Goal: Task Accomplishment & Management: Complete application form

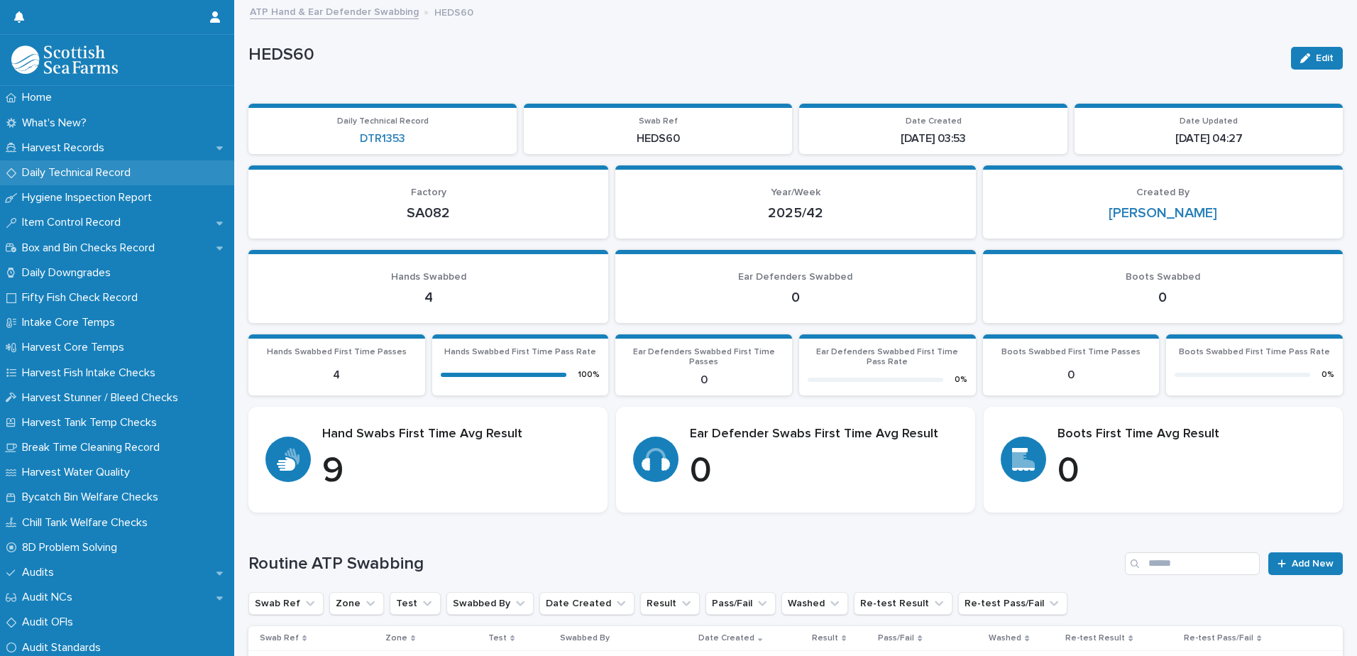
click at [93, 170] on p "Daily Technical Record" at bounding box center [79, 172] width 126 height 13
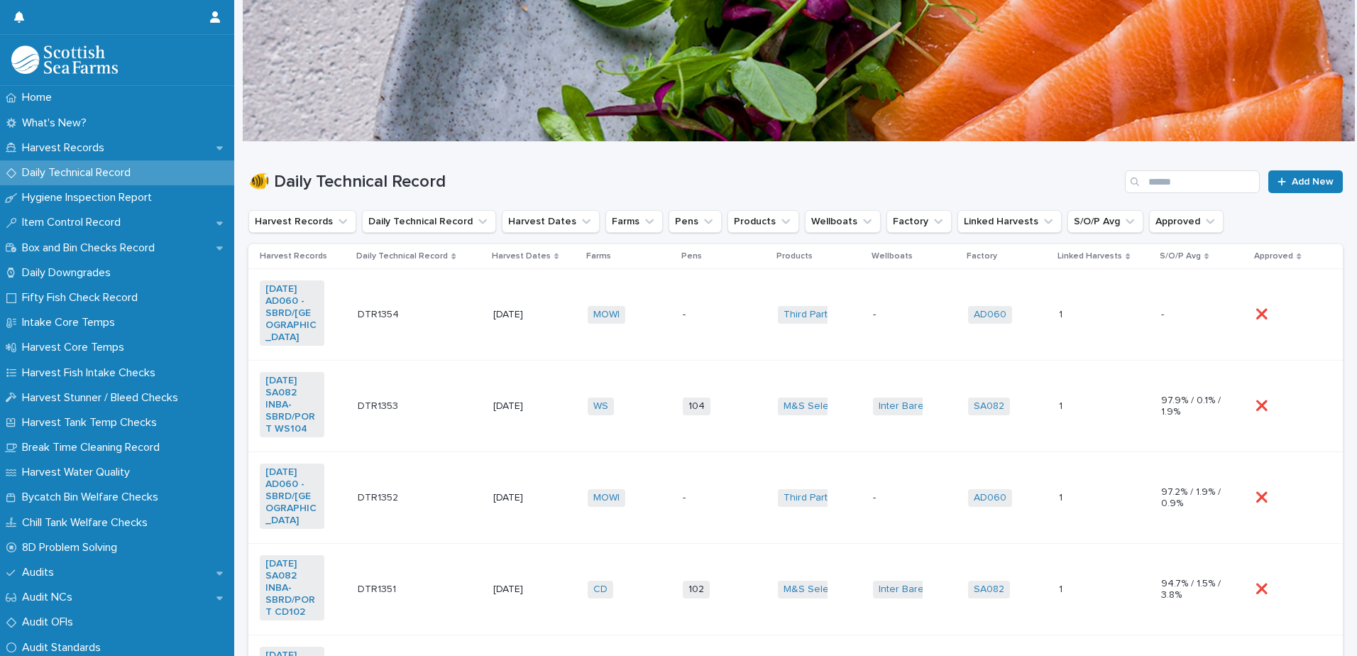
click at [641, 397] on div "WS + 0" at bounding box center [619, 406] width 65 height 18
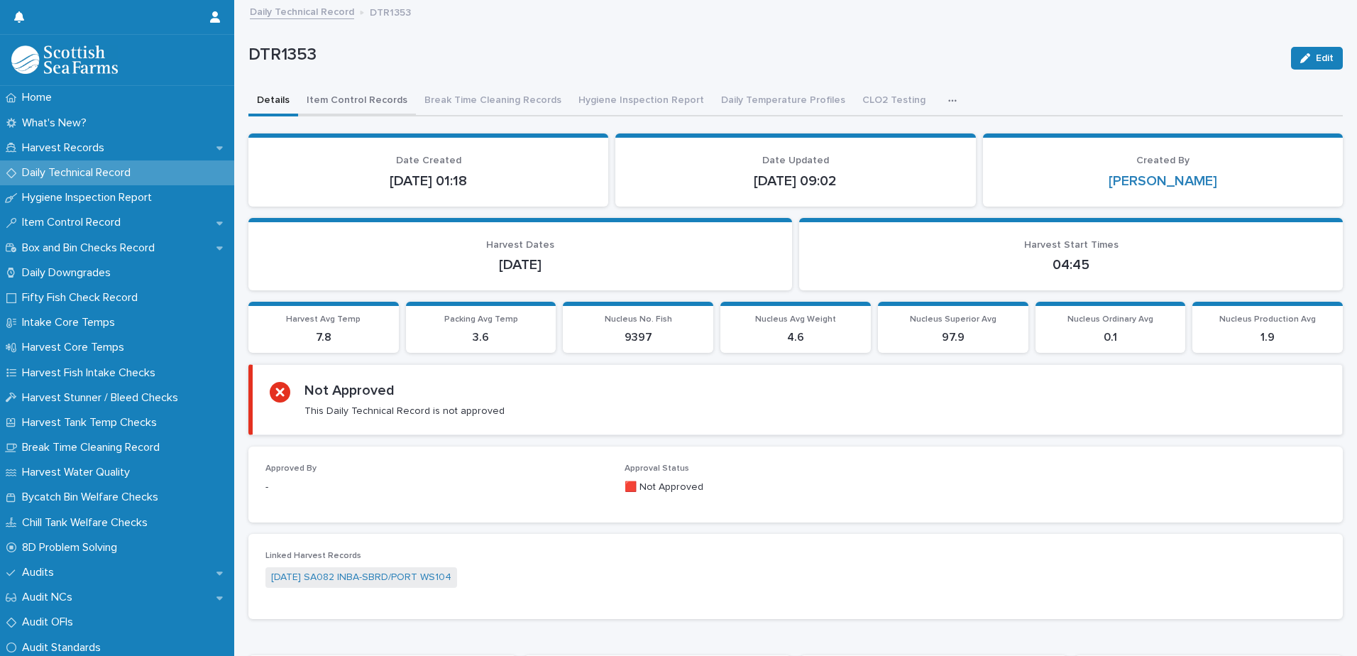
click at [358, 100] on button "Item Control Records" at bounding box center [357, 102] width 118 height 30
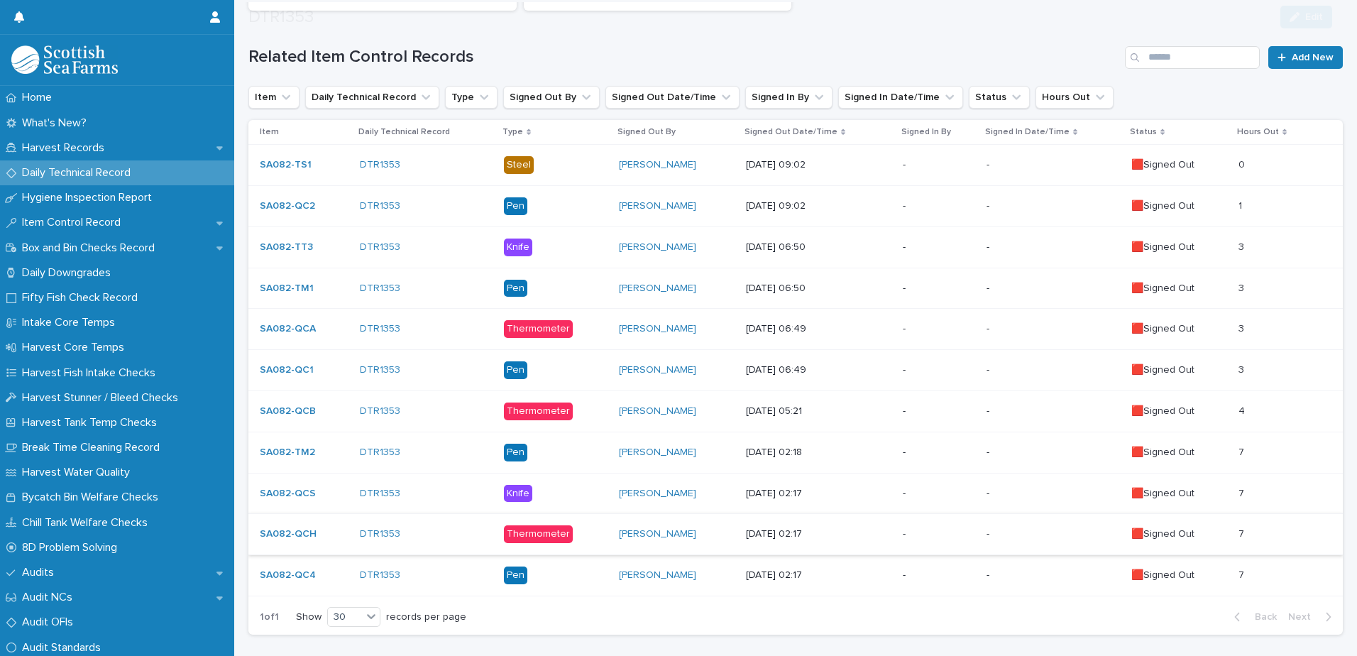
scroll to position [308, 0]
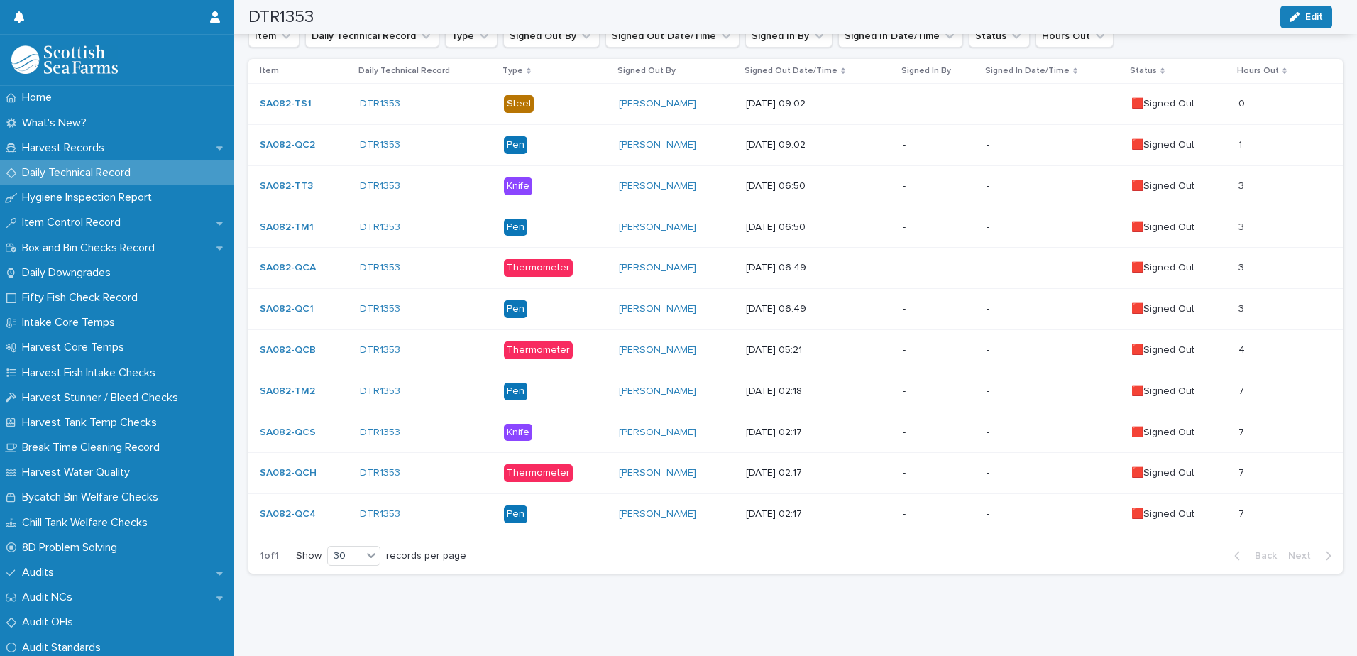
click at [875, 370] on td "[DATE] 02:18" at bounding box center [818, 390] width 157 height 41
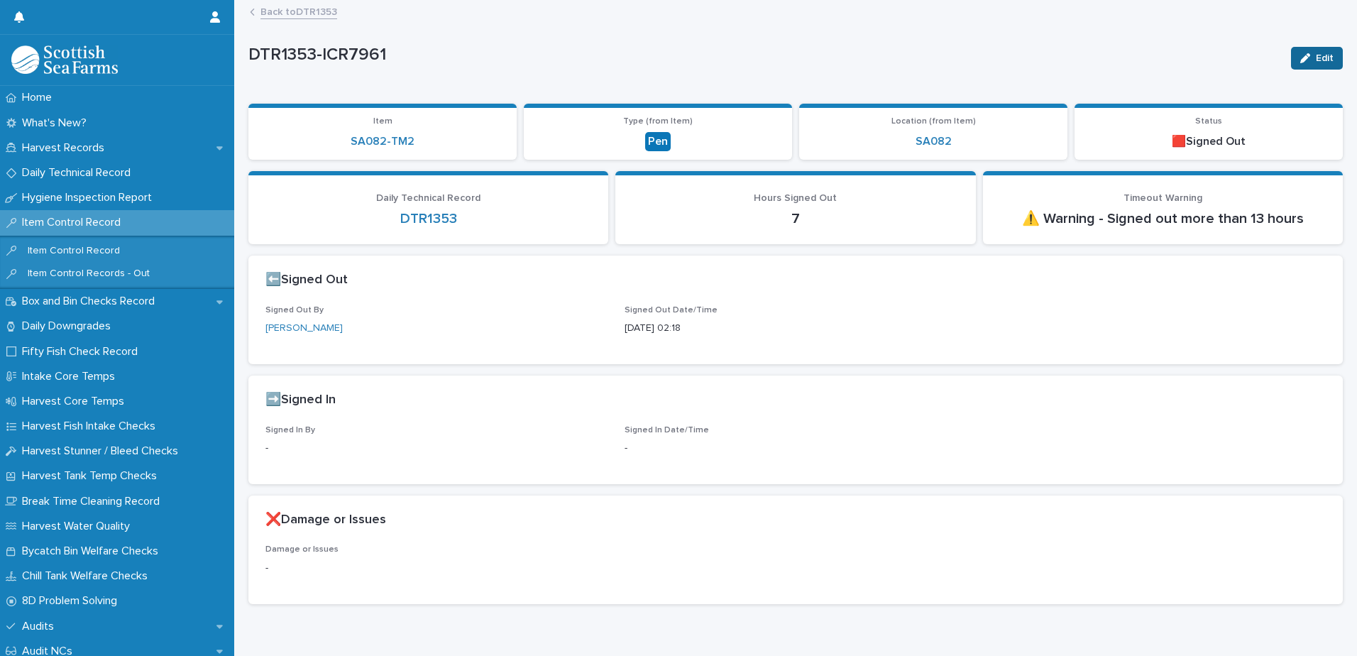
click at [1300, 53] on icon "button" at bounding box center [1305, 58] width 10 height 10
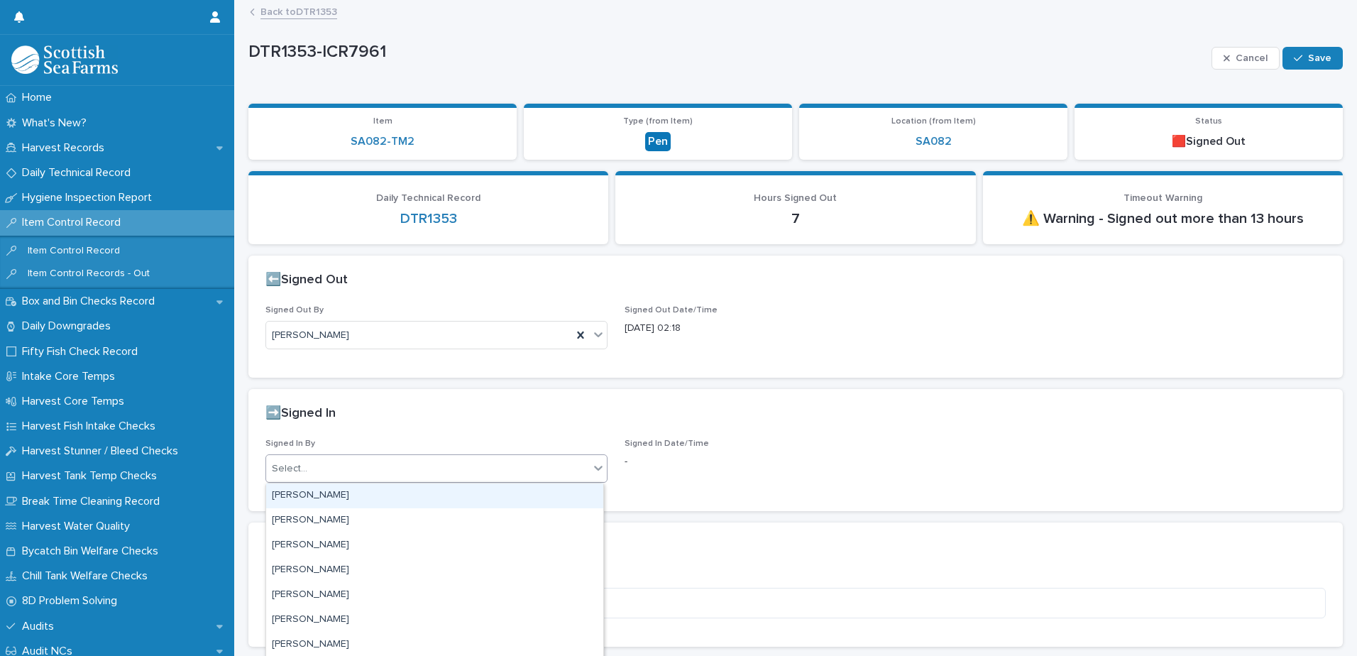
click at [336, 478] on div "Select..." at bounding box center [427, 468] width 323 height 23
type input "**"
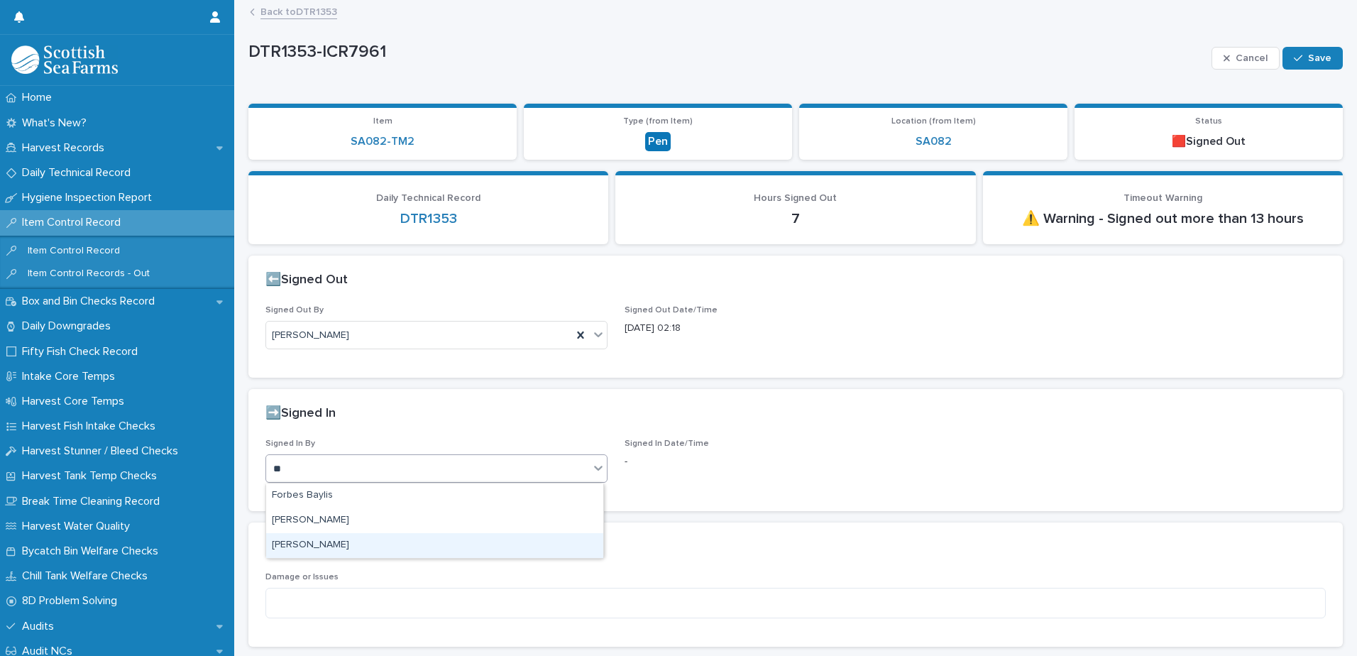
click at [314, 546] on div "[PERSON_NAME]" at bounding box center [434, 545] width 337 height 25
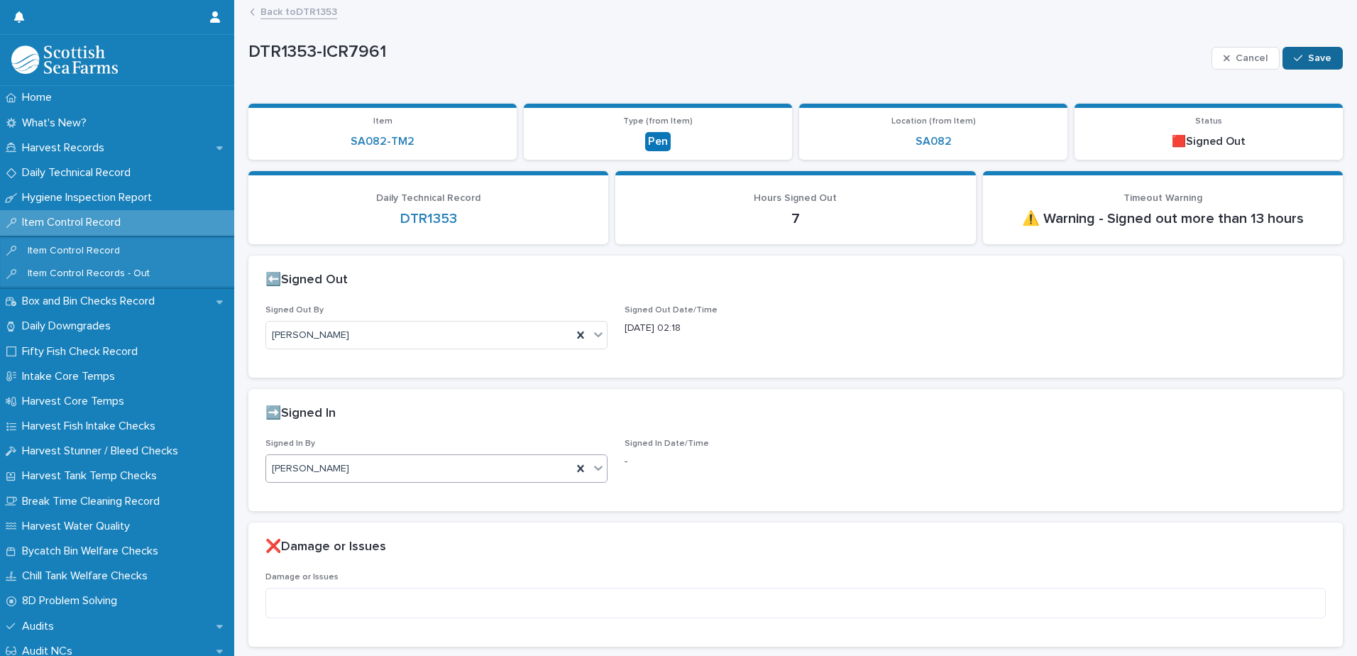
click at [1293, 54] on icon "button" at bounding box center [1297, 58] width 9 height 10
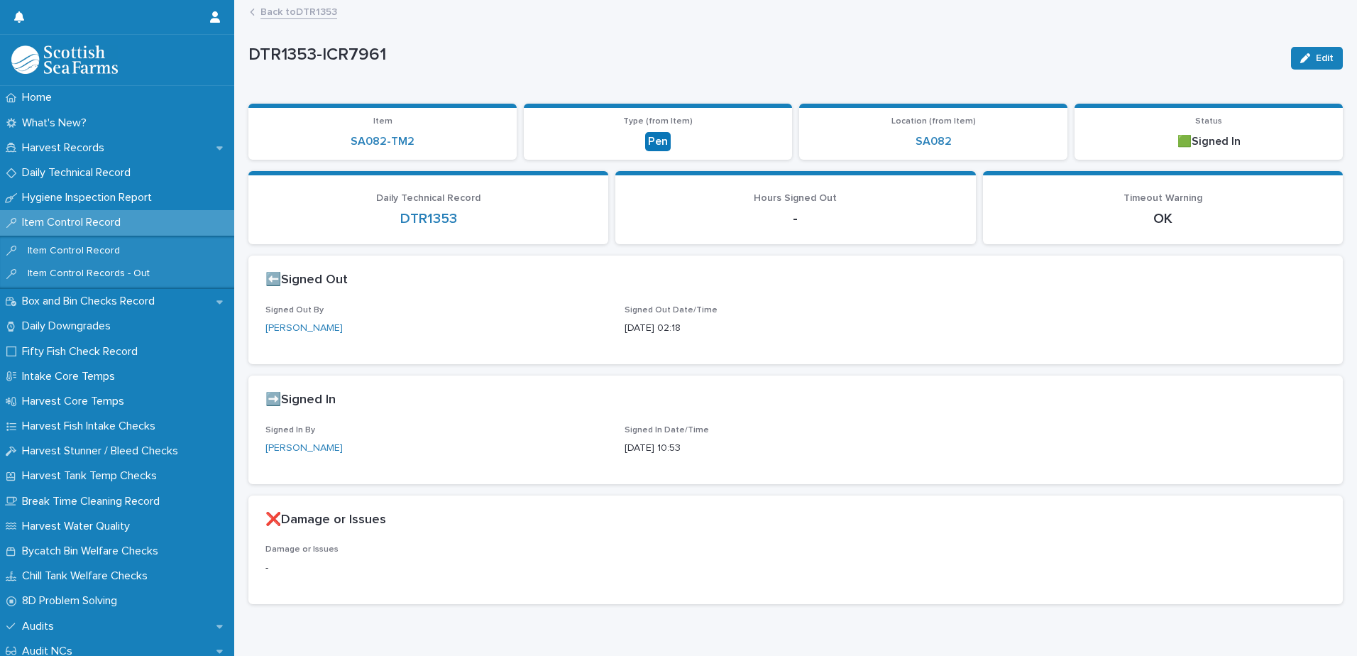
click at [321, 11] on link "Back to DTR1353" at bounding box center [298, 11] width 77 height 16
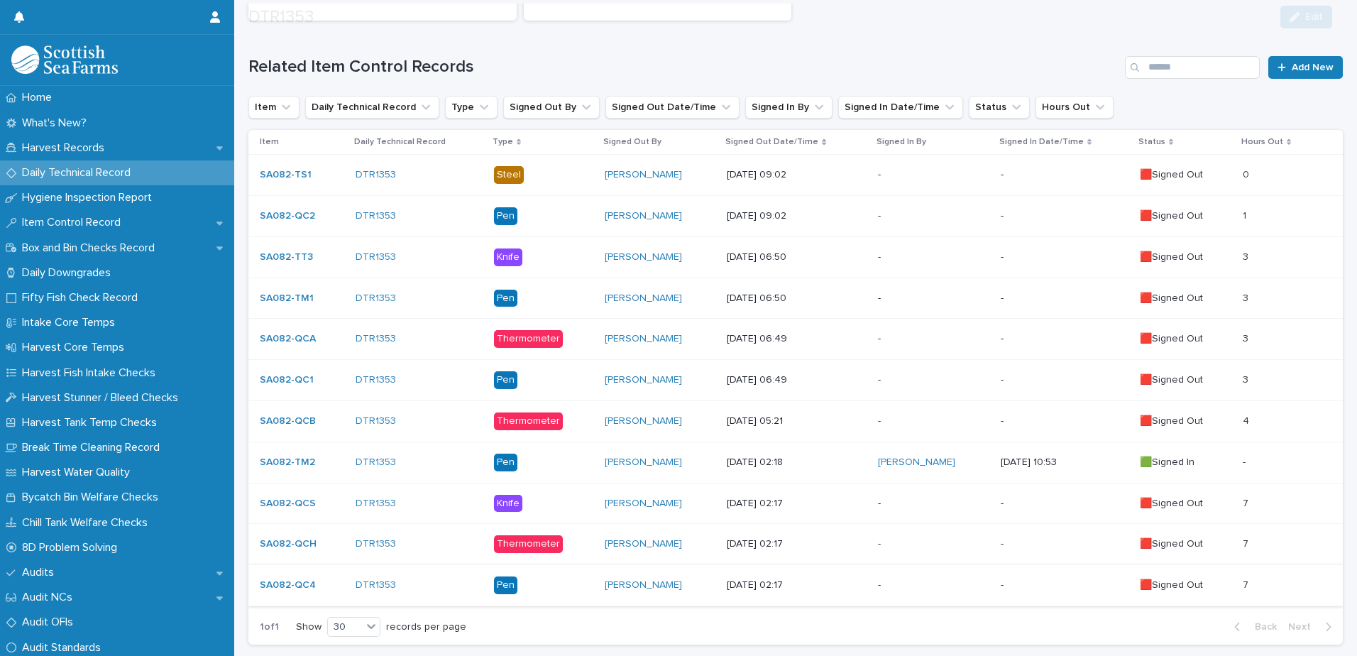
scroll to position [308, 0]
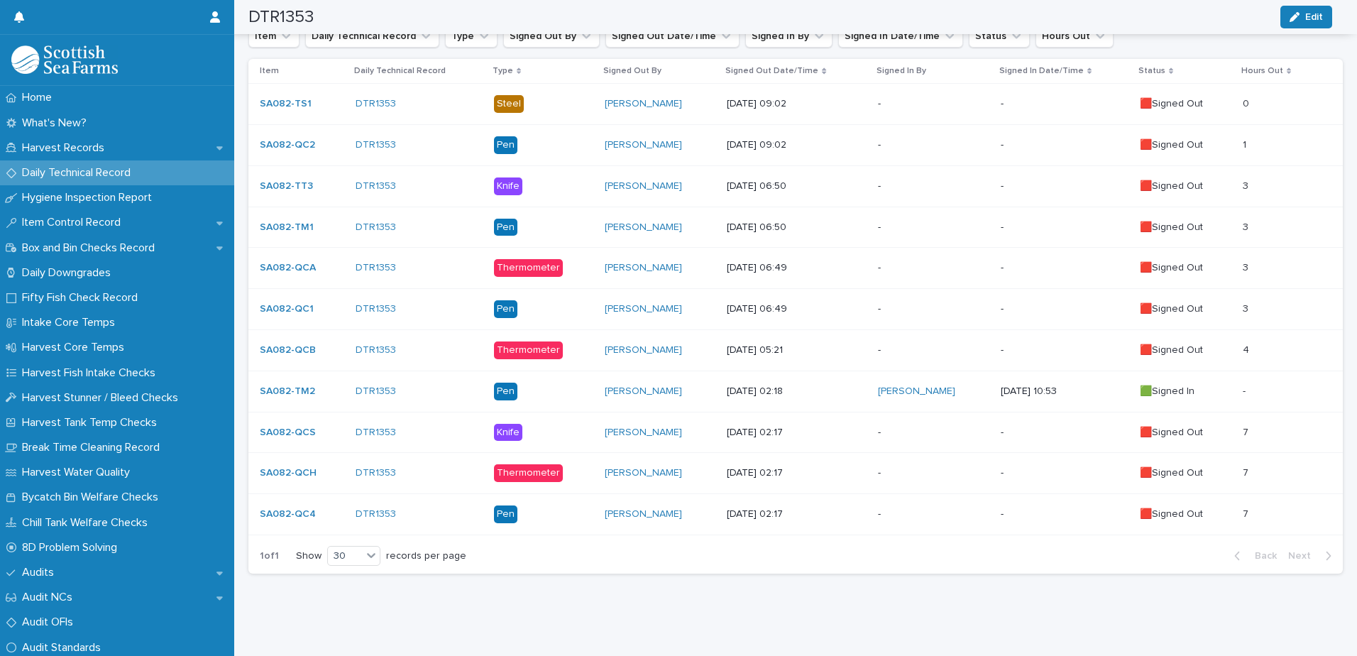
click at [921, 426] on p "-" at bounding box center [933, 432] width 111 height 12
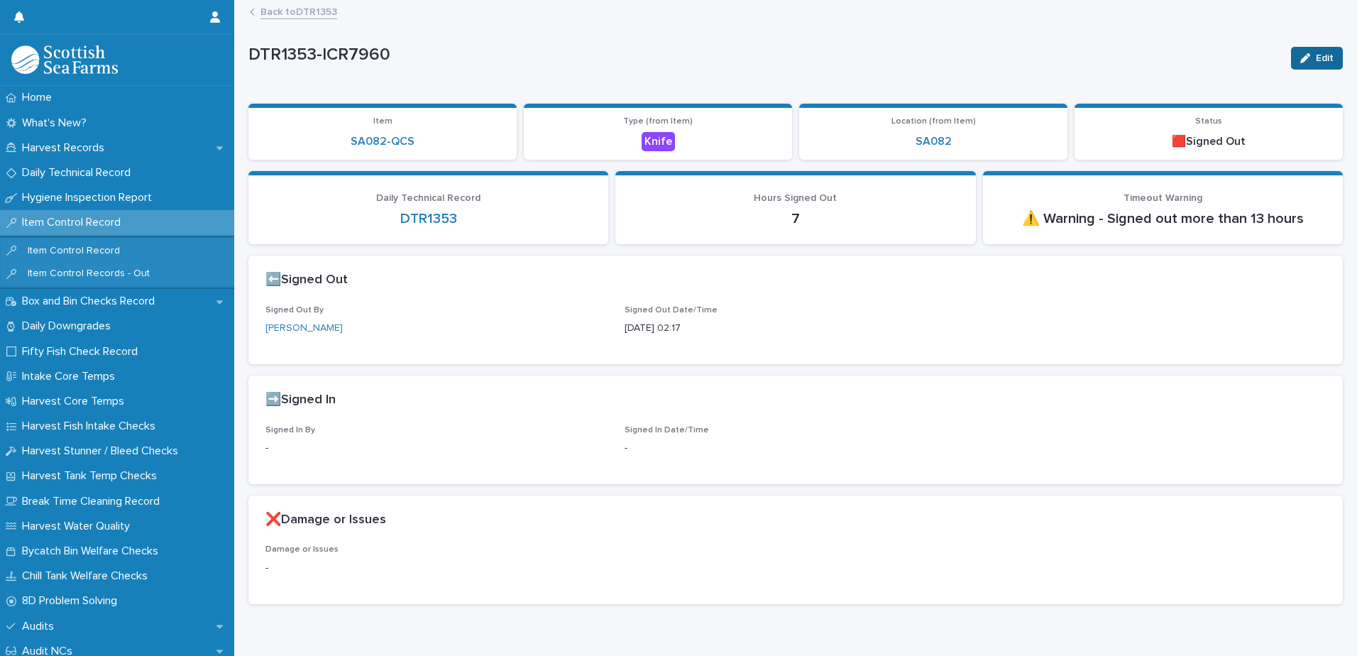
click at [1315, 59] on span "Edit" at bounding box center [1324, 58] width 18 height 10
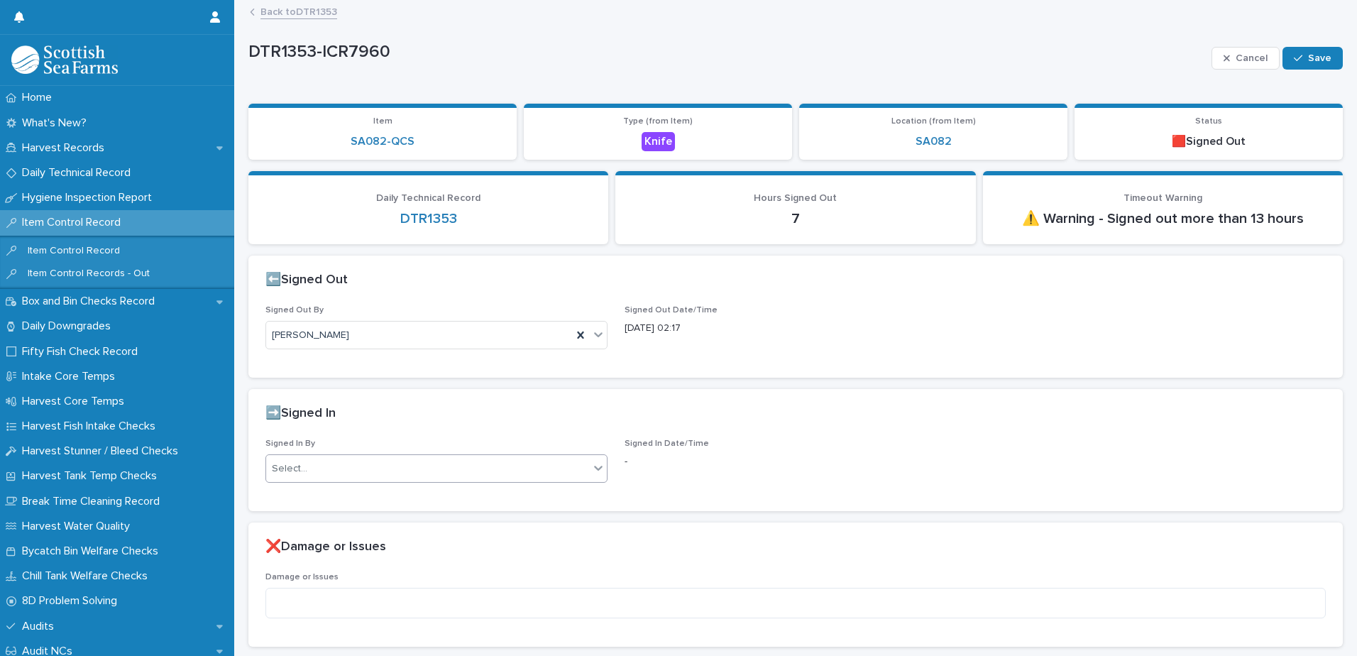
click at [433, 462] on div "Select..." at bounding box center [427, 468] width 323 height 23
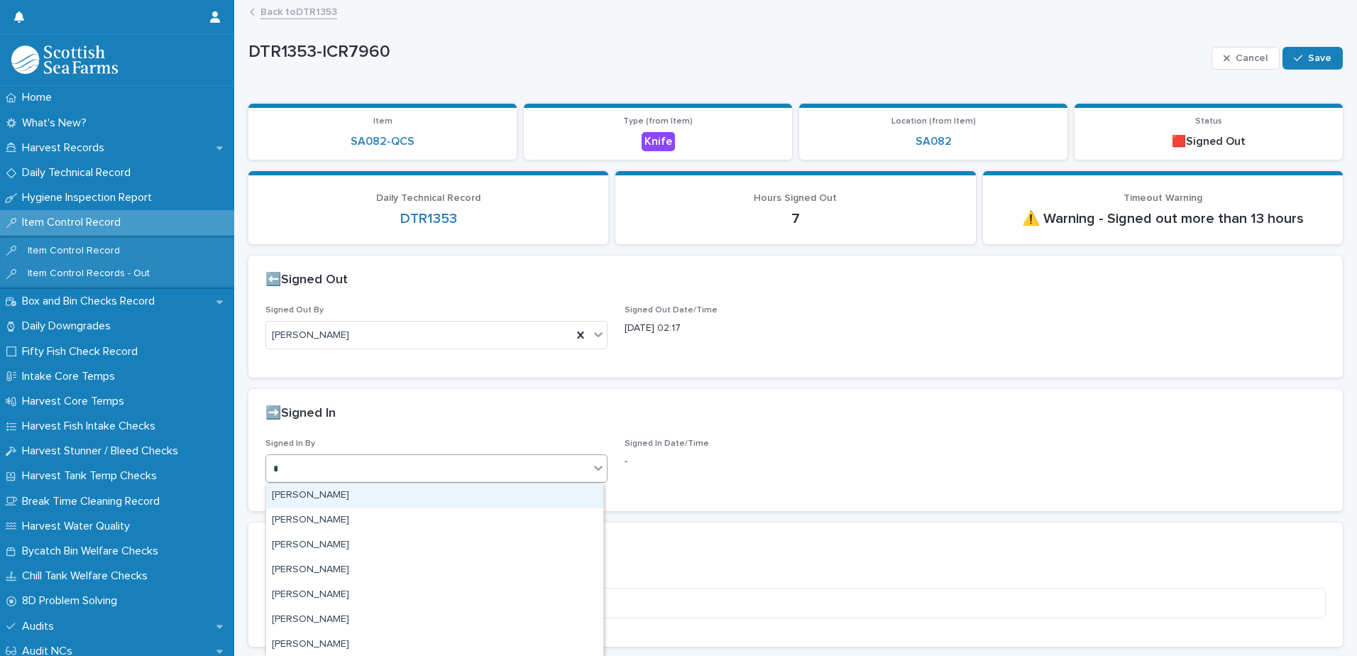
type input "**"
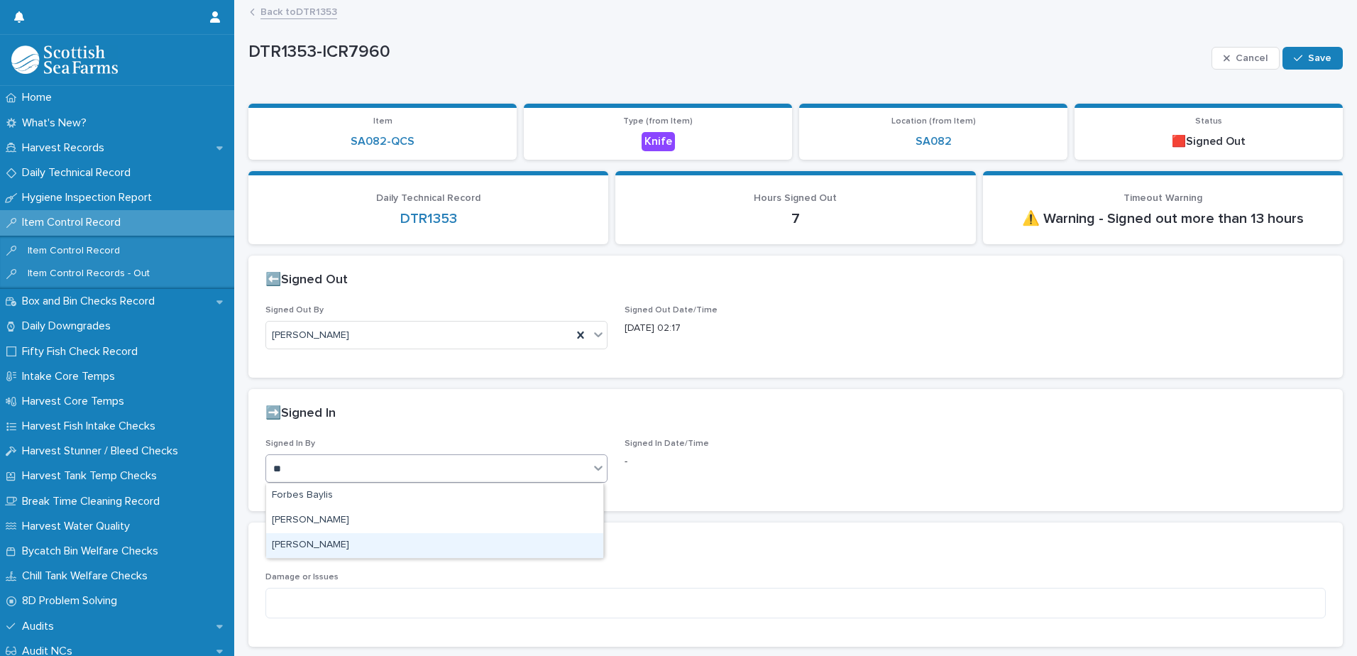
click at [370, 542] on div "[PERSON_NAME]" at bounding box center [434, 545] width 337 height 25
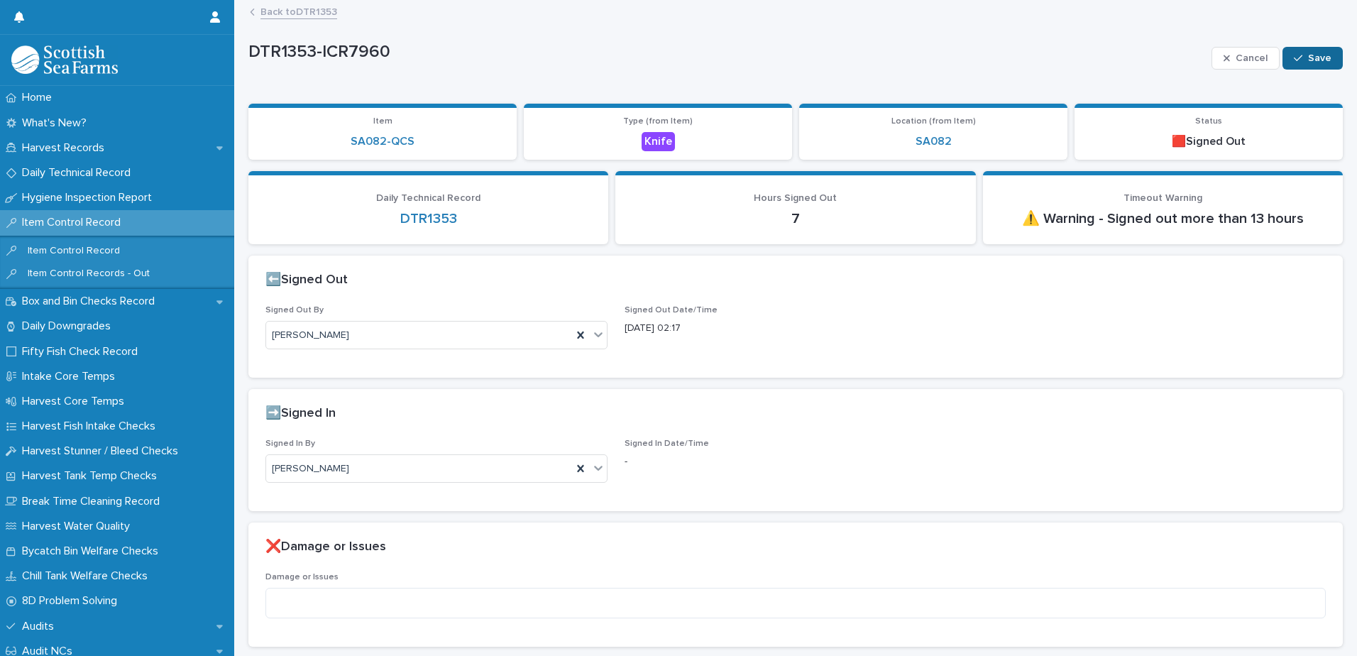
click at [1296, 65] on button "Save" at bounding box center [1312, 58] width 60 height 23
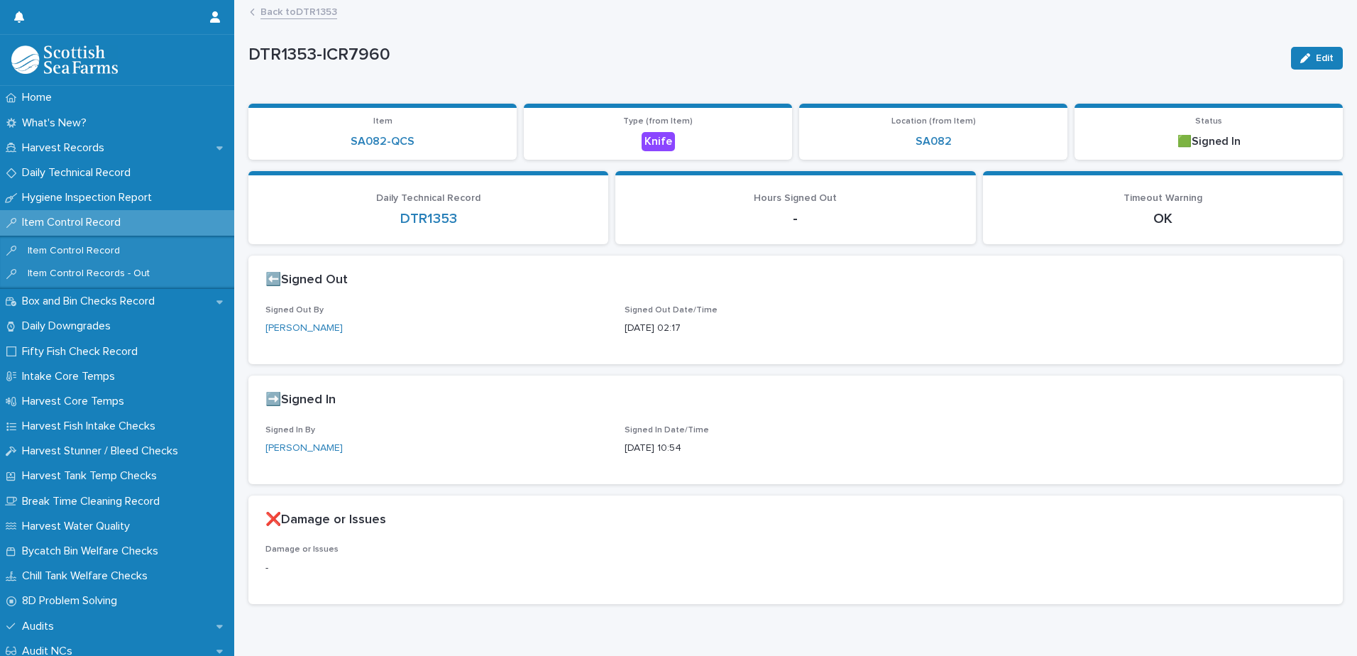
click at [310, 11] on link "Back to DTR1353" at bounding box center [298, 11] width 77 height 16
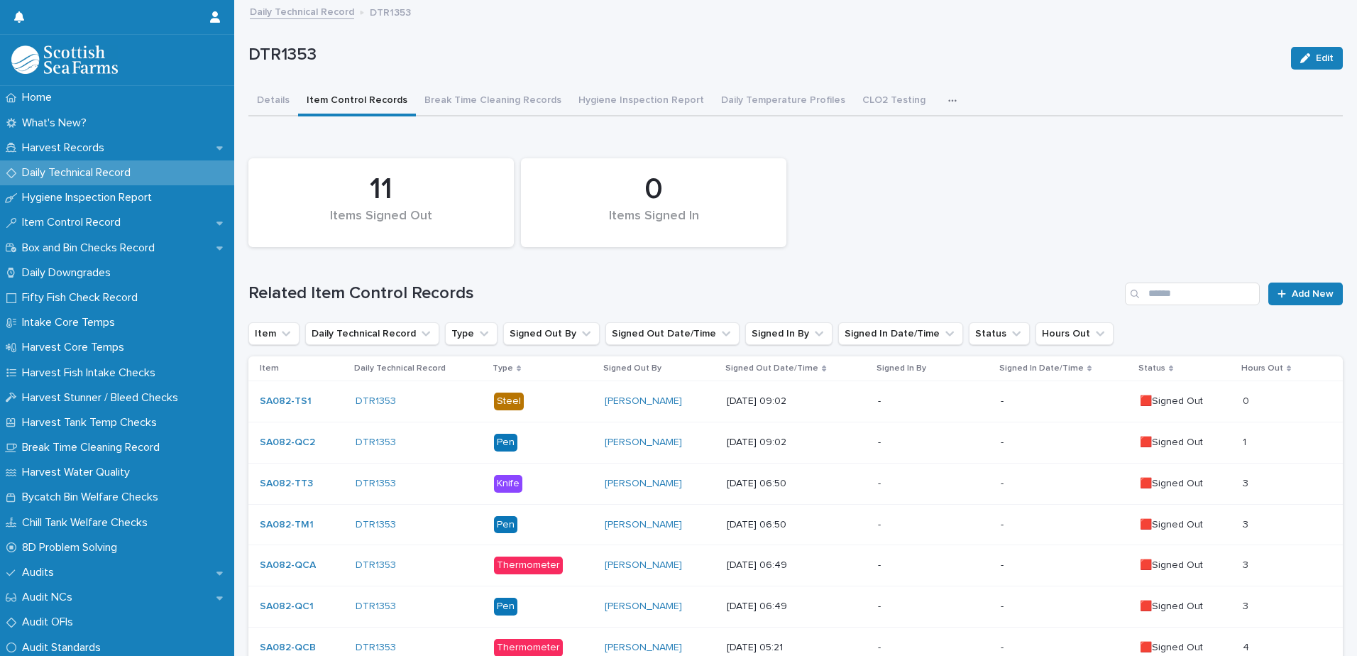
scroll to position [308, 0]
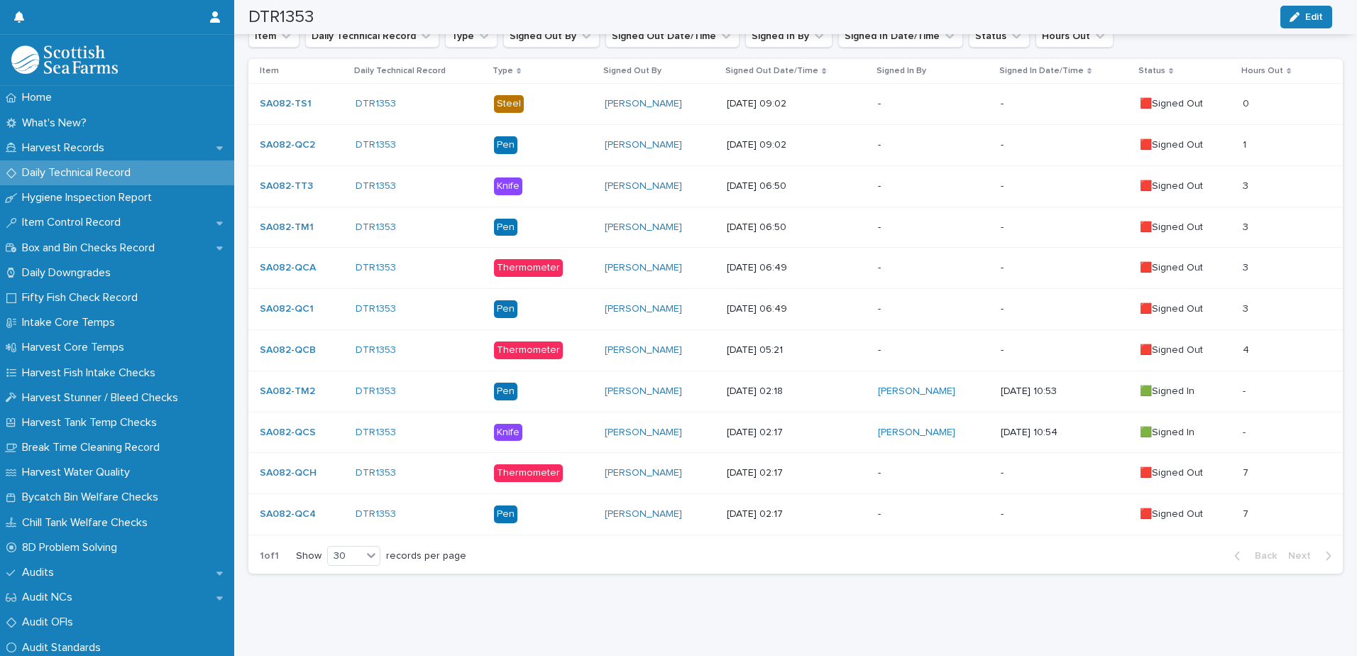
click at [878, 461] on div "-" at bounding box center [933, 472] width 111 height 23
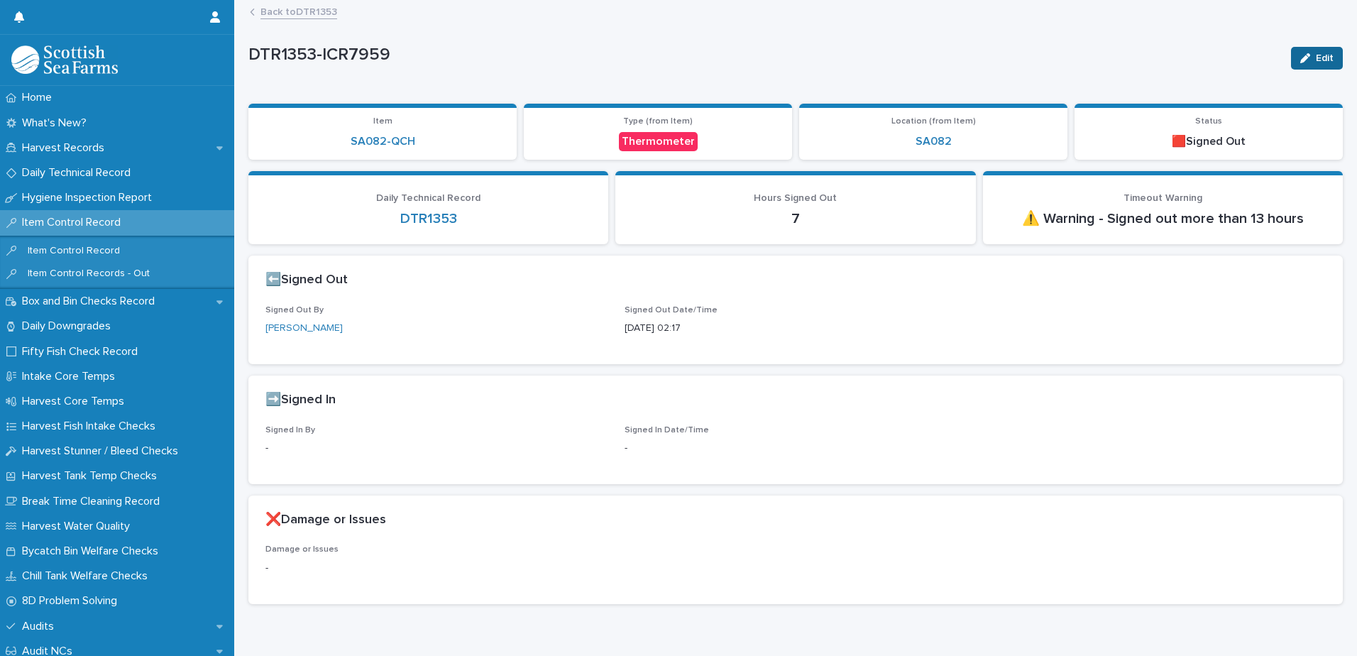
click at [1315, 56] on span "Edit" at bounding box center [1324, 58] width 18 height 10
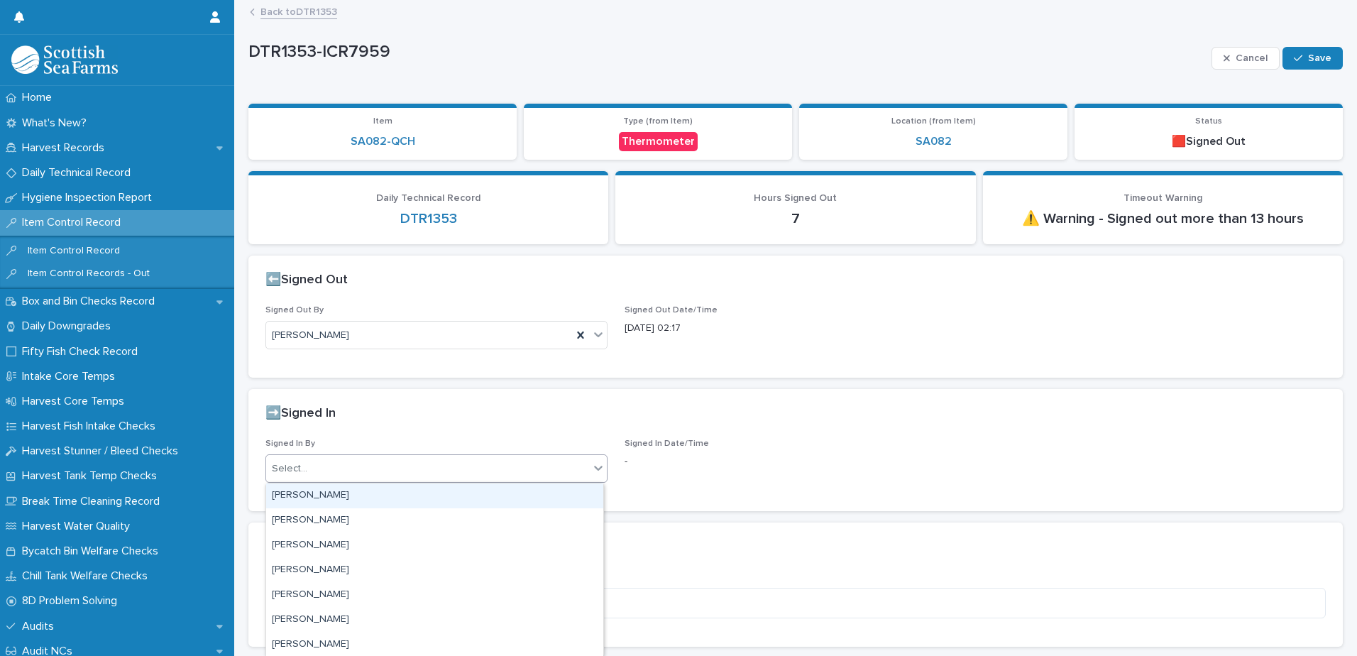
click at [392, 480] on div "Select..." at bounding box center [427, 468] width 323 height 23
type input "**"
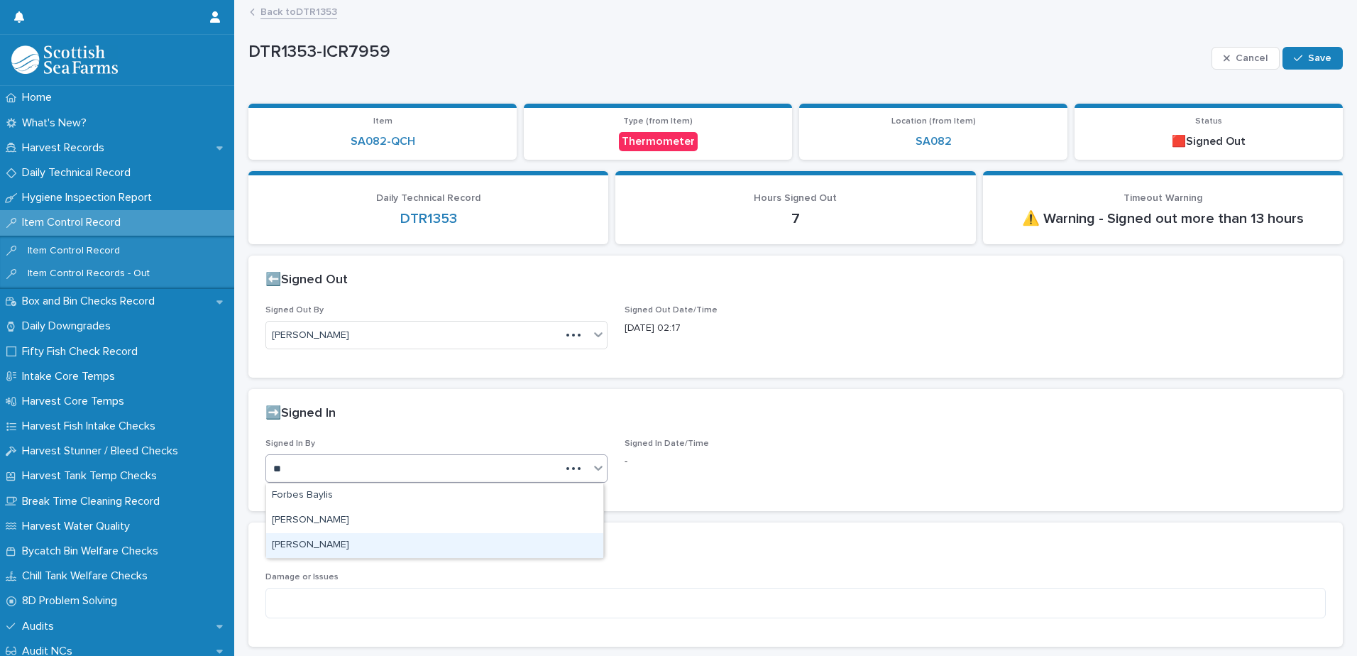
click at [351, 541] on div "[PERSON_NAME]" at bounding box center [434, 545] width 337 height 25
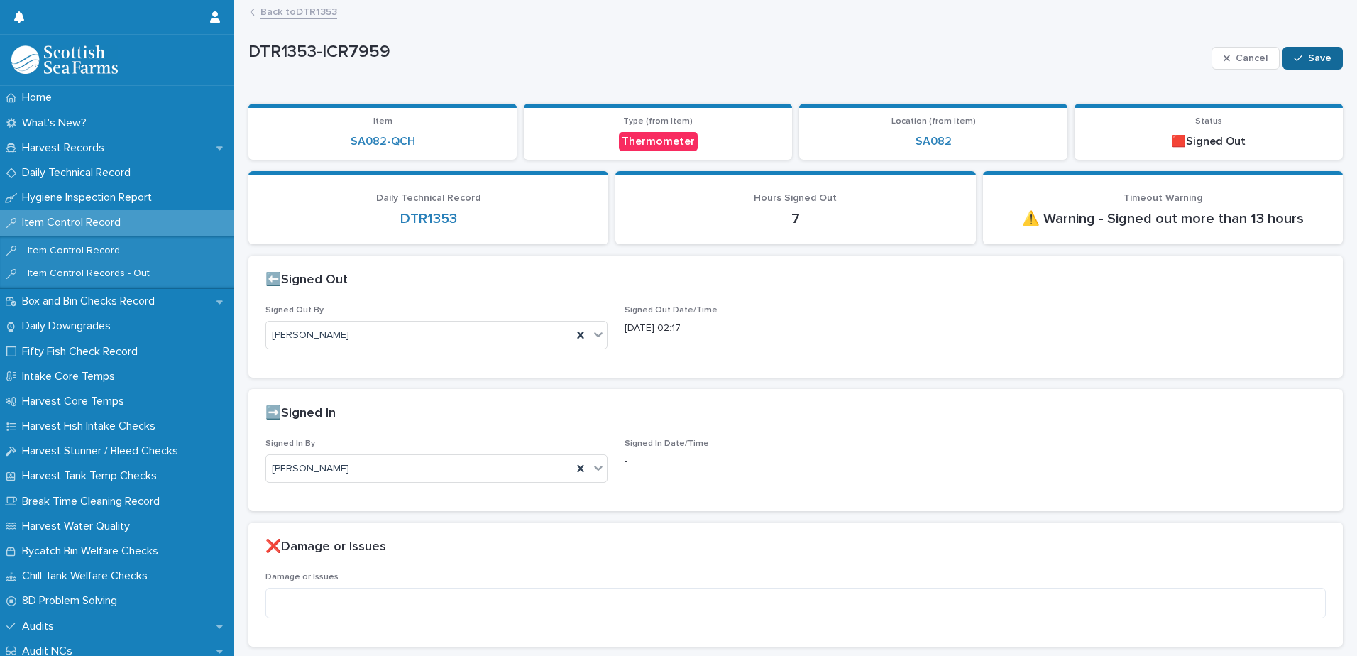
click at [1288, 64] on button "Save" at bounding box center [1312, 58] width 60 height 23
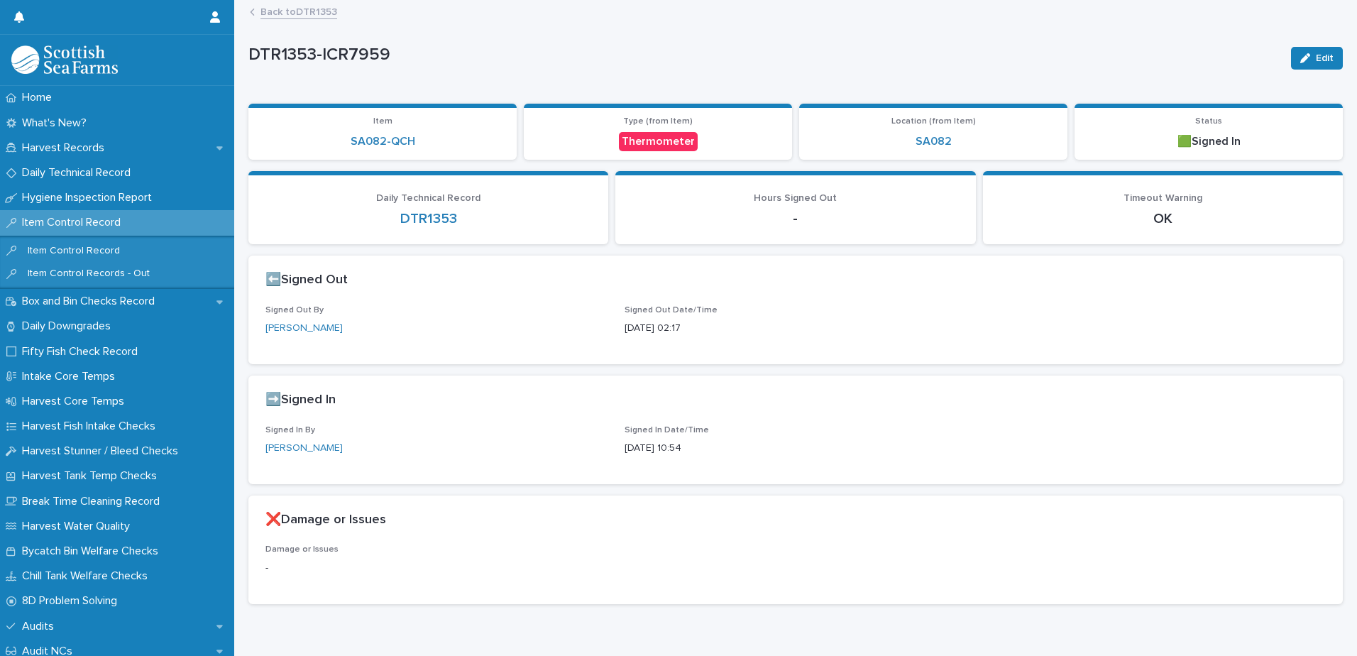
click at [316, 10] on link "Back to DTR1353" at bounding box center [298, 11] width 77 height 16
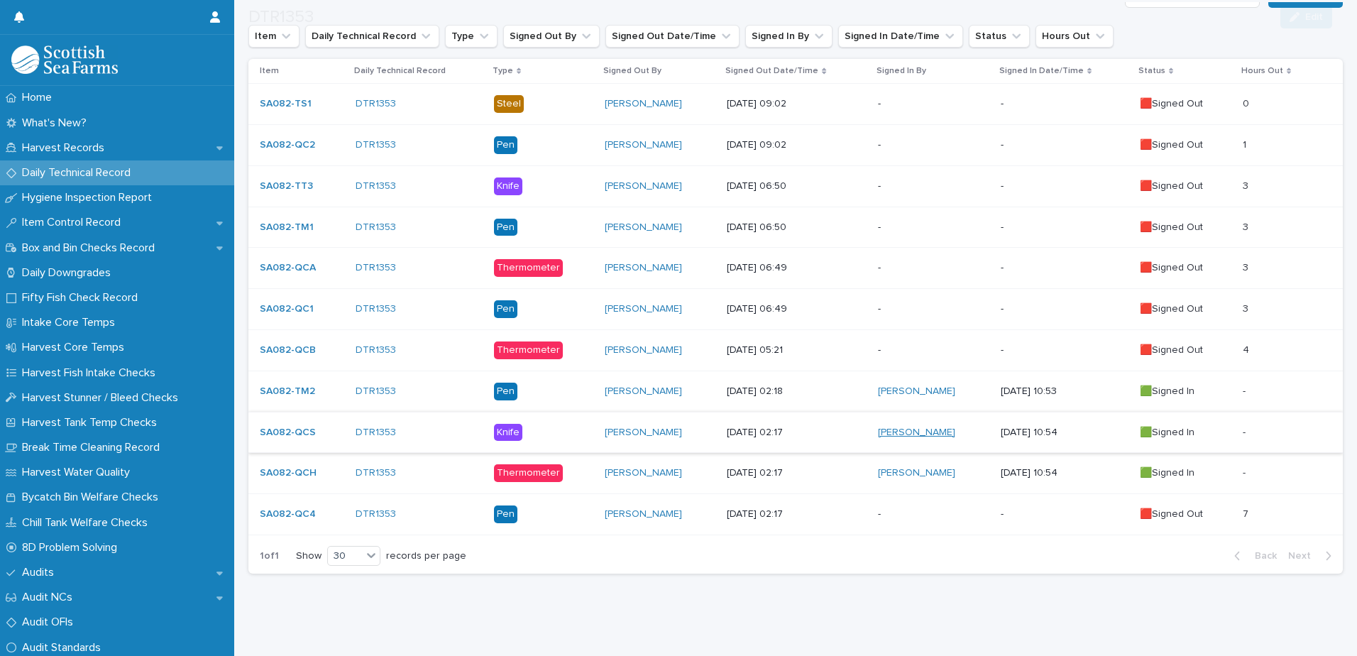
scroll to position [308, 0]
click at [890, 508] on p "-" at bounding box center [933, 514] width 111 height 12
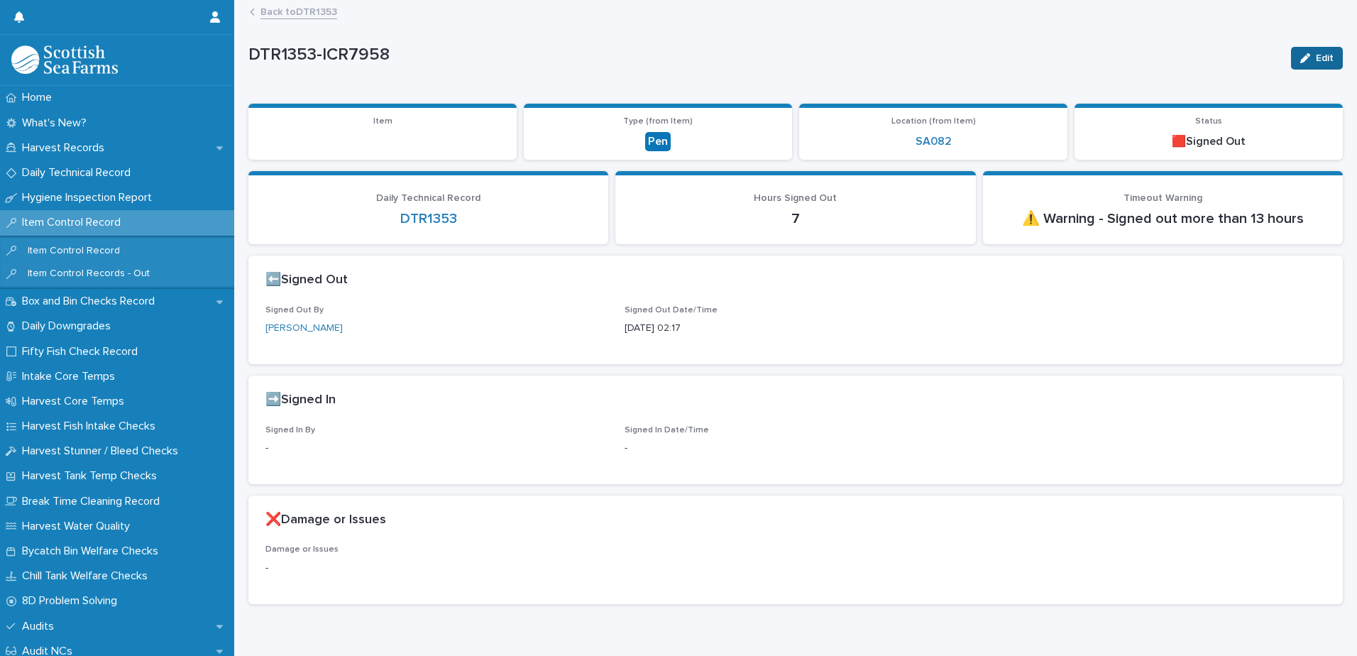
click at [1317, 54] on span "Edit" at bounding box center [1324, 58] width 18 height 10
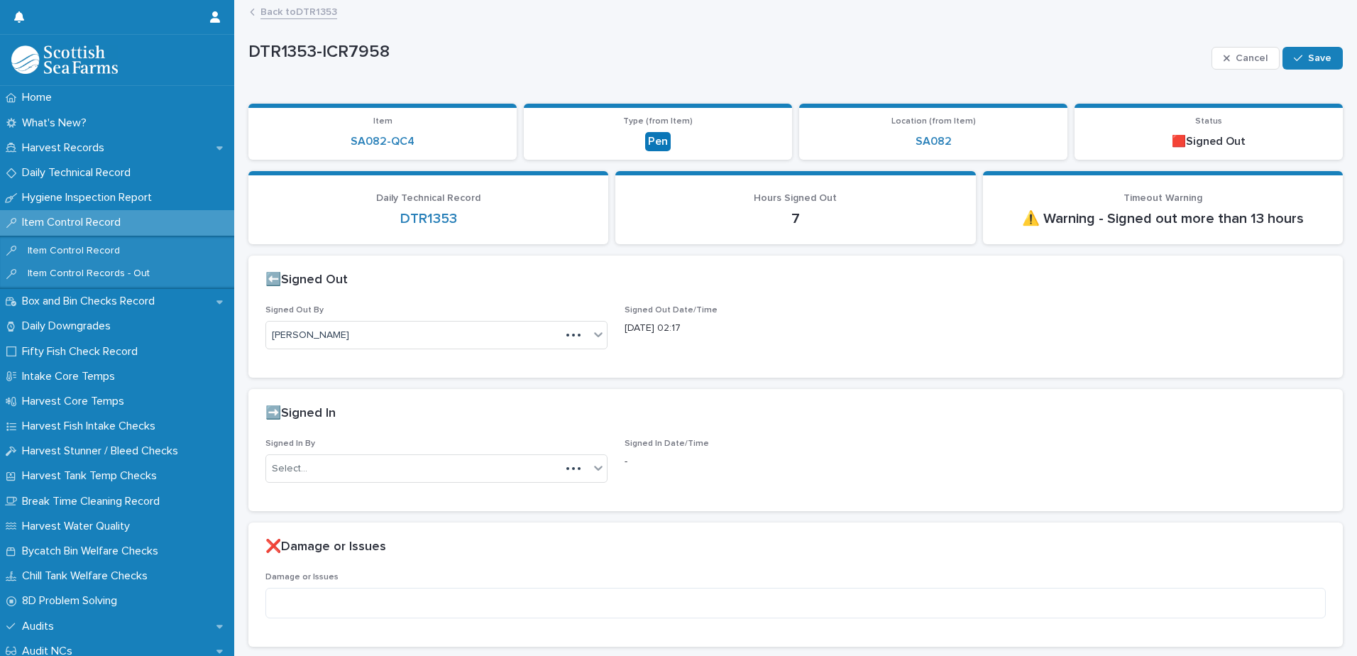
click at [378, 450] on div "Signed In By Select..." at bounding box center [436, 465] width 342 height 55
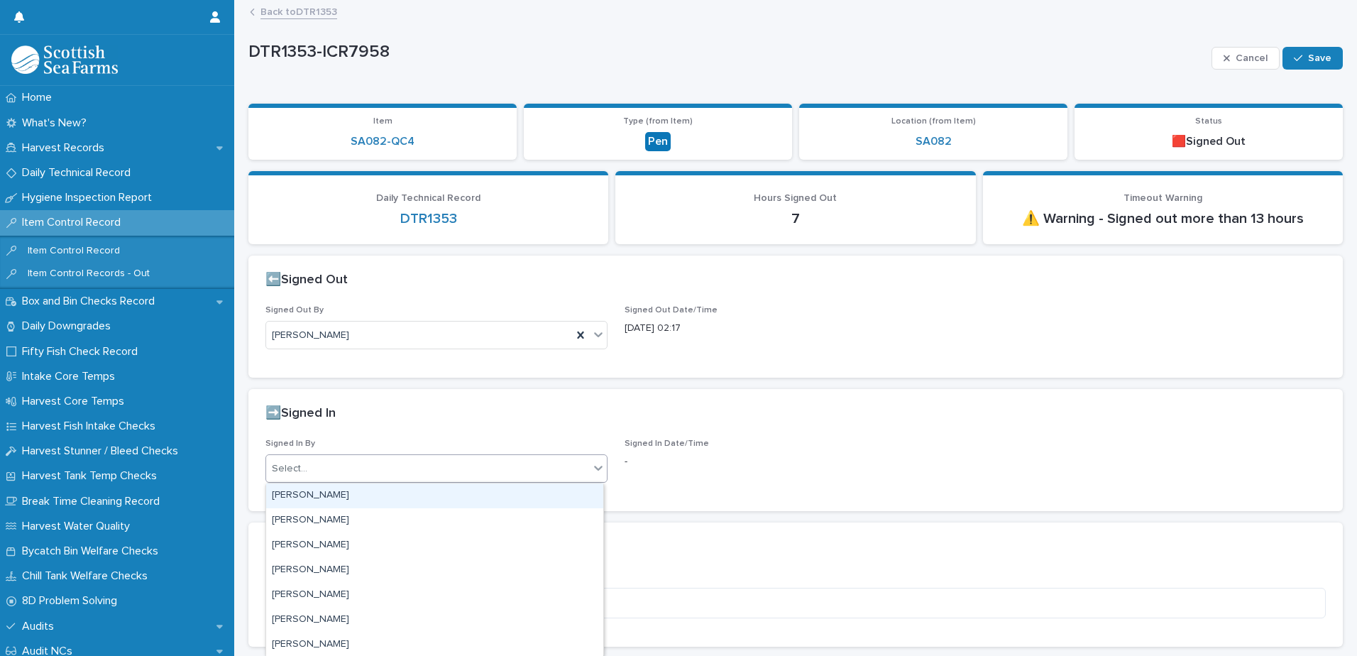
click at [375, 462] on div "Select..." at bounding box center [427, 468] width 323 height 23
type input "**"
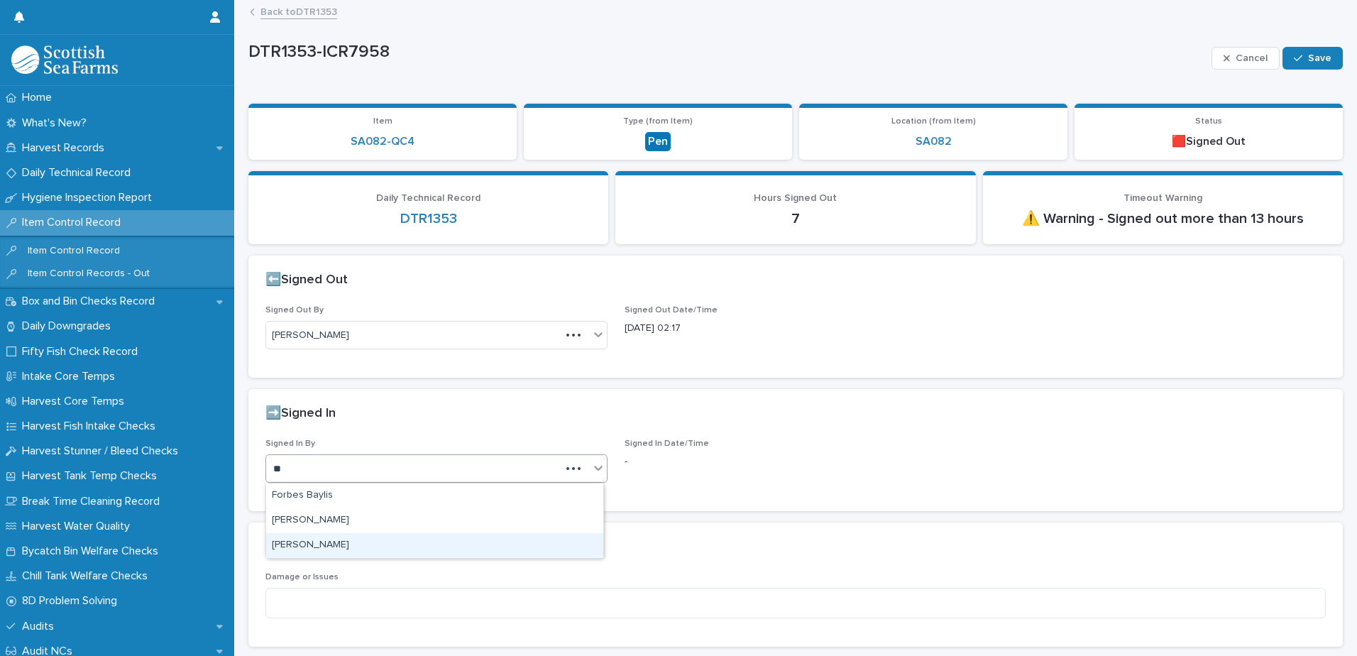
click at [326, 540] on div "[PERSON_NAME]" at bounding box center [434, 545] width 337 height 25
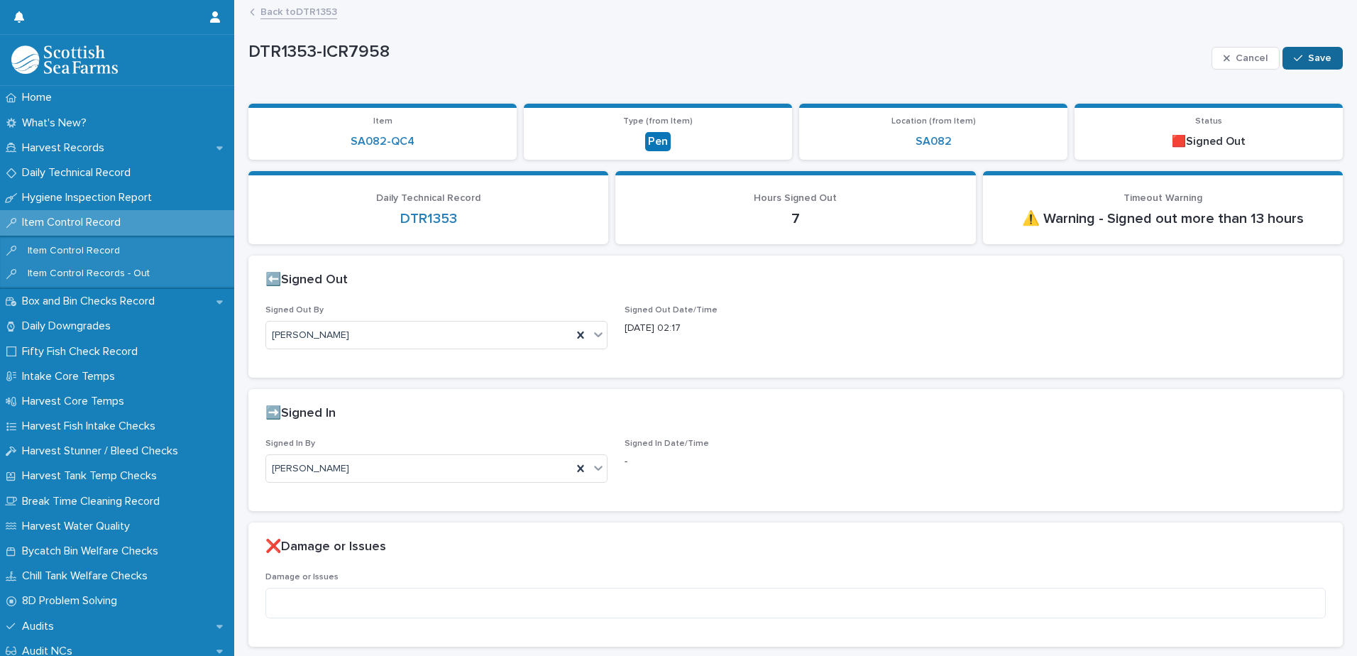
click at [1308, 56] on span "Save" at bounding box center [1319, 58] width 23 height 10
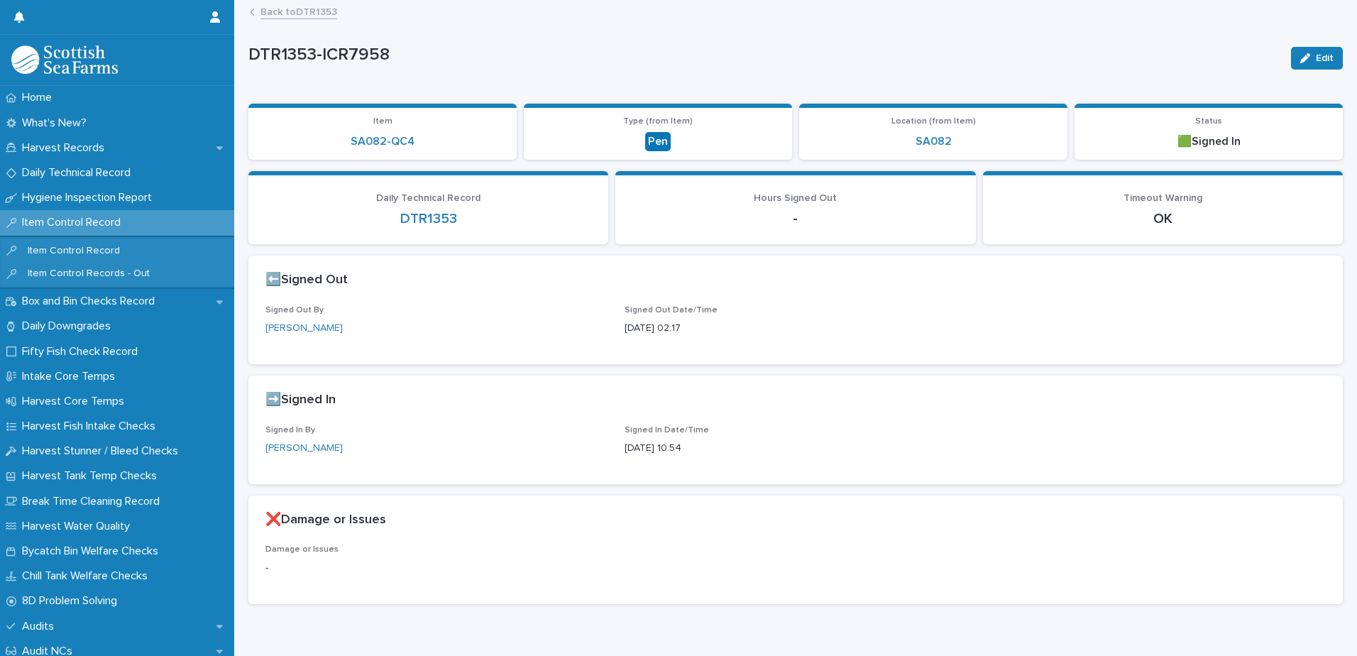
click at [316, 11] on link "Back to DTR1353" at bounding box center [298, 11] width 77 height 16
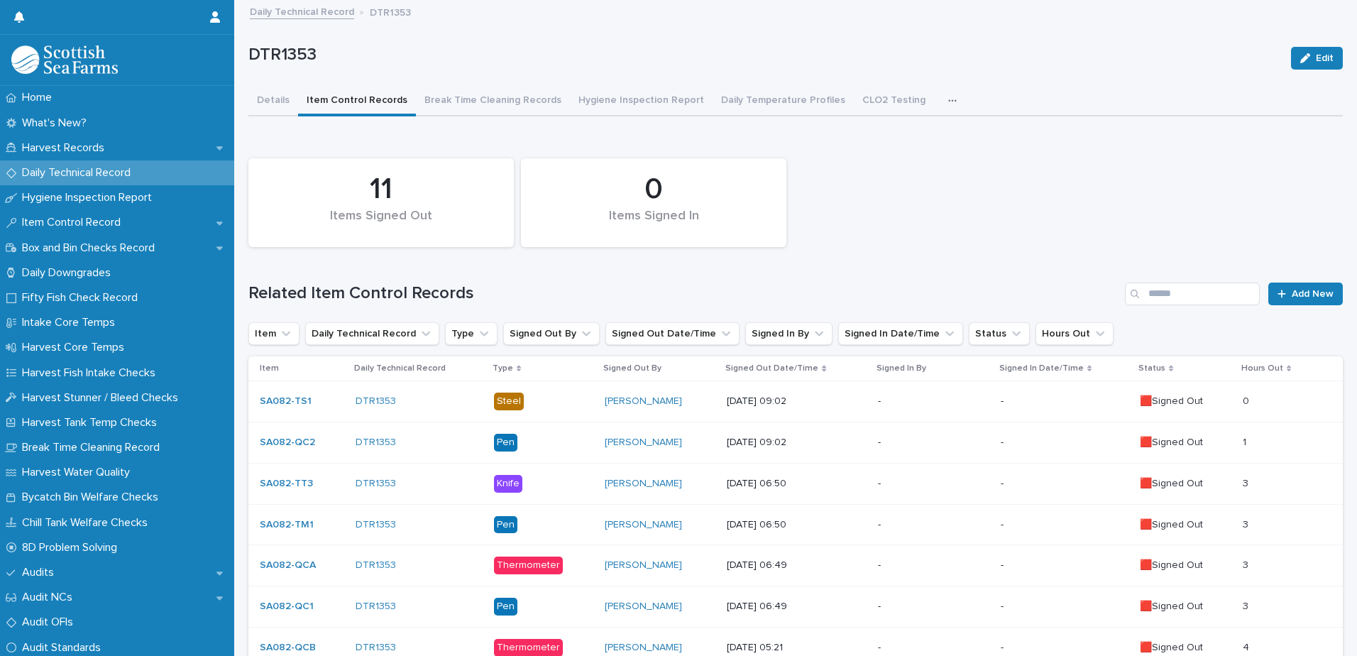
click at [948, 98] on icon "button" at bounding box center [952, 101] width 9 height 10
click at [482, 104] on button "Break Time Cleaning Records" at bounding box center [493, 102] width 154 height 30
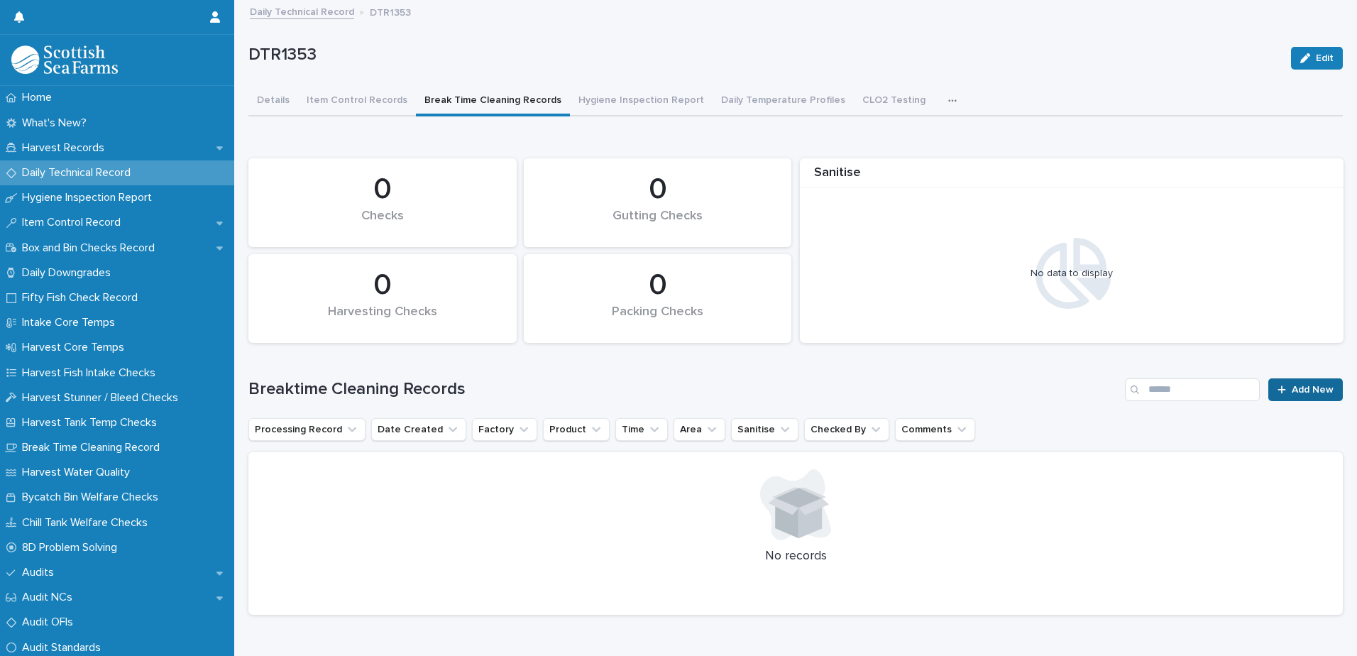
click at [1297, 387] on span "Add New" at bounding box center [1312, 390] width 42 height 10
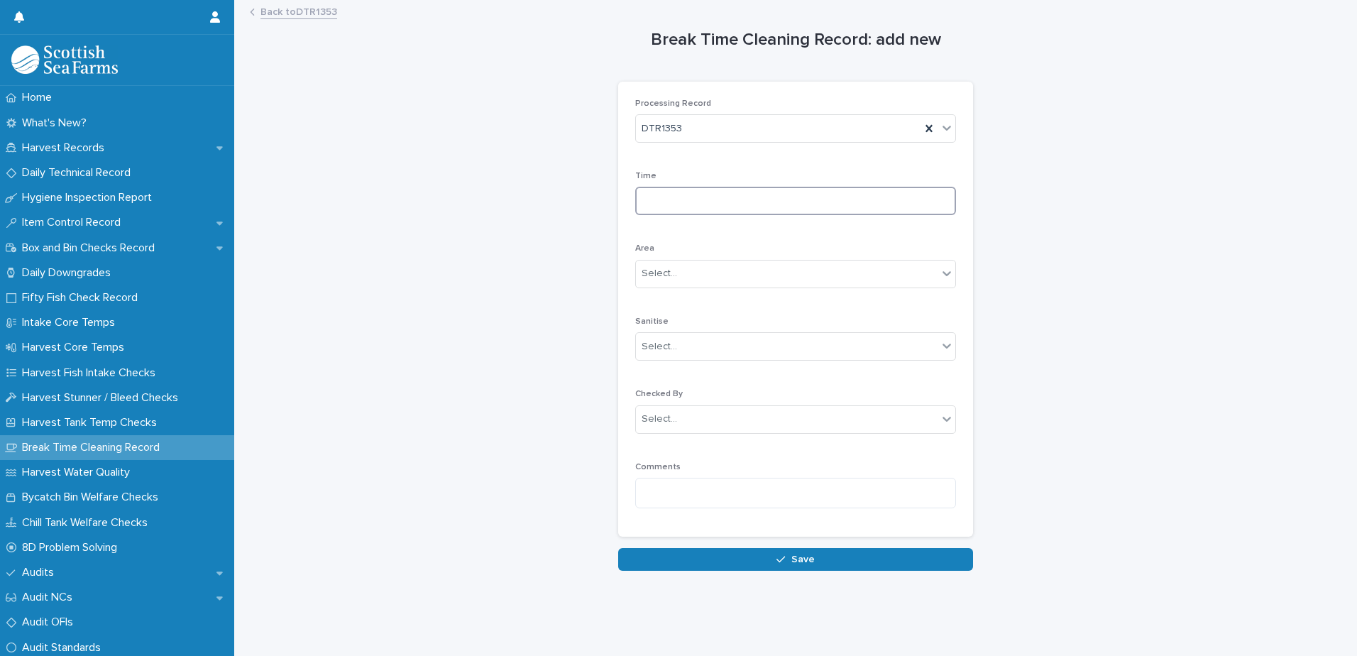
click at [735, 197] on input at bounding box center [795, 201] width 321 height 28
type input "***"
click at [707, 265] on div "Select..." at bounding box center [787, 273] width 302 height 23
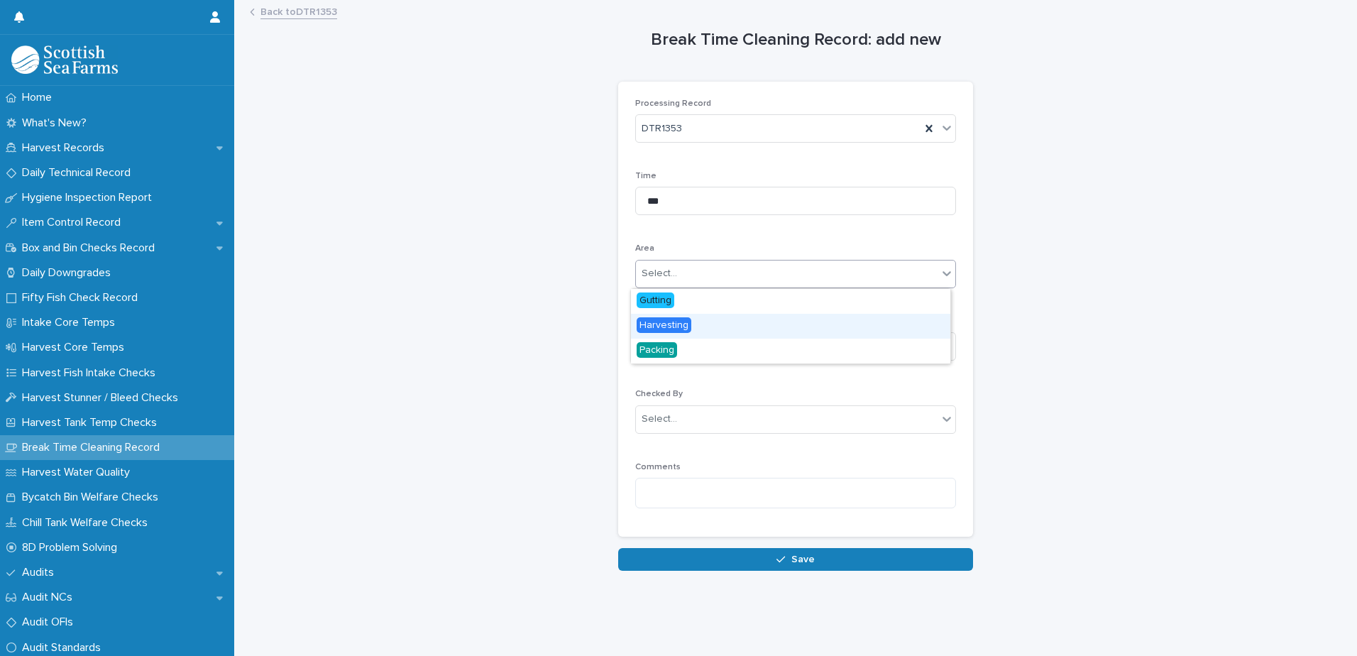
click at [688, 325] on span "Harvesting" at bounding box center [663, 325] width 55 height 16
click at [683, 350] on div "Select..." at bounding box center [787, 346] width 302 height 23
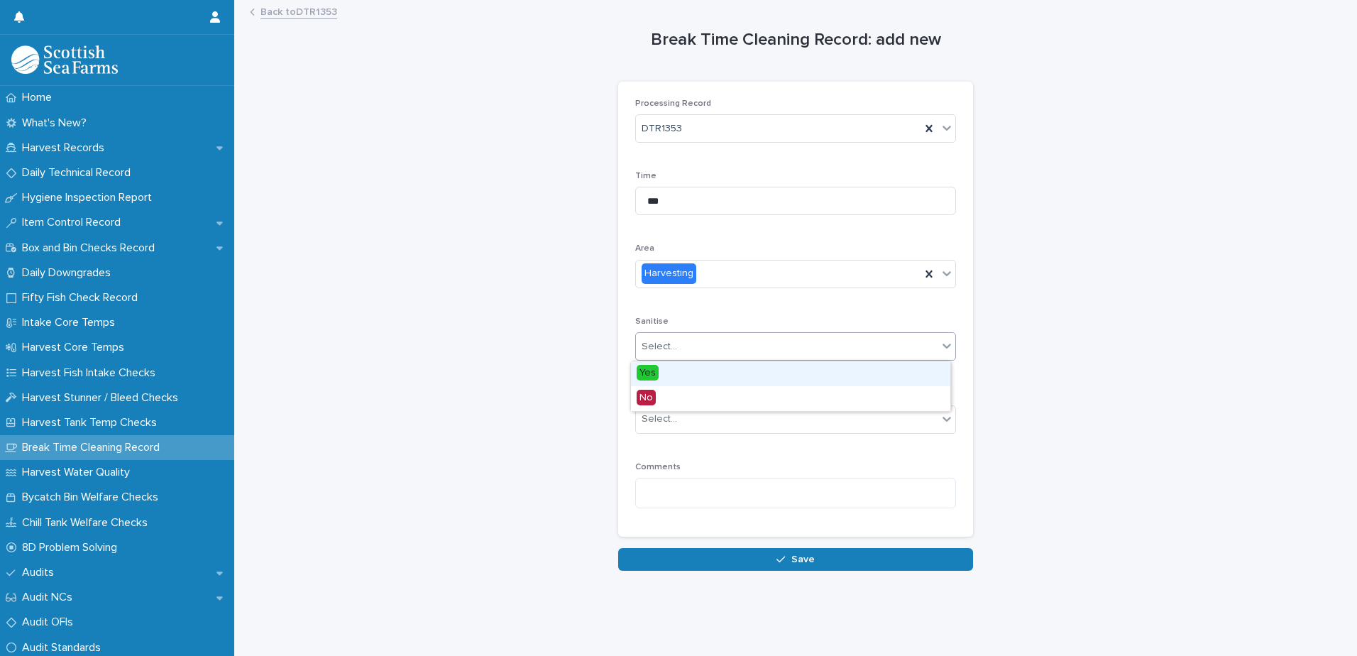
click at [668, 372] on div "Yes" at bounding box center [790, 373] width 319 height 25
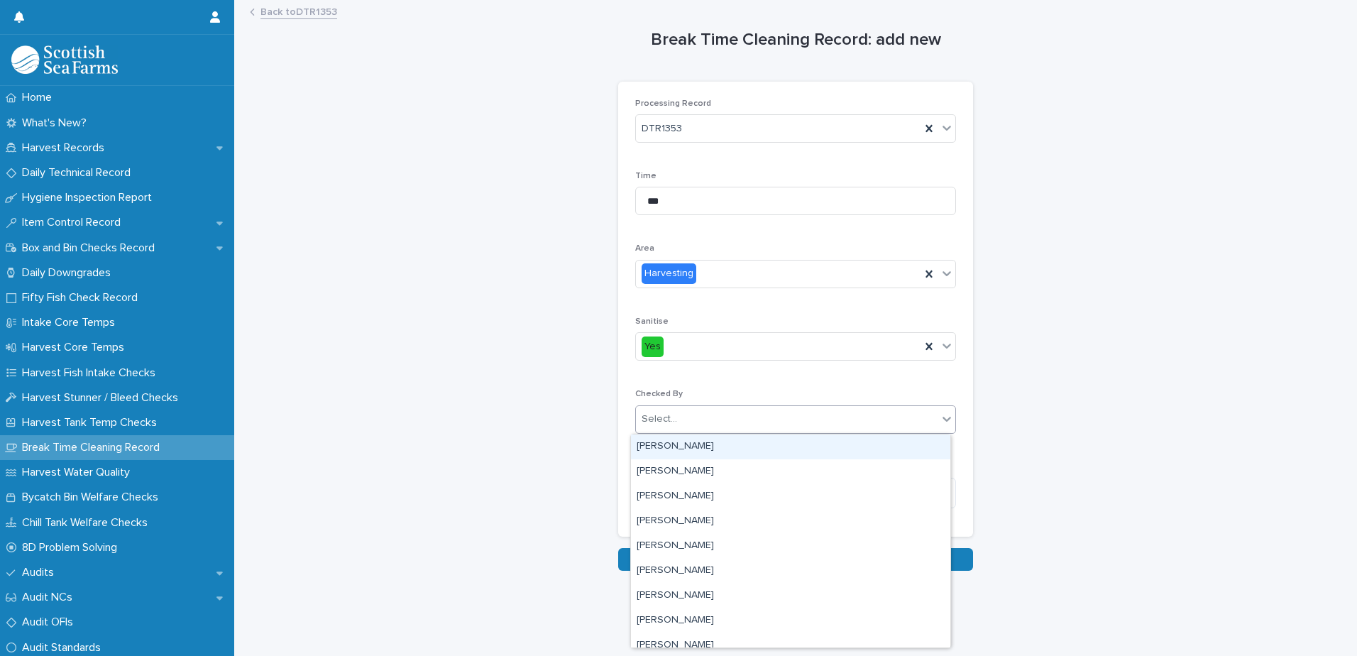
click at [673, 424] on div "Select..." at bounding box center [787, 418] width 302 height 23
type input "**"
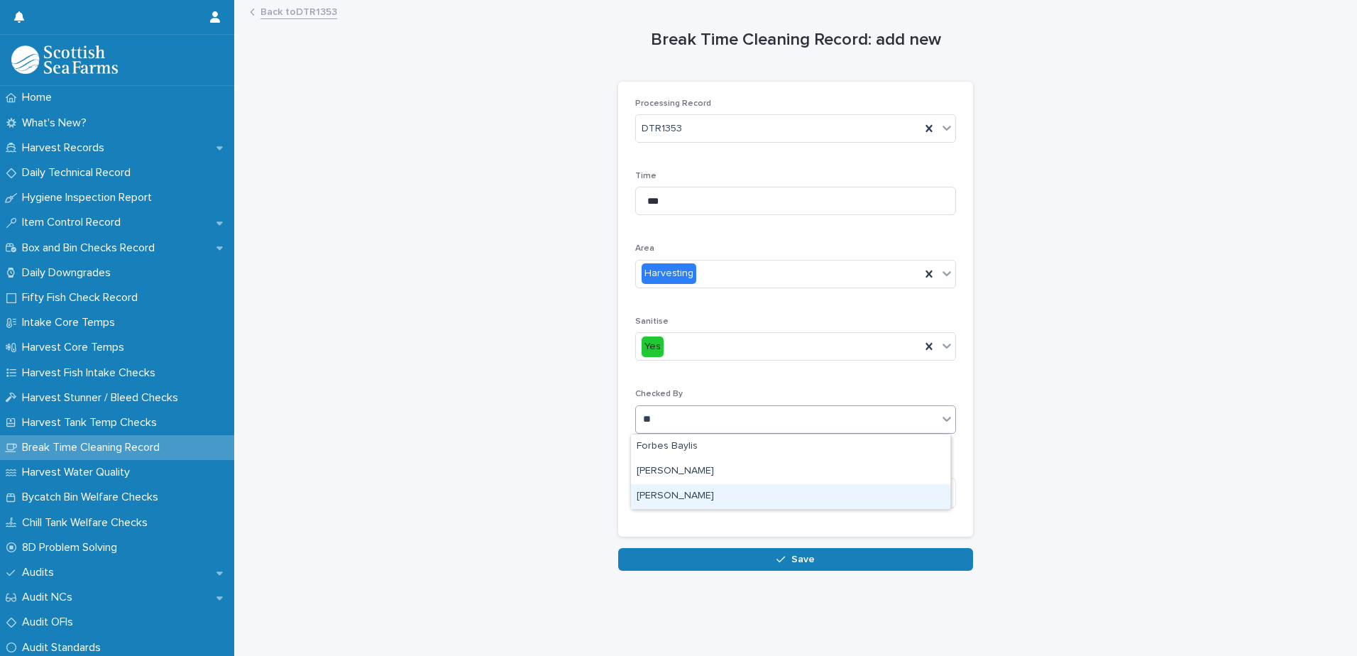
click at [681, 487] on div "[PERSON_NAME]" at bounding box center [790, 496] width 319 height 25
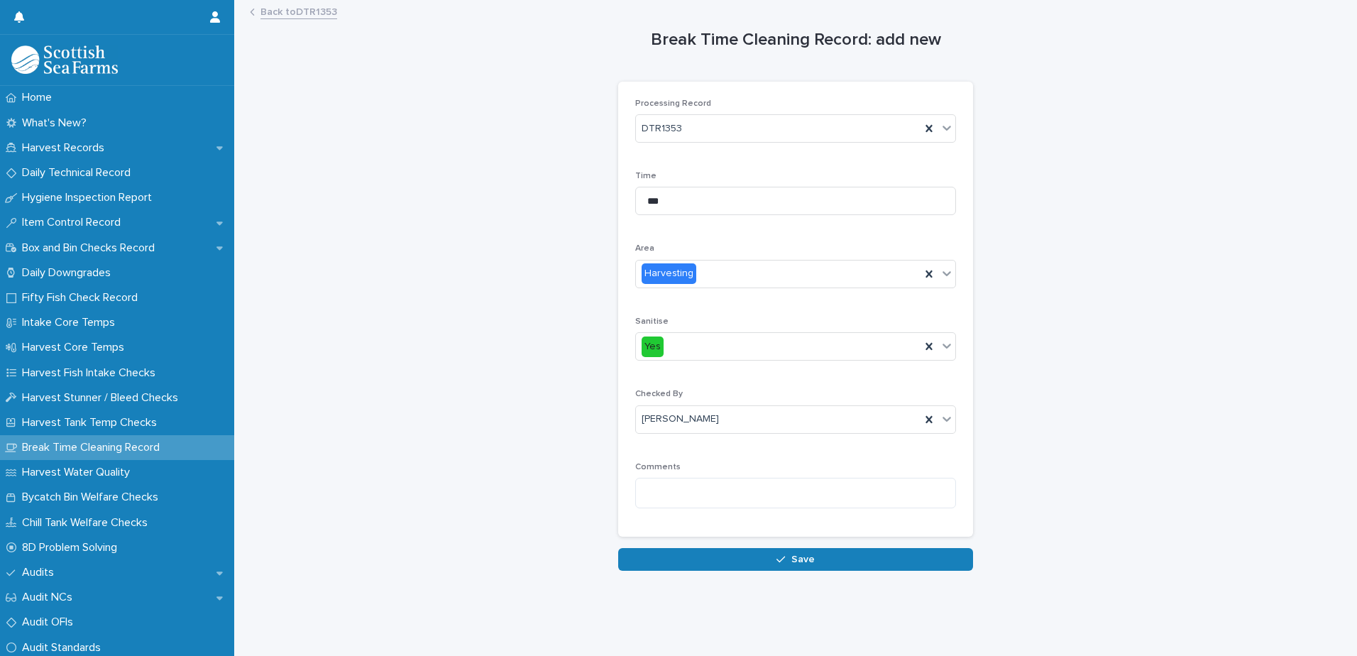
click at [827, 561] on button "Save" at bounding box center [795, 559] width 355 height 23
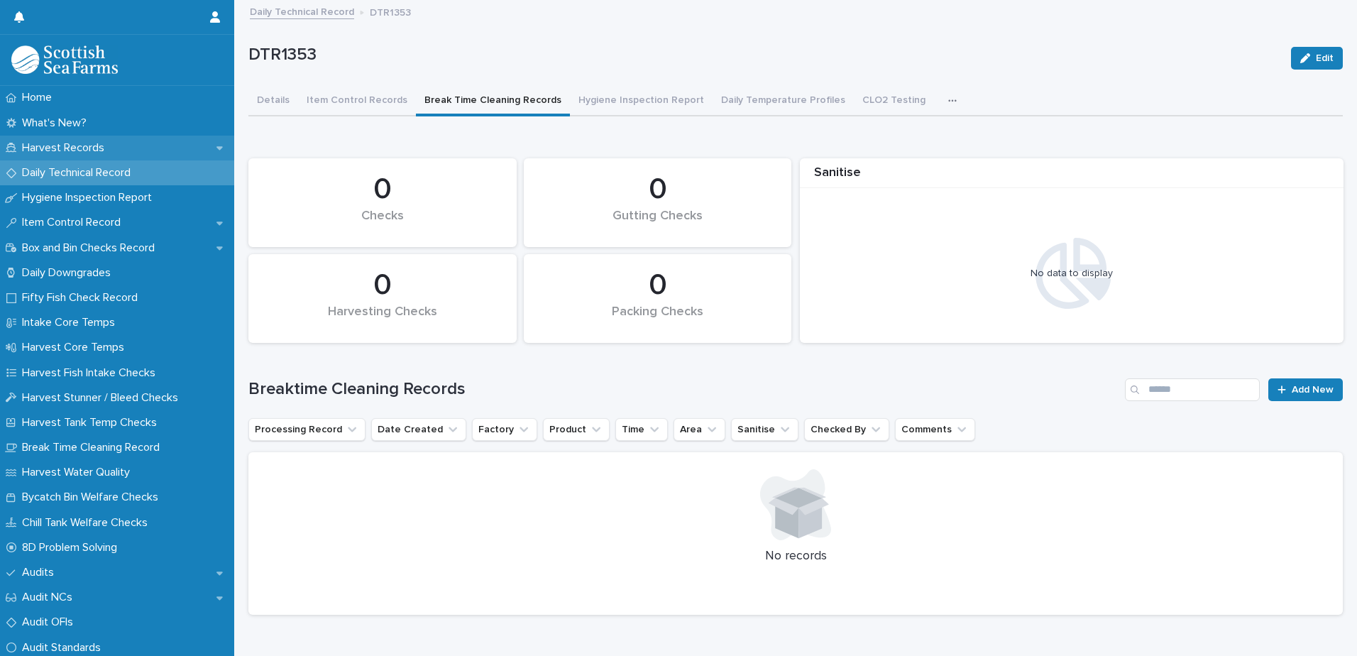
click at [61, 145] on p "Harvest Records" at bounding box center [65, 147] width 99 height 13
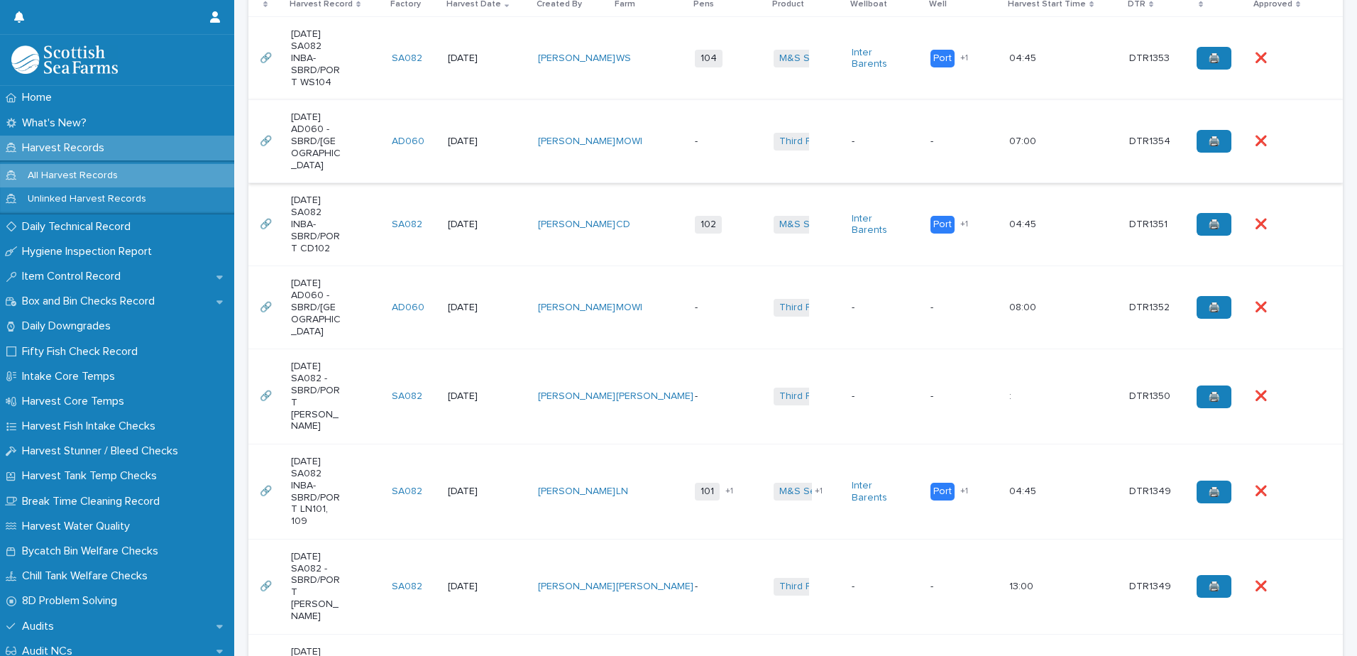
scroll to position [355, 0]
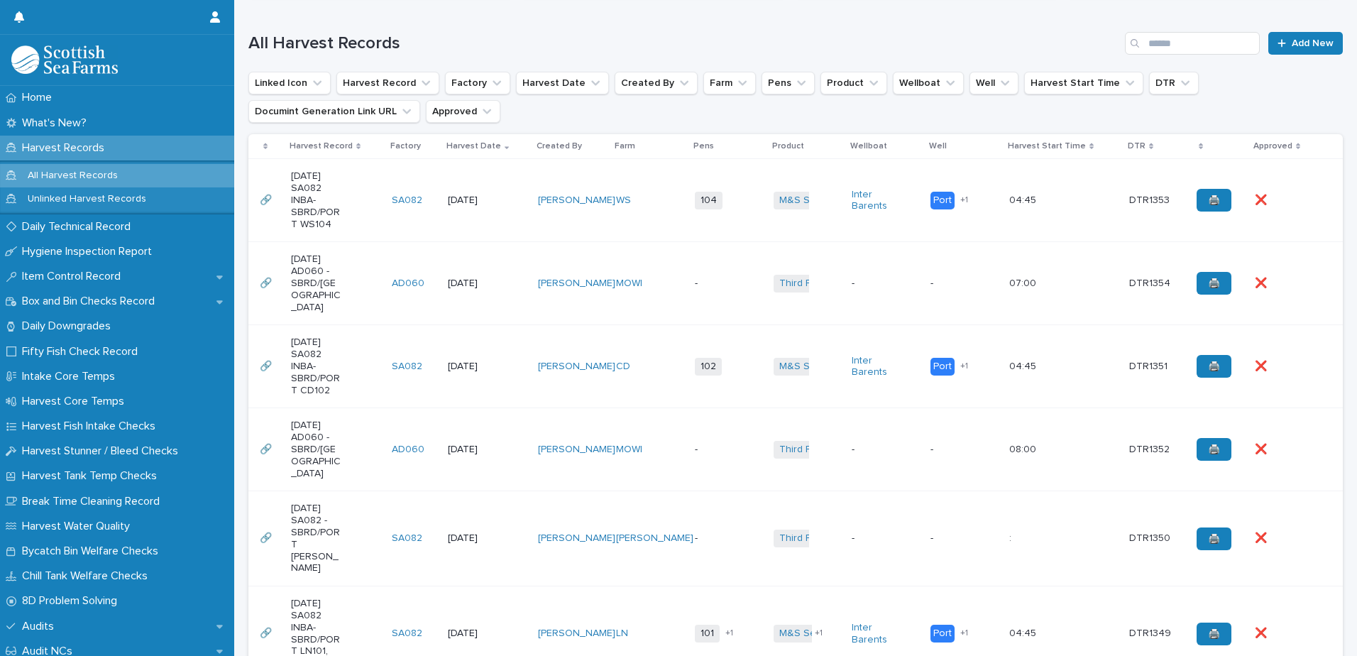
click at [652, 214] on td "WS" at bounding box center [649, 200] width 79 height 83
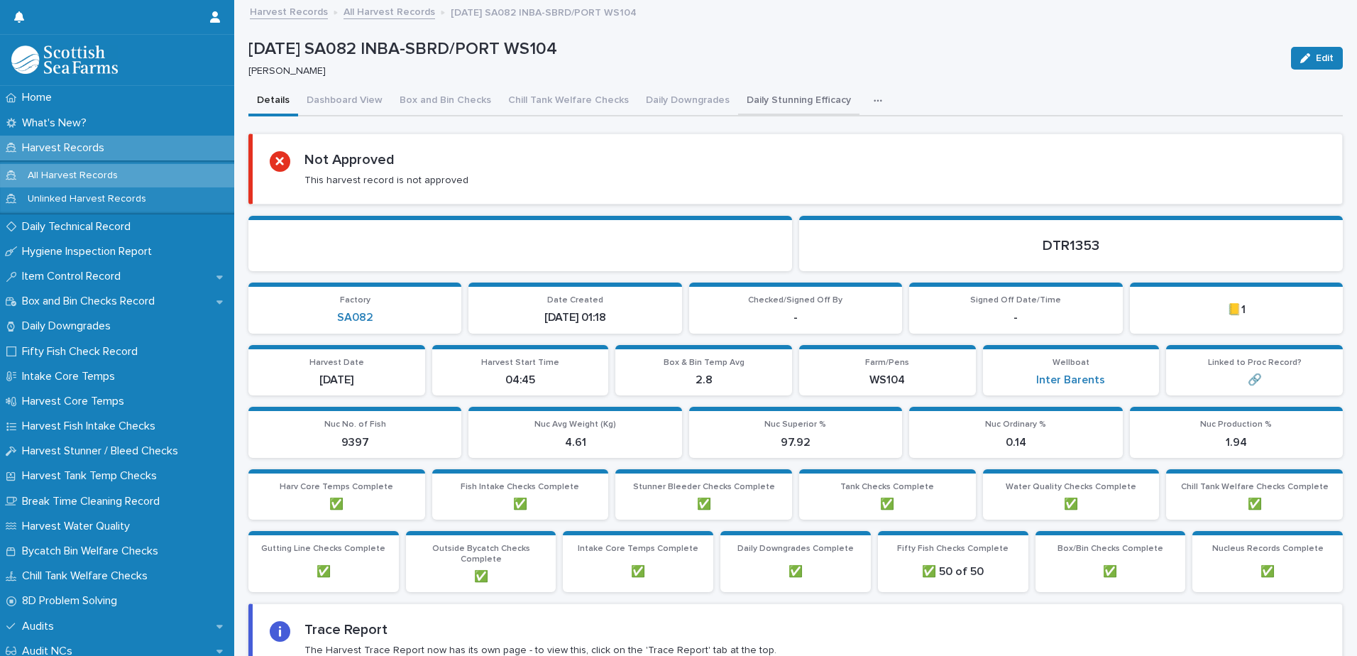
click at [805, 101] on button "Daily Stunning Efficacy" at bounding box center [798, 102] width 121 height 30
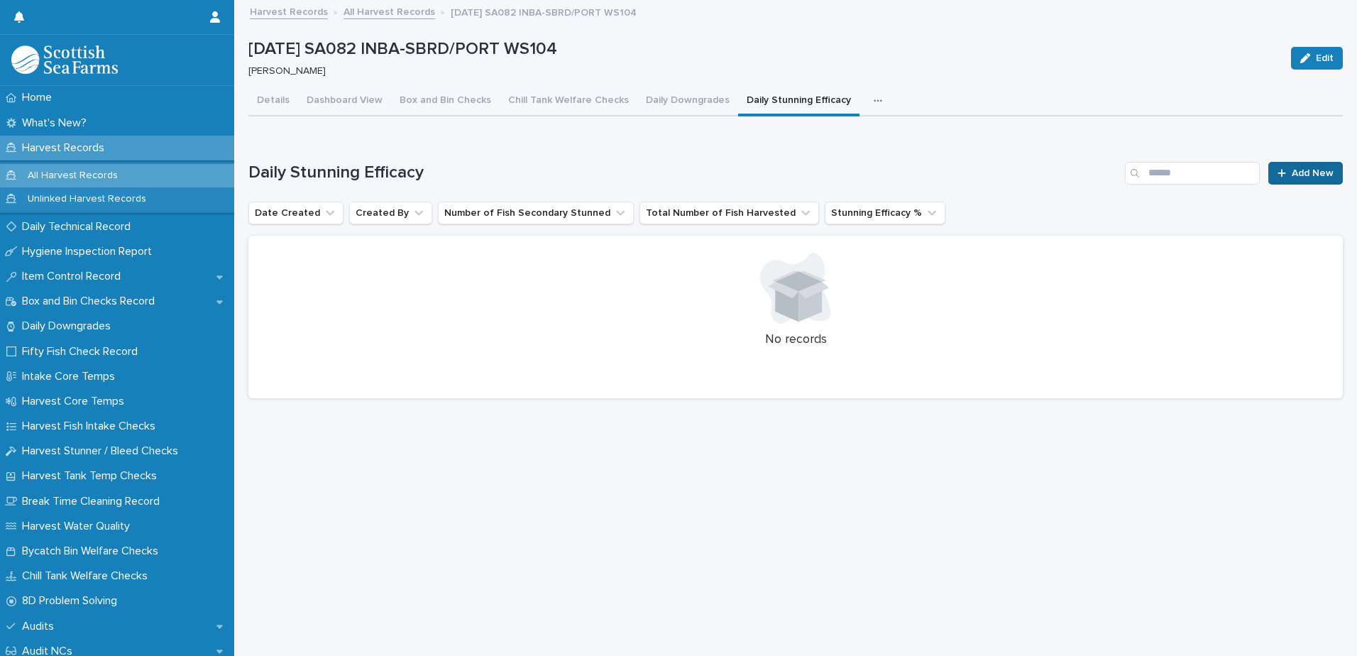
click at [1308, 176] on span "Add New" at bounding box center [1312, 173] width 42 height 10
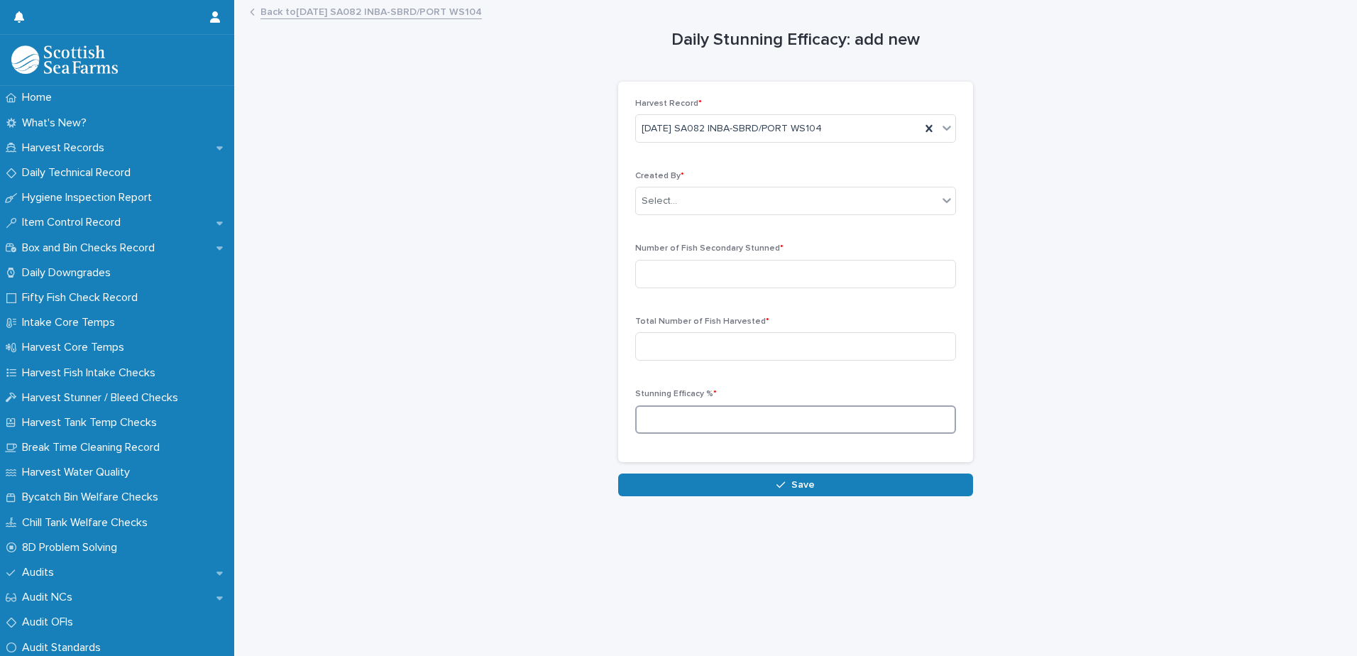
click at [726, 407] on input at bounding box center [795, 419] width 321 height 28
type input "****"
click at [724, 348] on input at bounding box center [795, 346] width 321 height 28
click at [692, 267] on input at bounding box center [795, 274] width 321 height 28
type input "***"
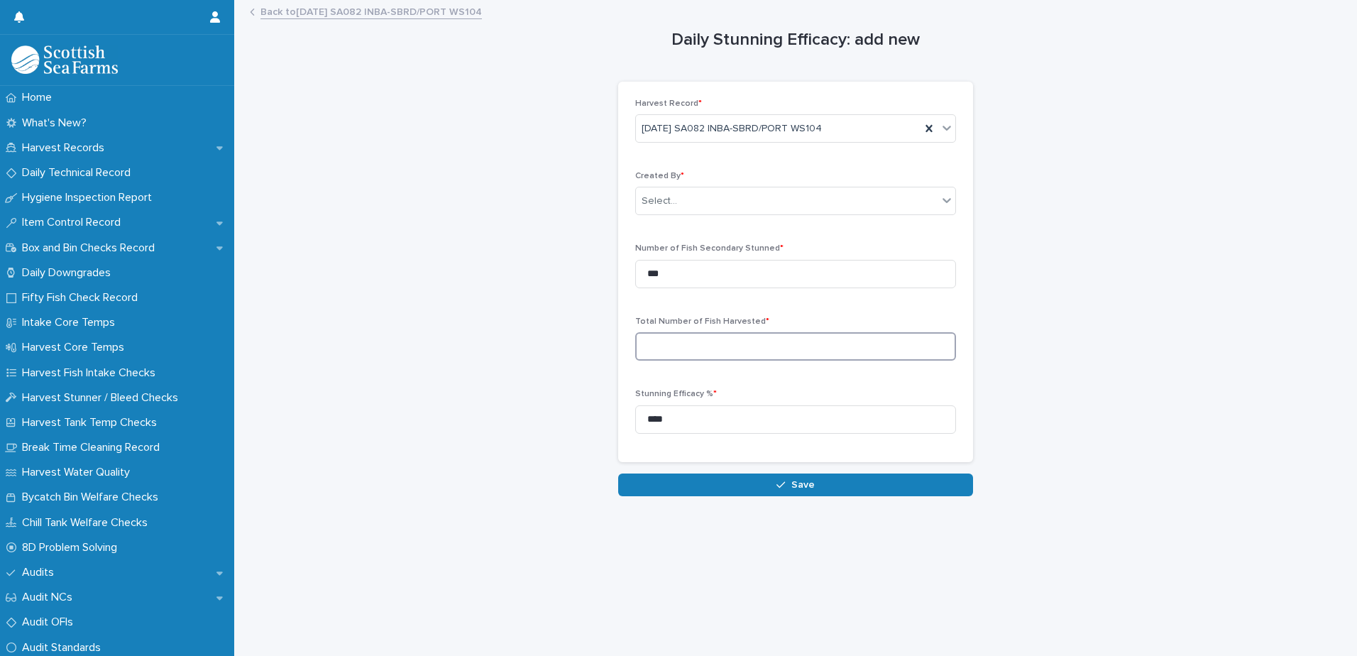
click at [692, 352] on input at bounding box center [795, 346] width 321 height 28
type input "*****"
click at [731, 206] on div "Select..." at bounding box center [787, 200] width 302 height 23
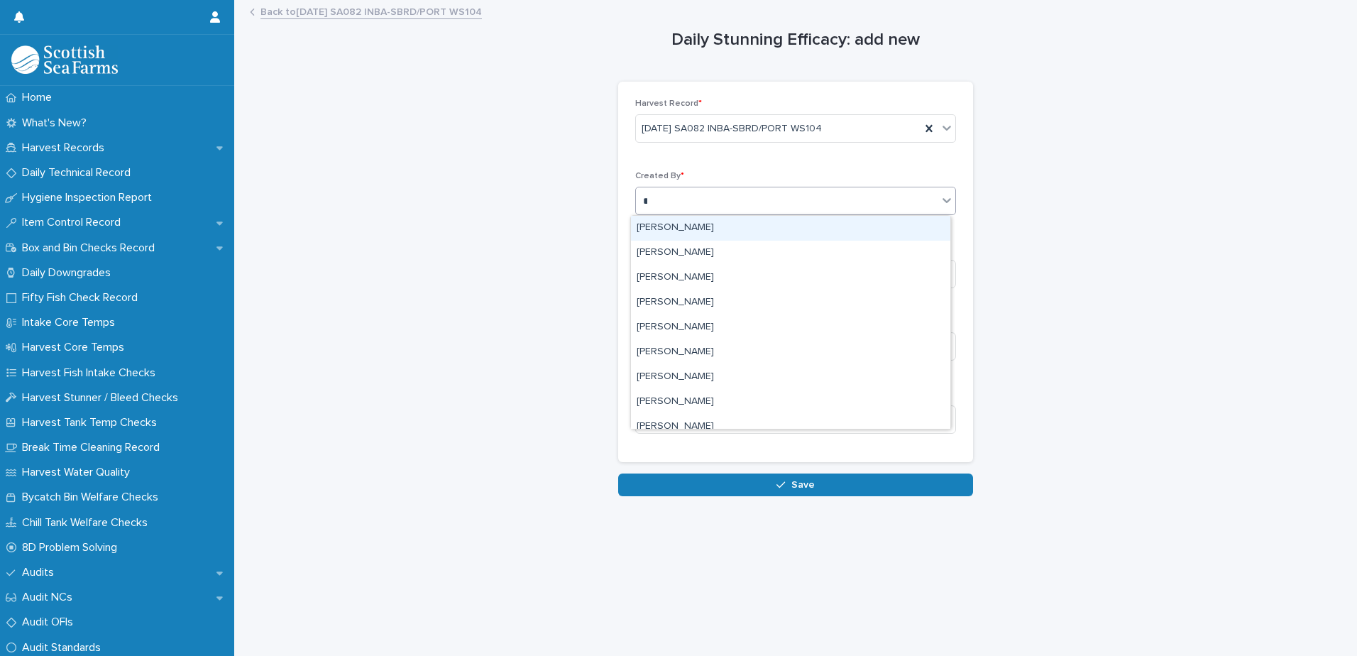
type input "**"
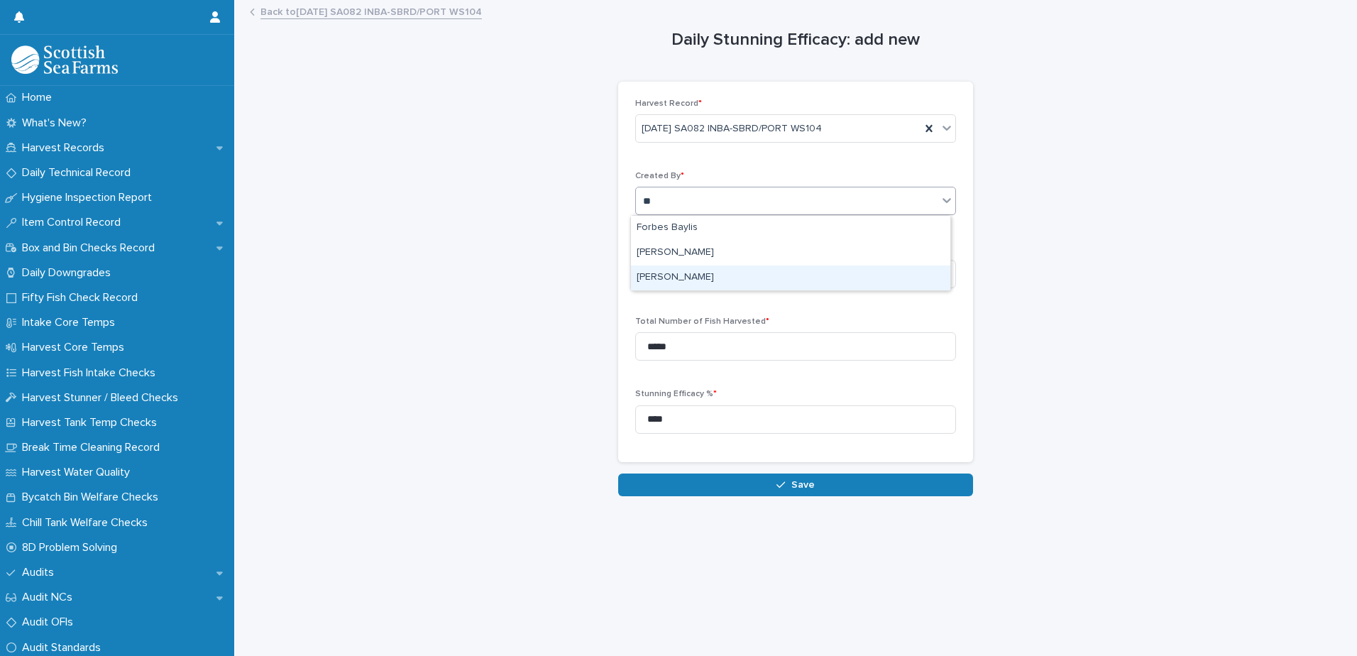
click at [694, 280] on div "[PERSON_NAME]" at bounding box center [790, 277] width 319 height 25
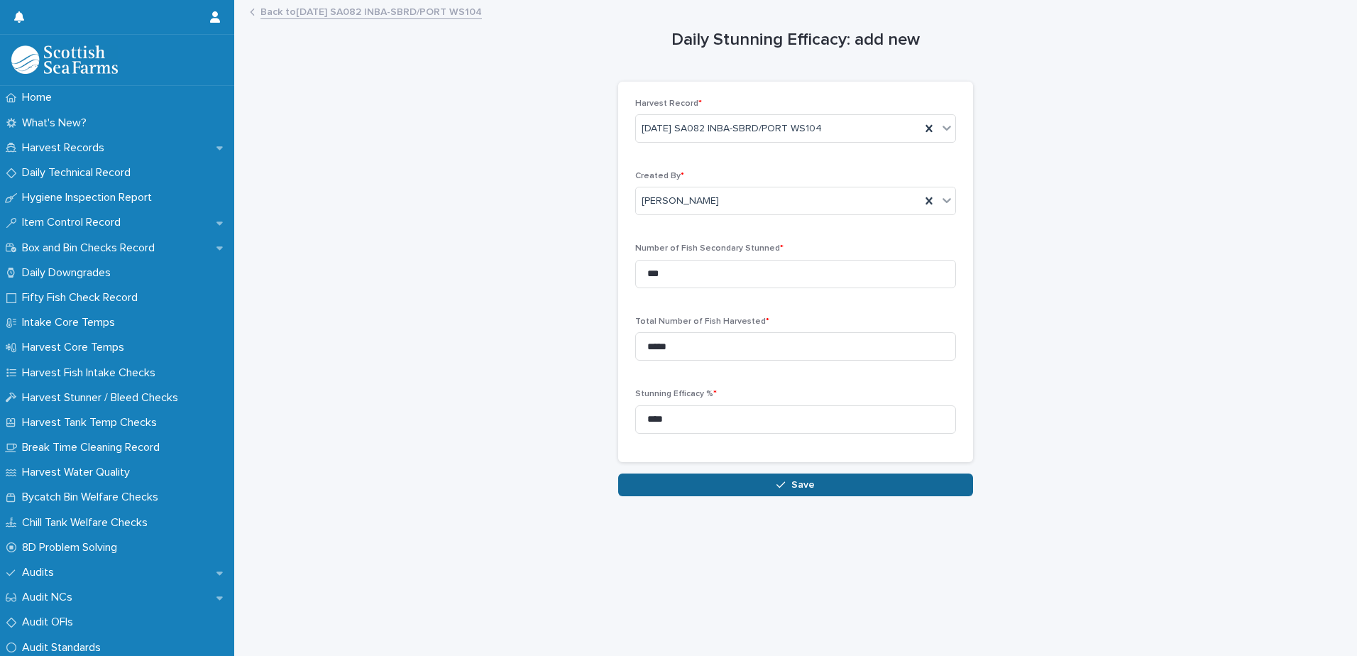
click at [782, 490] on button "Save" at bounding box center [795, 484] width 355 height 23
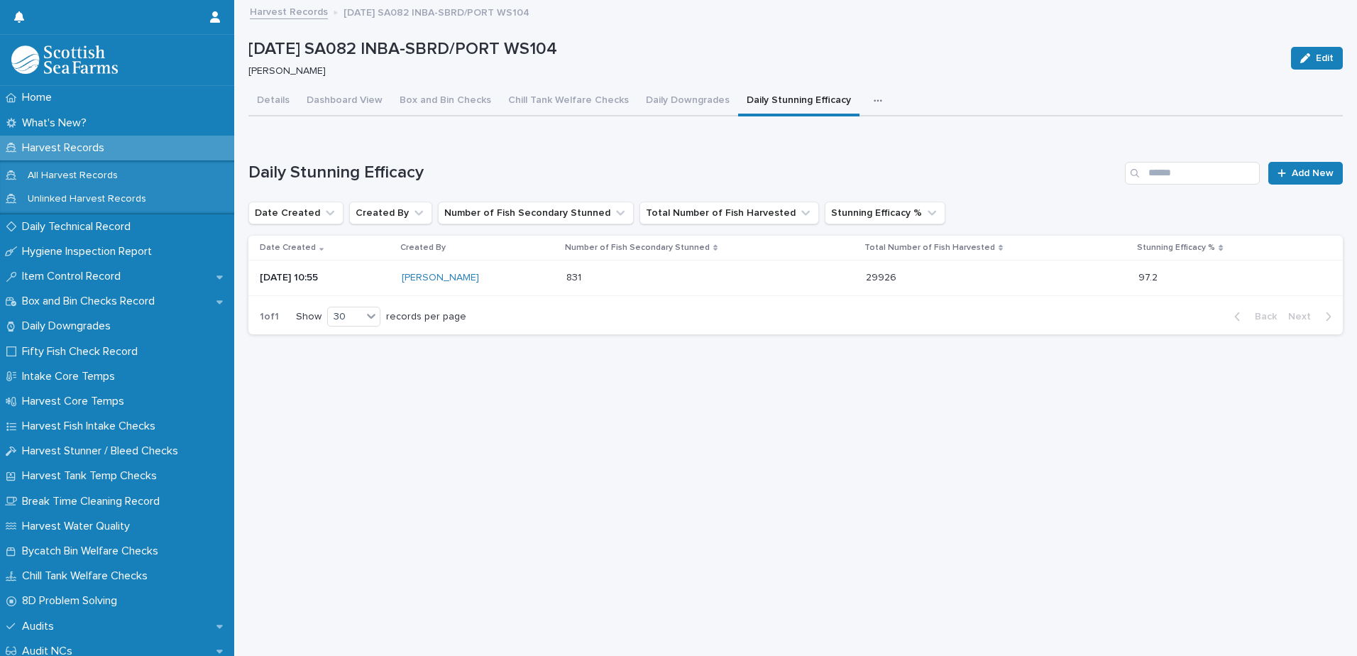
click at [873, 97] on icon "button" at bounding box center [877, 101] width 9 height 10
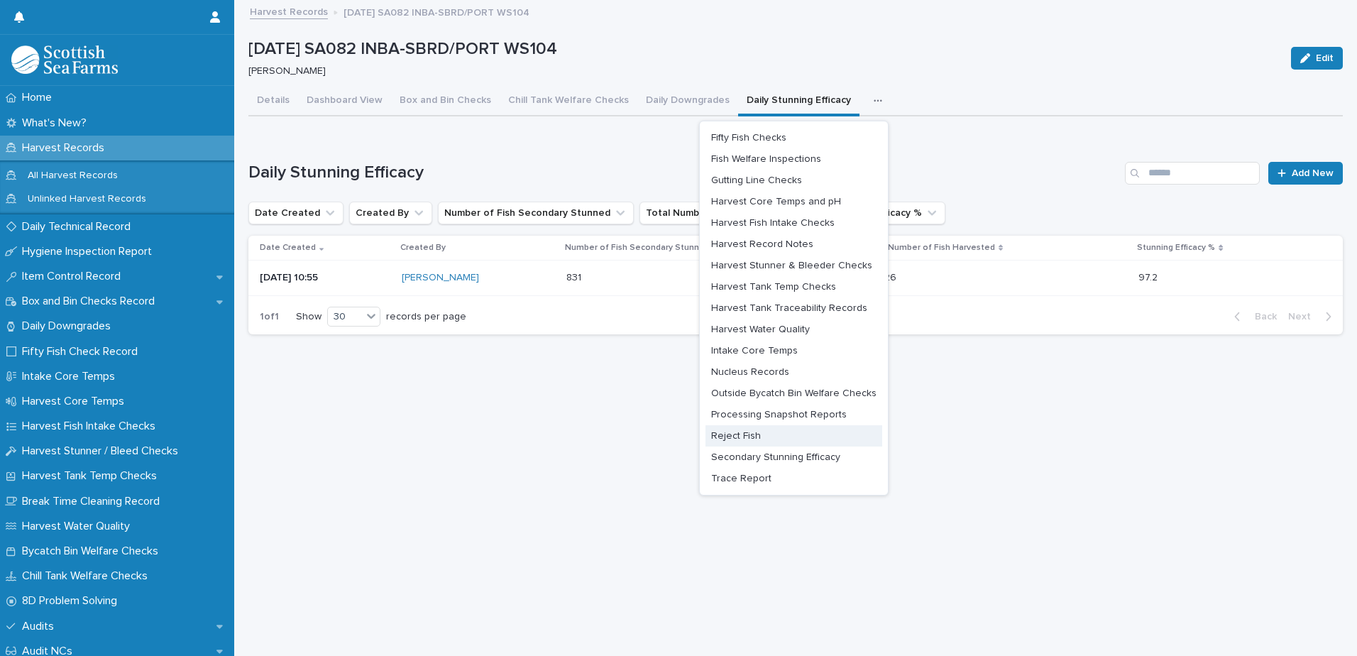
click at [745, 438] on span "Reject Fish" at bounding box center [736, 436] width 50 height 10
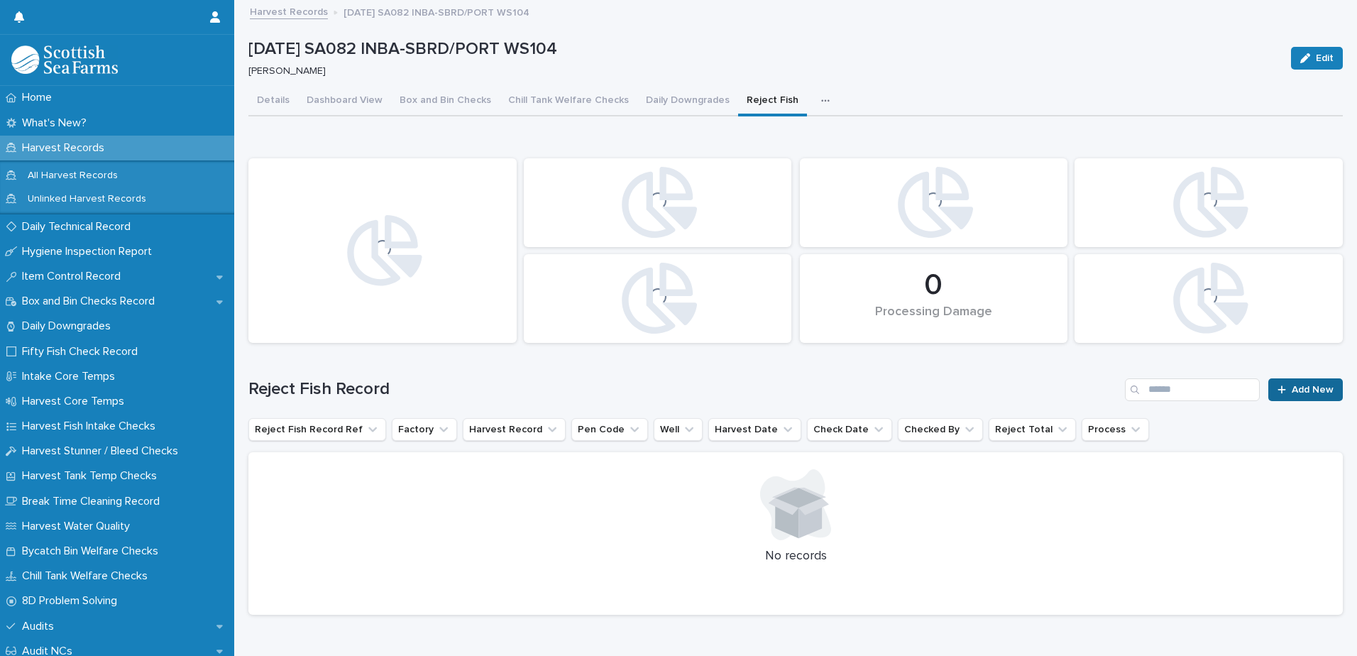
click at [1291, 394] on span "Add New" at bounding box center [1312, 390] width 42 height 10
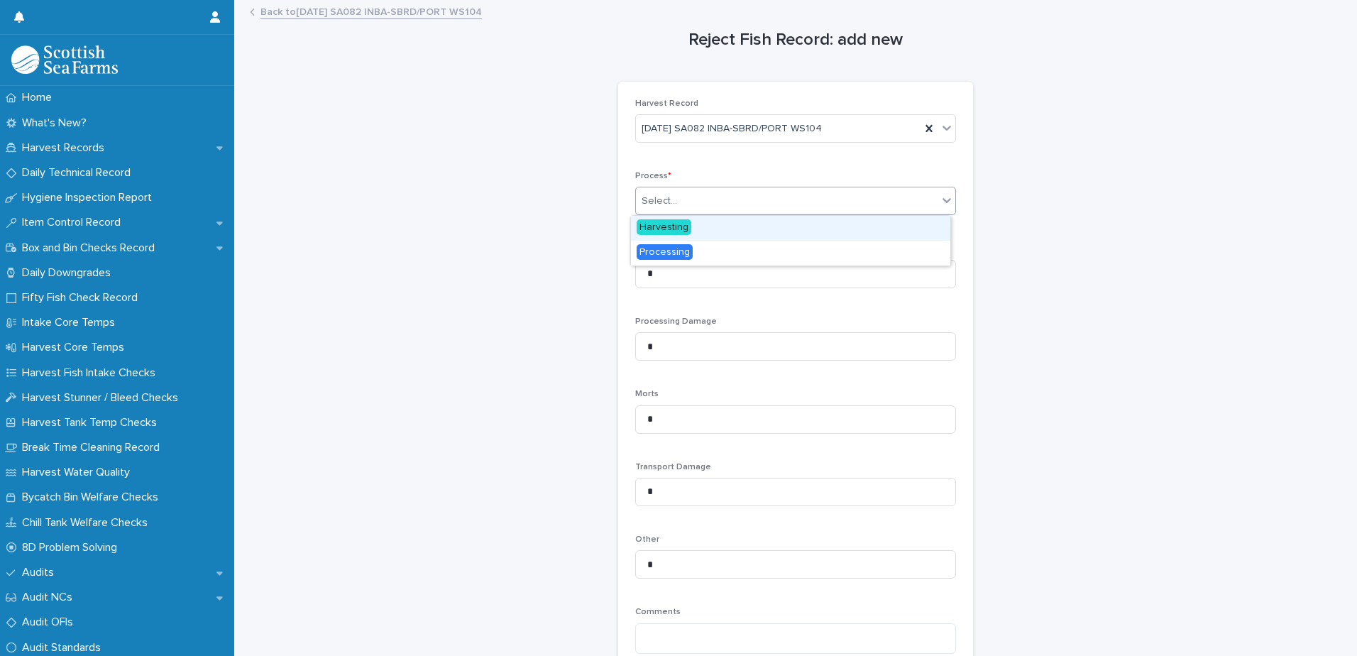
click at [674, 207] on div "Select..." at bounding box center [787, 200] width 302 height 23
click at [666, 235] on div "Harvesting" at bounding box center [790, 228] width 319 height 25
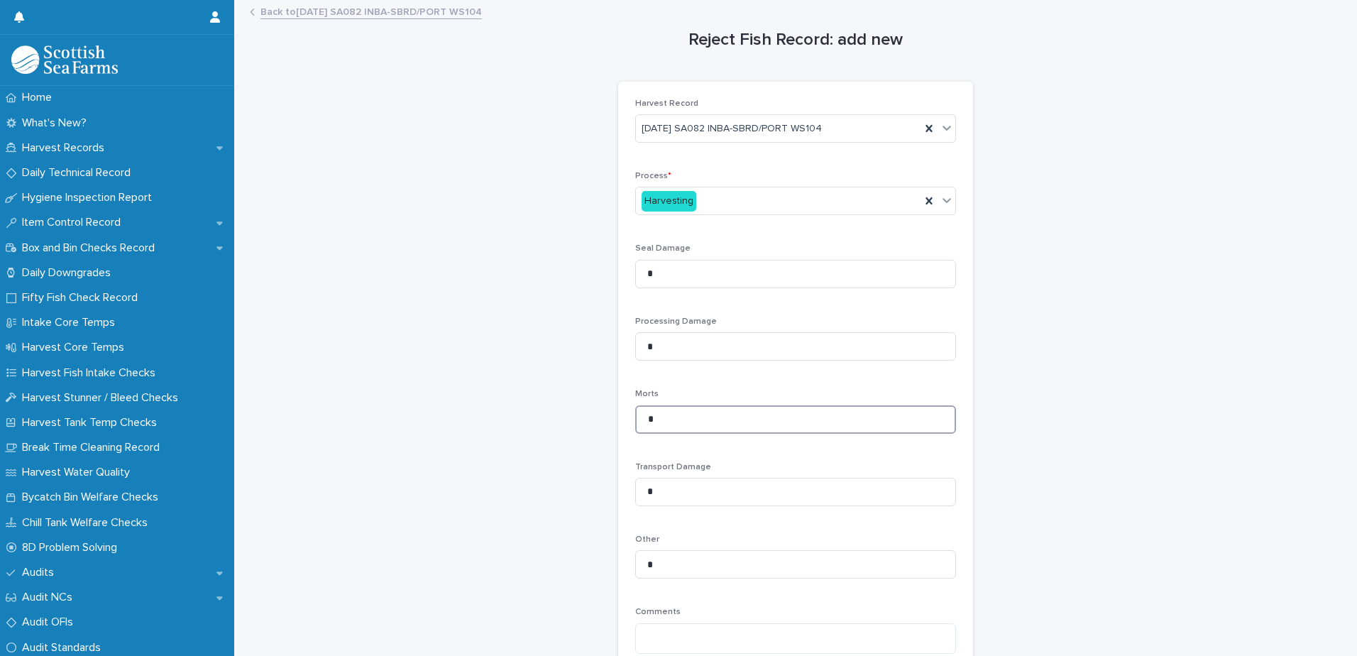
drag, startPoint x: 663, startPoint y: 418, endPoint x: 603, endPoint y: 413, distance: 60.5
click at [585, 417] on div "Reject Fish Record: add new Loading... Saving… Loading... Saving… Loading... Sa…" at bounding box center [795, 394] width 1094 height 787
type input "**"
click at [553, 426] on div "Reject Fish Record: add new Loading... Saving… Loading... Saving… Loading... Sa…" at bounding box center [795, 394] width 1094 height 787
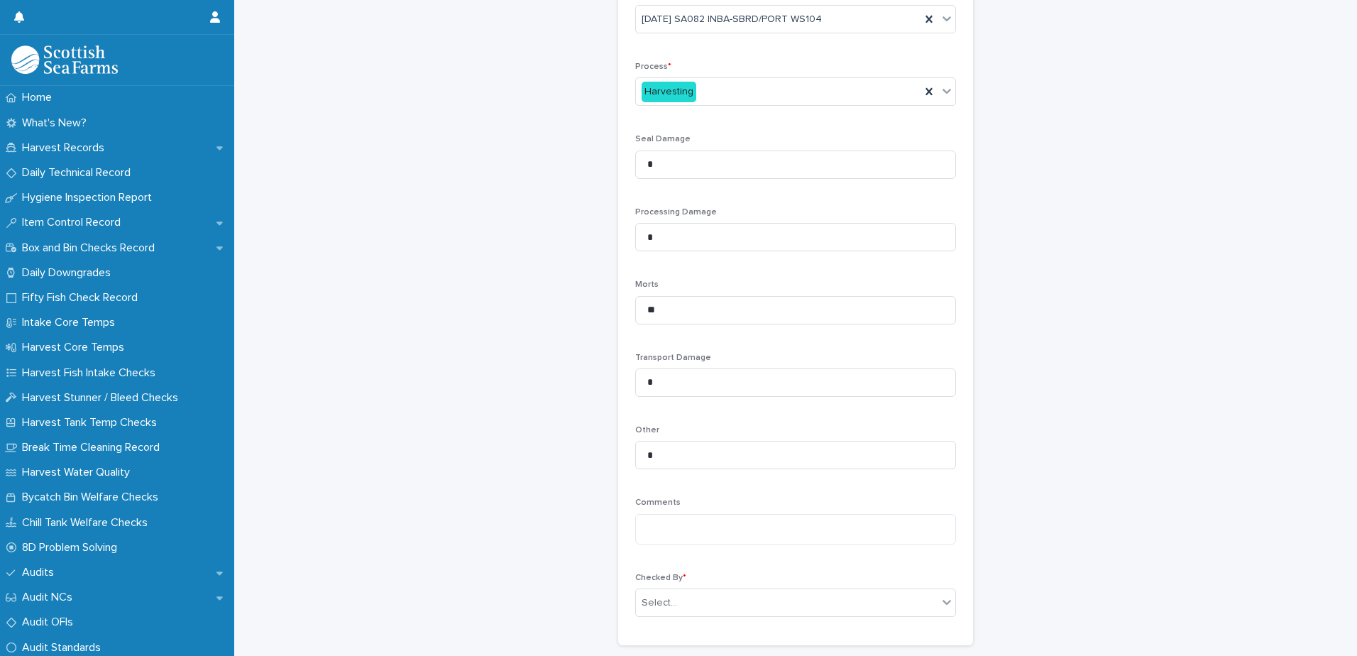
scroll to position [214, 0]
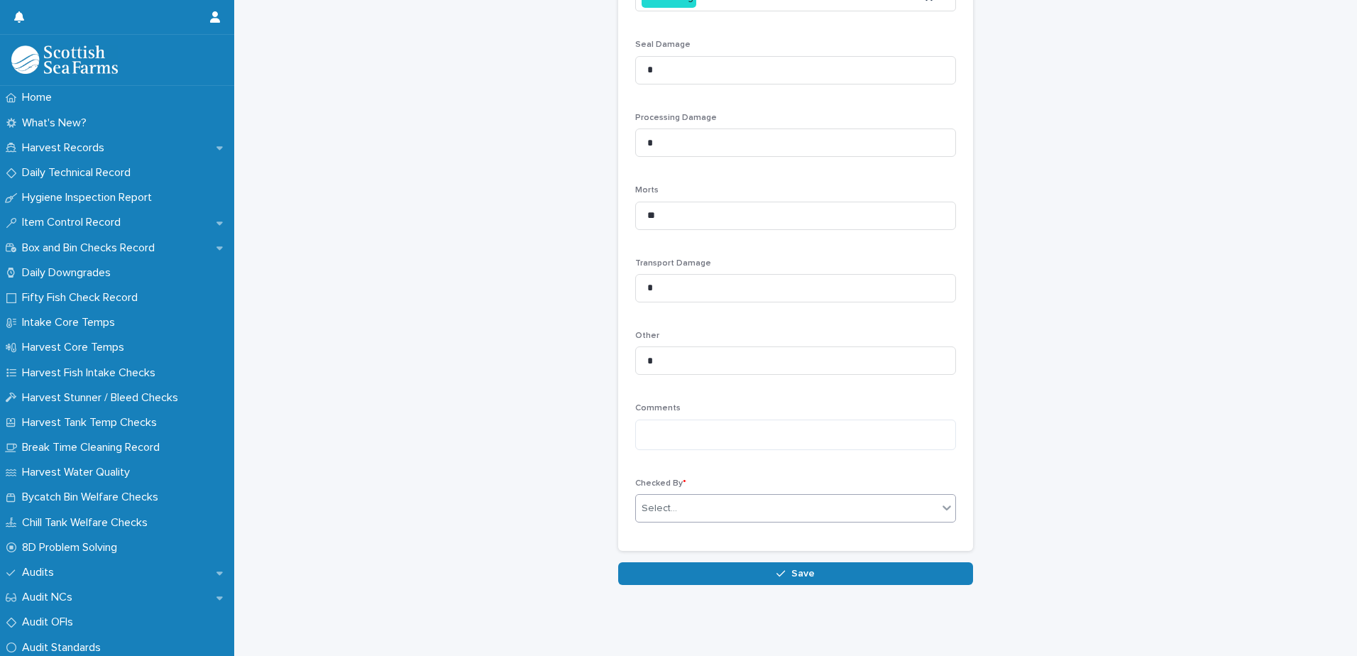
click at [753, 497] on div "Select..." at bounding box center [787, 508] width 302 height 23
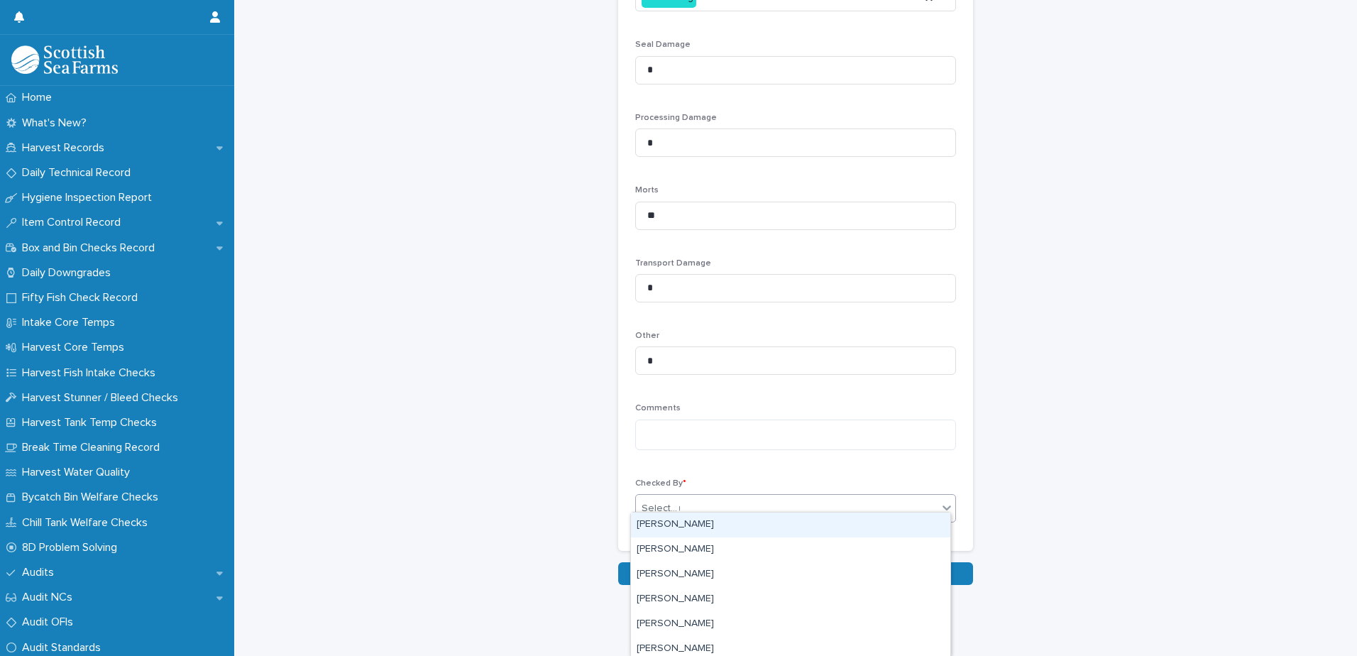
type input "**"
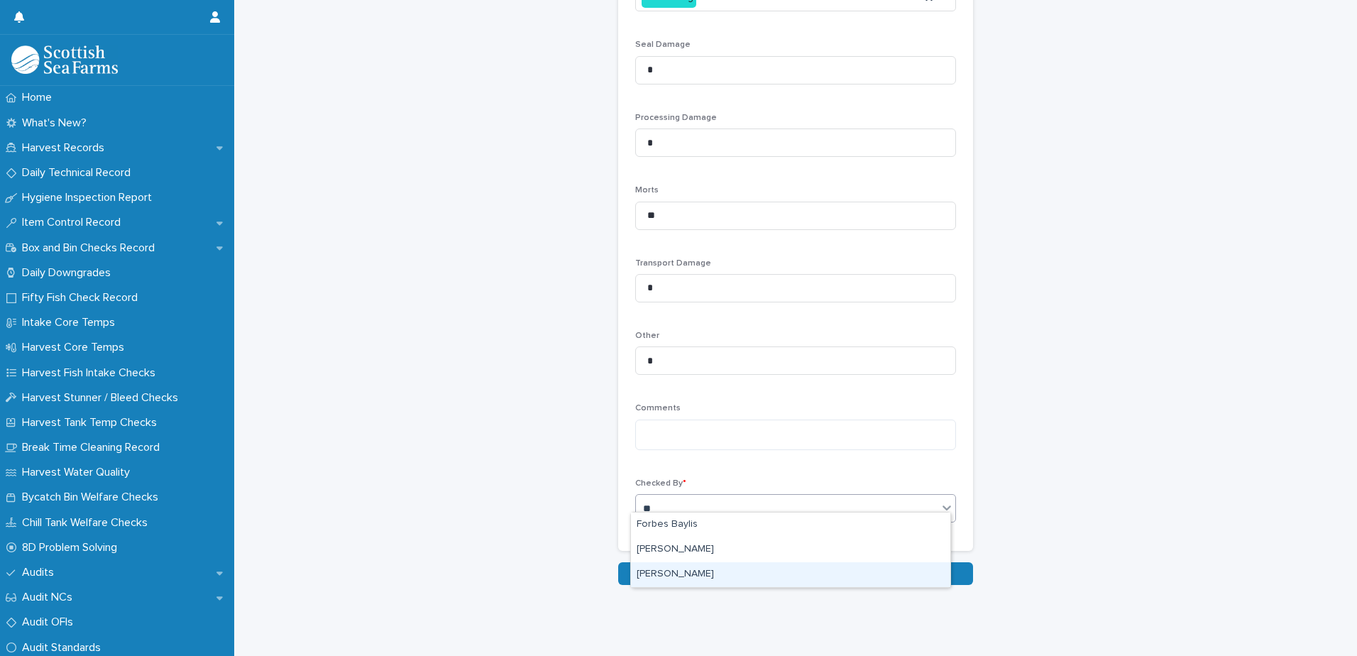
click at [682, 575] on div "[PERSON_NAME]" at bounding box center [790, 574] width 319 height 25
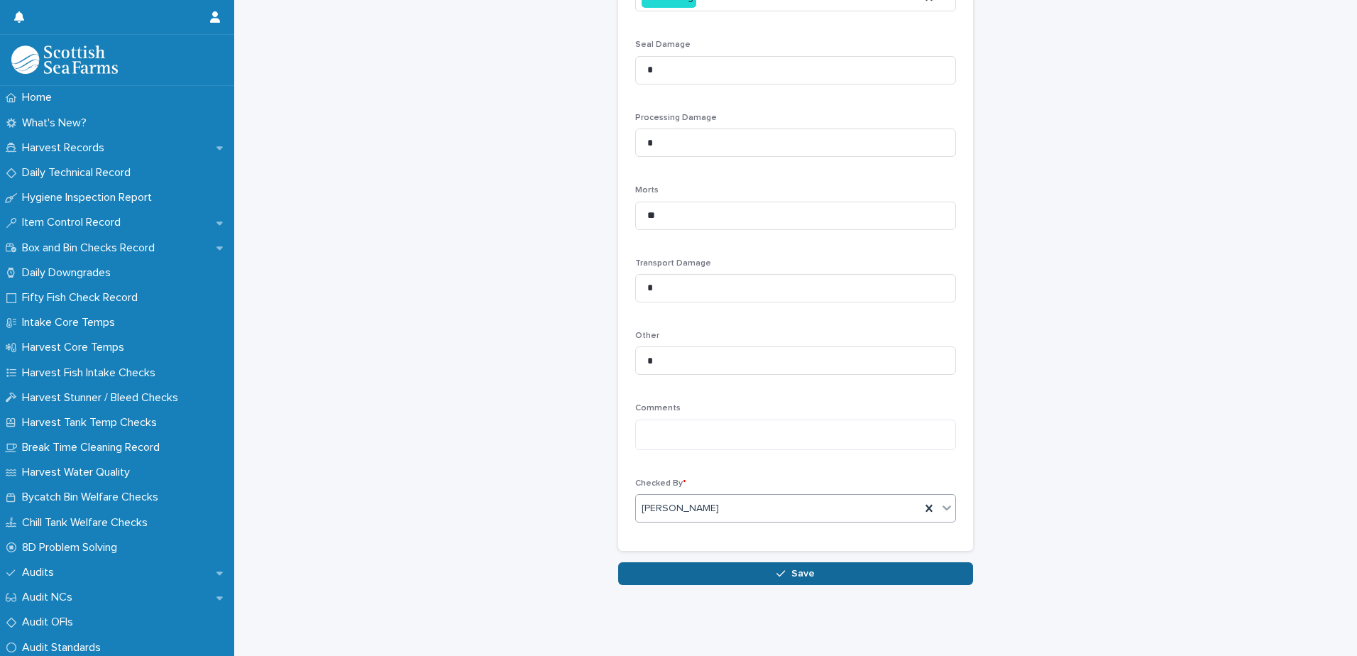
click at [776, 568] on icon "button" at bounding box center [780, 573] width 9 height 10
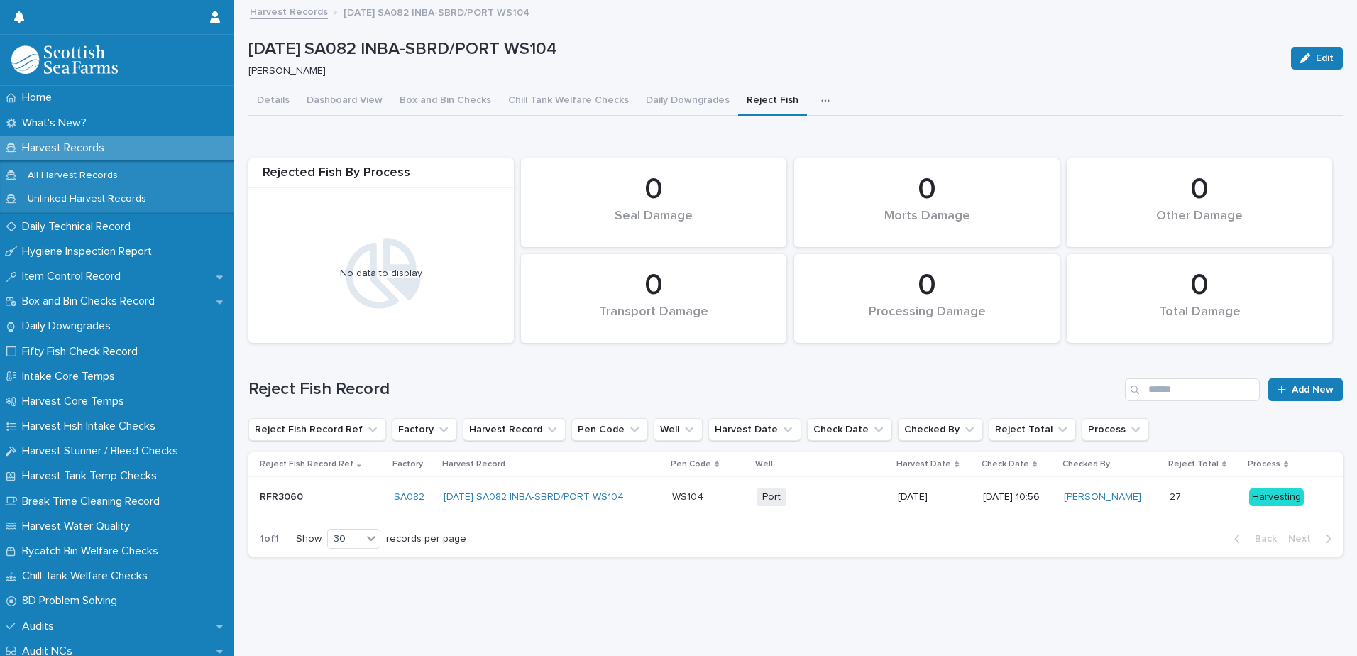
scroll to position [11, 0]
click at [601, 87] on button "Chill Tank Welfare Checks" at bounding box center [568, 102] width 138 height 30
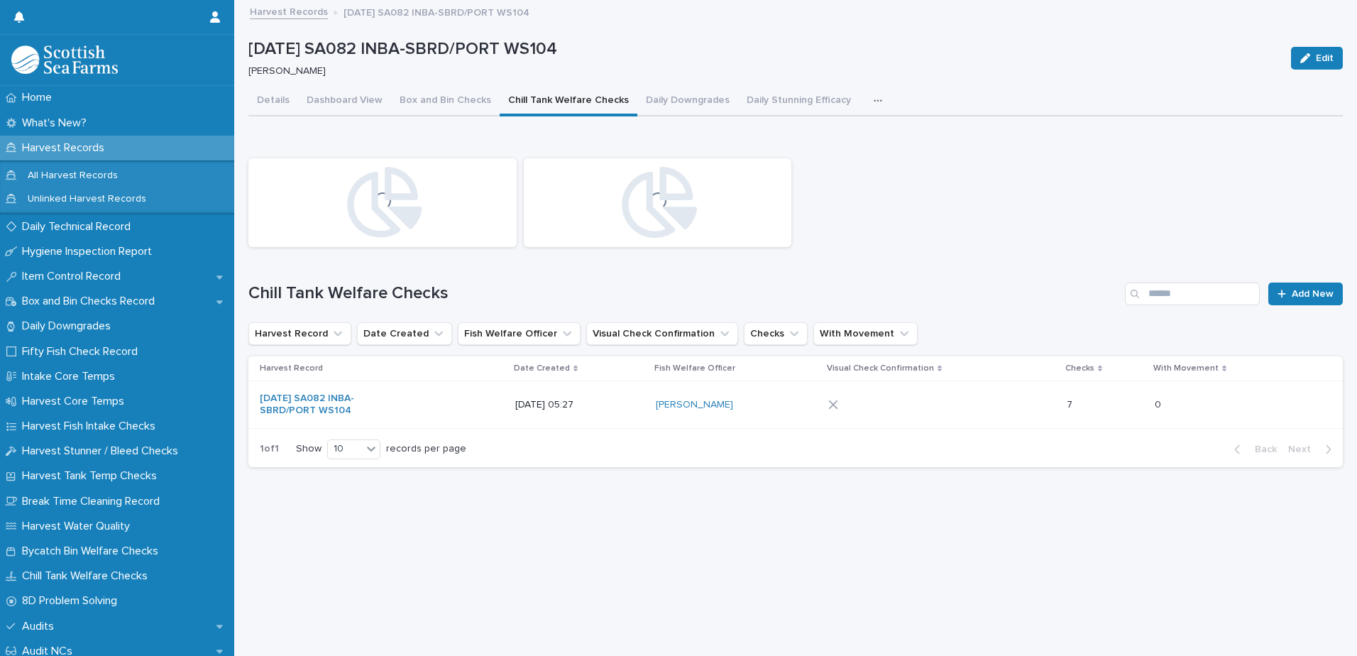
click at [1027, 397] on div at bounding box center [941, 404] width 227 height 21
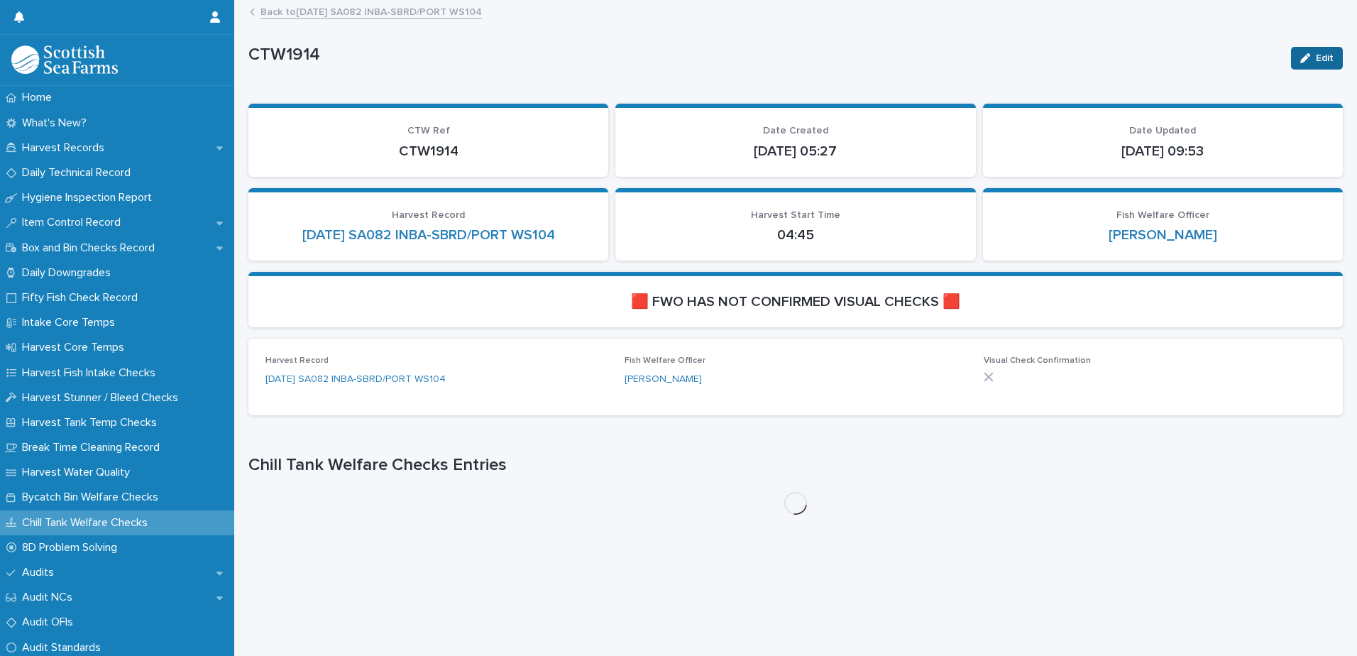
click at [1323, 52] on button "Edit" at bounding box center [1317, 58] width 52 height 23
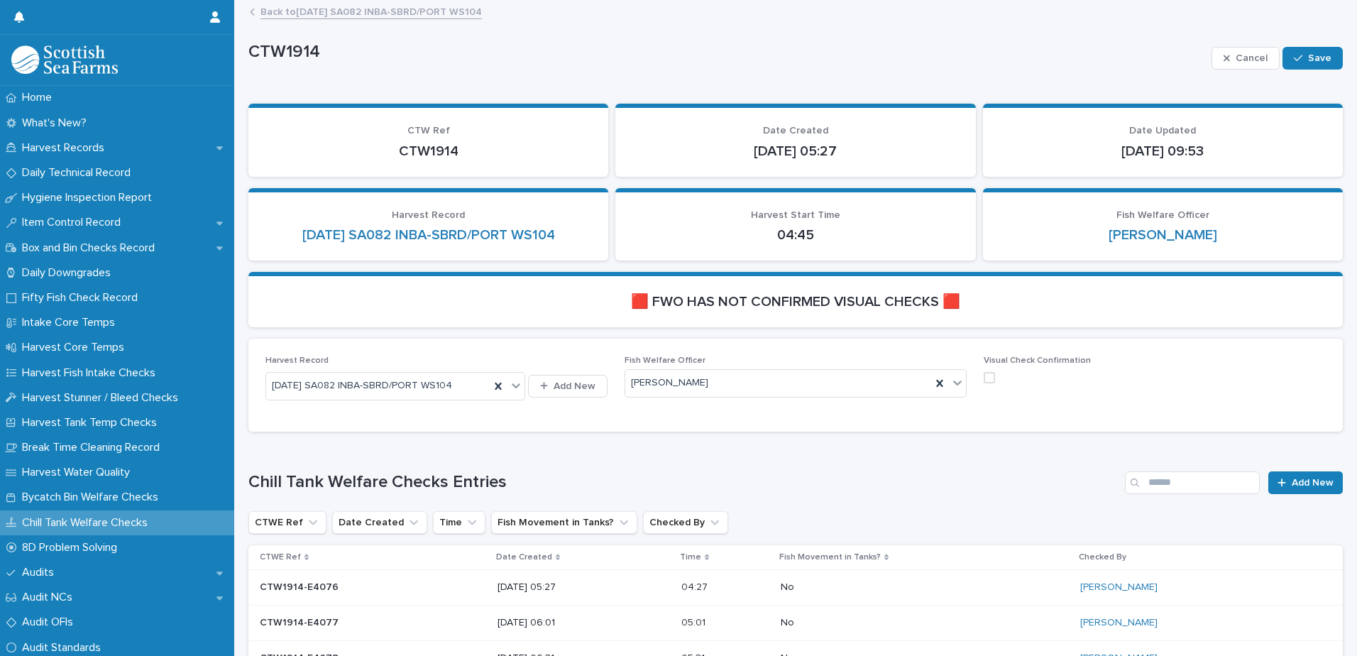
drag, startPoint x: 980, startPoint y: 373, endPoint x: 1000, endPoint y: 369, distance: 19.6
click at [983, 373] on span at bounding box center [988, 377] width 11 height 11
click at [1308, 57] on span "Save" at bounding box center [1319, 58] width 23 height 10
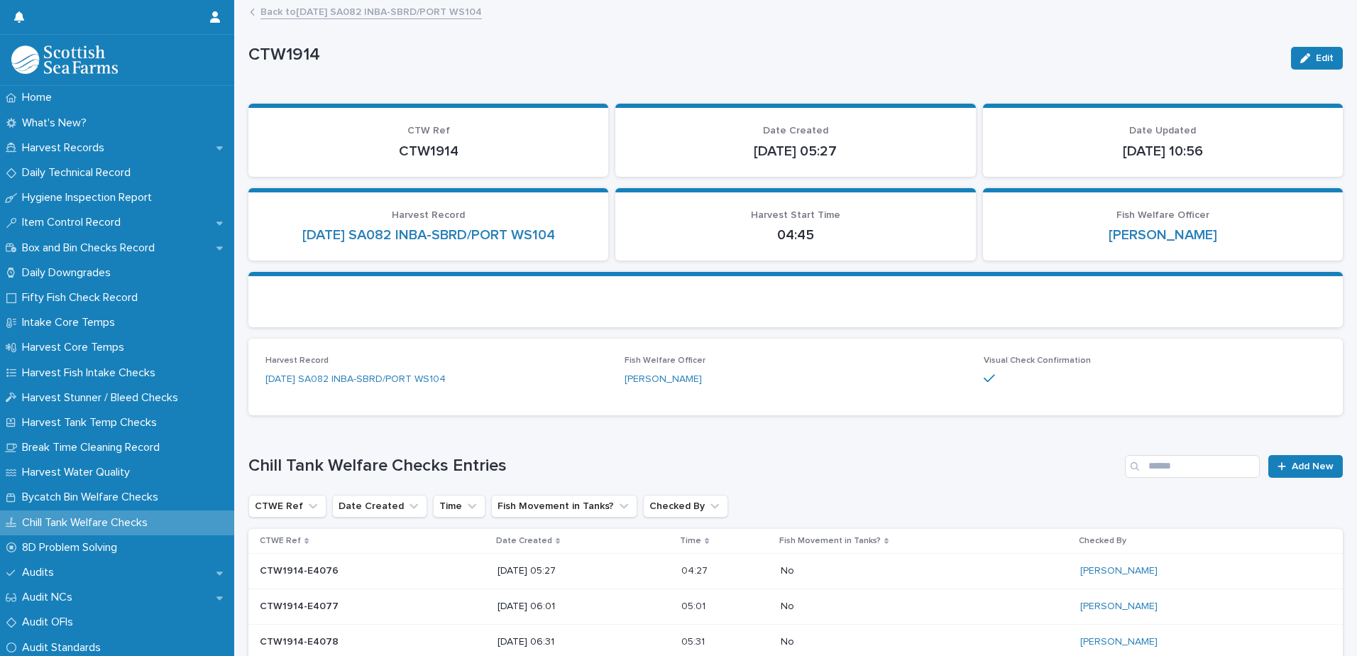
click at [375, 10] on link "Back to [DATE] SA082 INBA-SBRD/PORT WS104" at bounding box center [370, 11] width 221 height 16
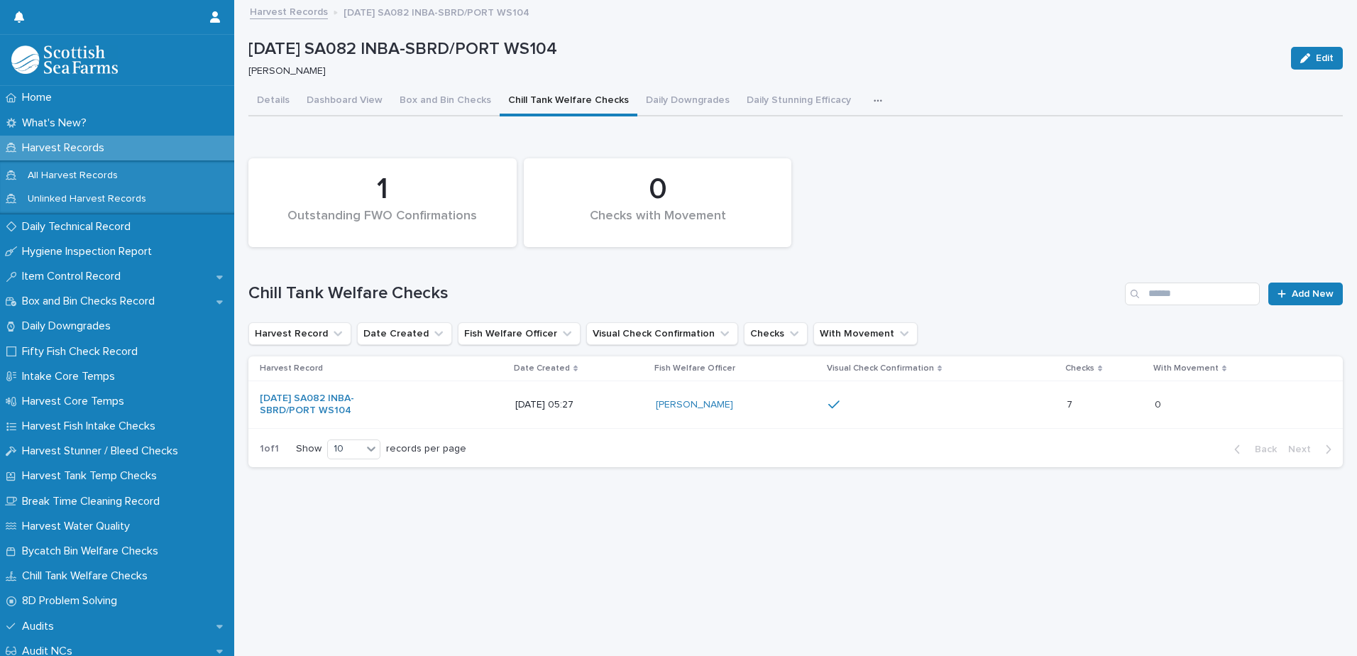
click at [873, 96] on div "button" at bounding box center [880, 101] width 14 height 10
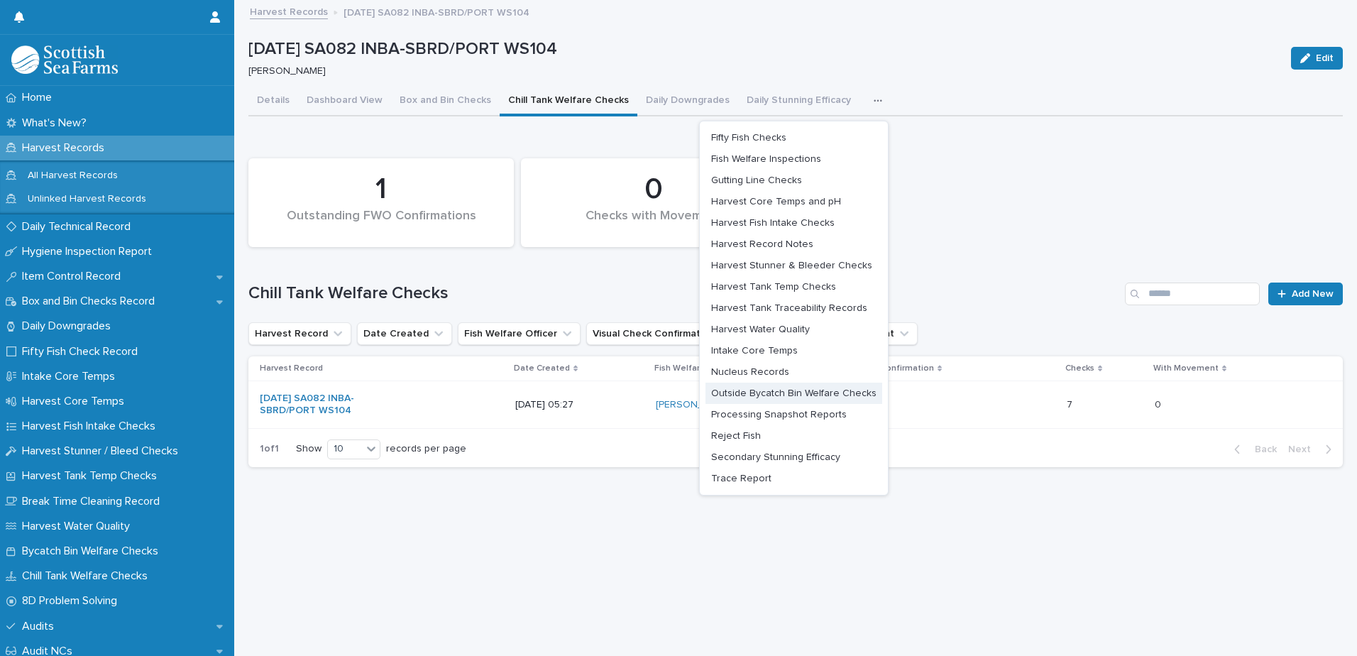
click at [826, 392] on span "Outside Bycatch Bin Welfare Checks" at bounding box center [793, 393] width 165 height 10
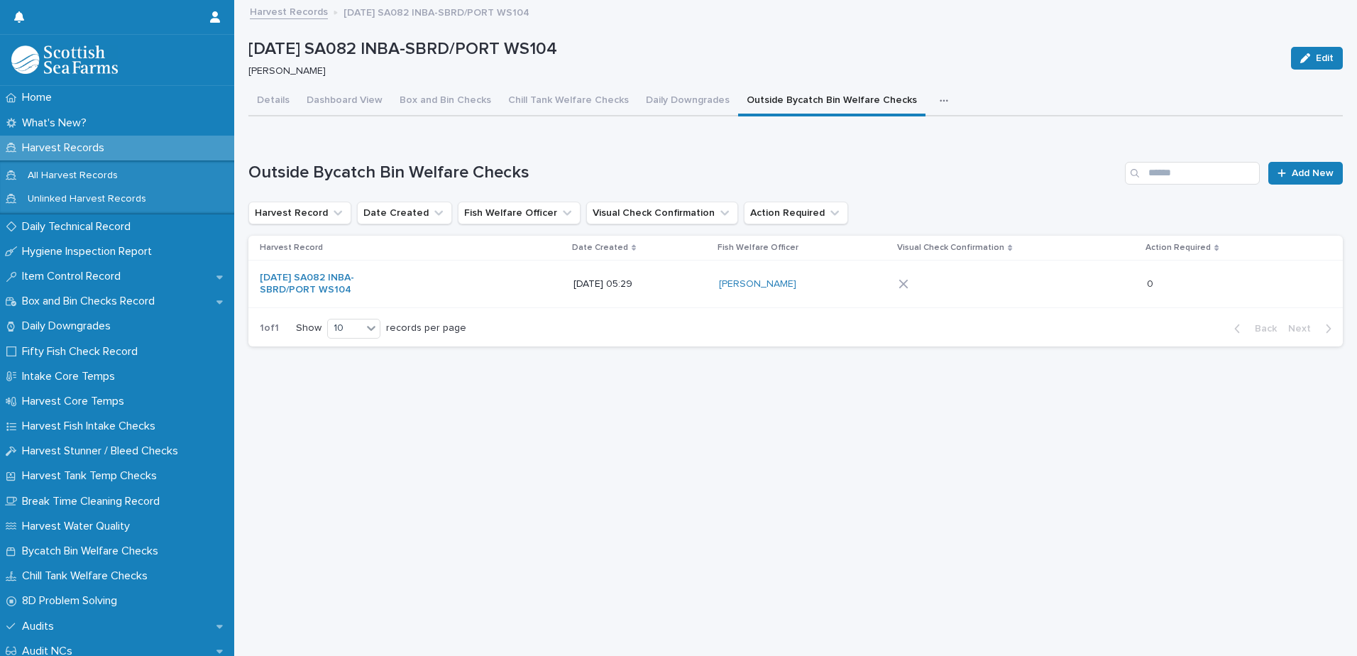
click at [1054, 284] on div at bounding box center [1016, 283] width 237 height 21
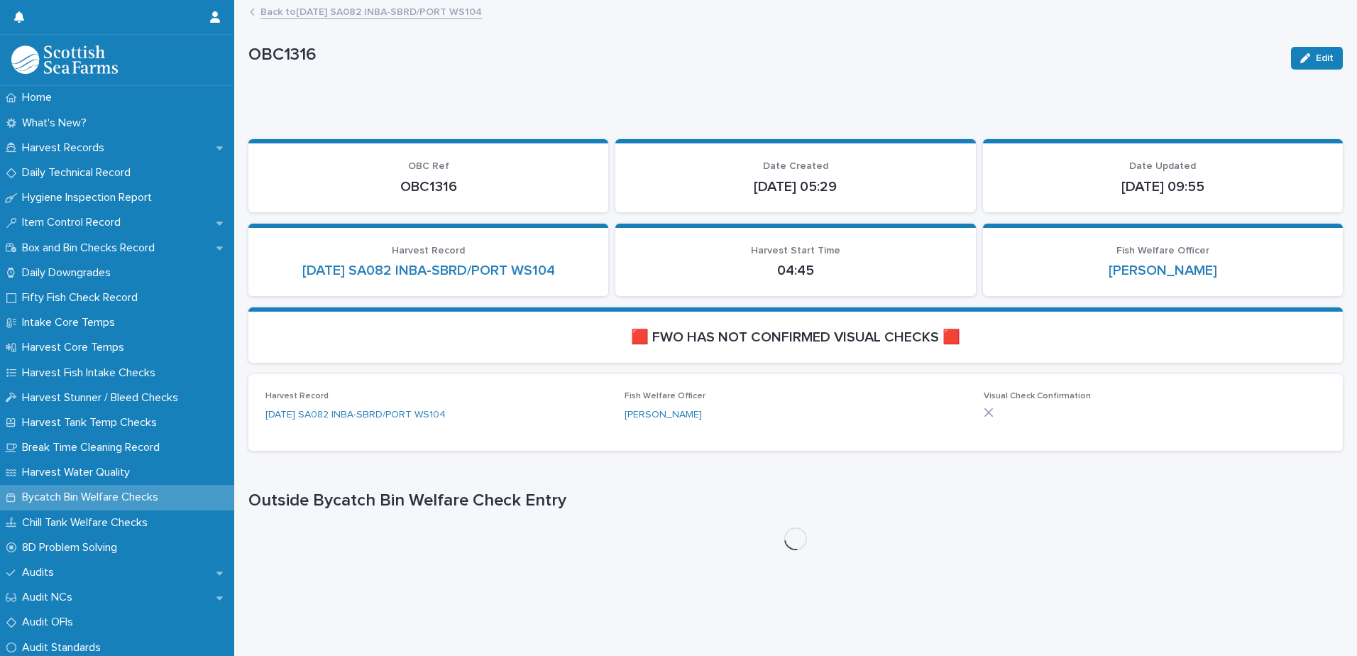
click at [1315, 58] on span "Edit" at bounding box center [1324, 58] width 18 height 10
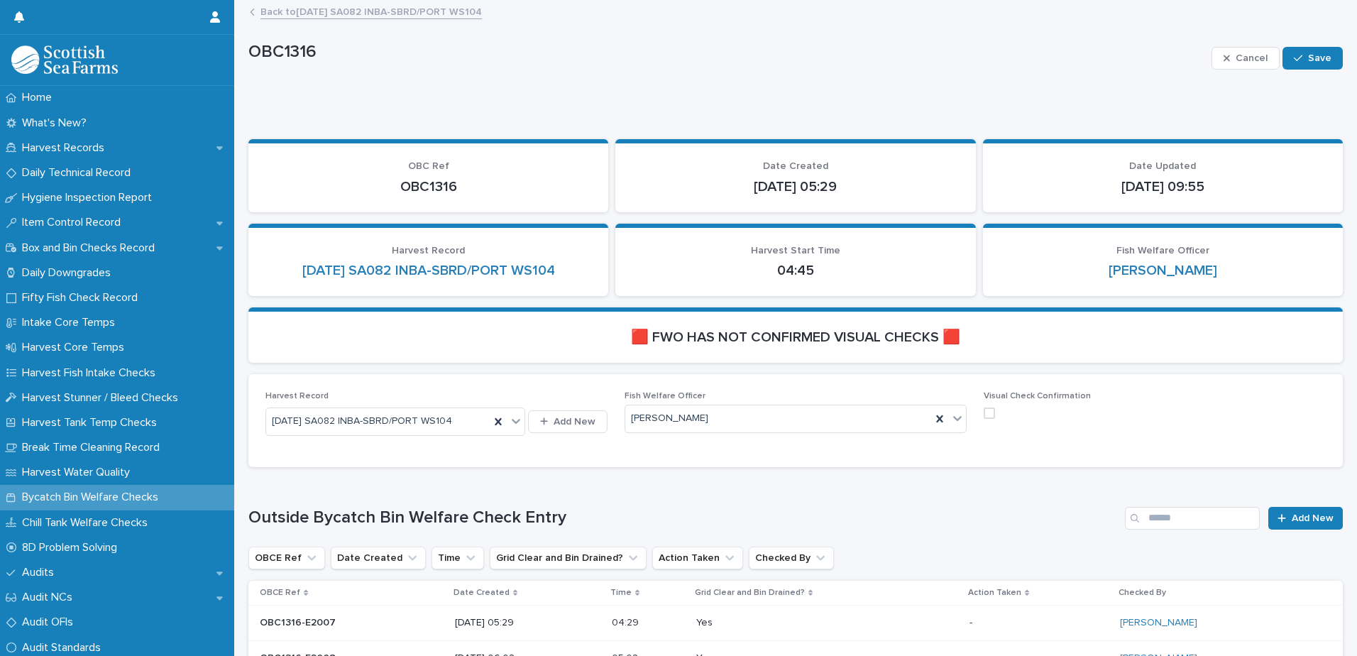
click at [983, 407] on span at bounding box center [988, 412] width 11 height 11
click at [1317, 50] on button "Save" at bounding box center [1312, 58] width 60 height 23
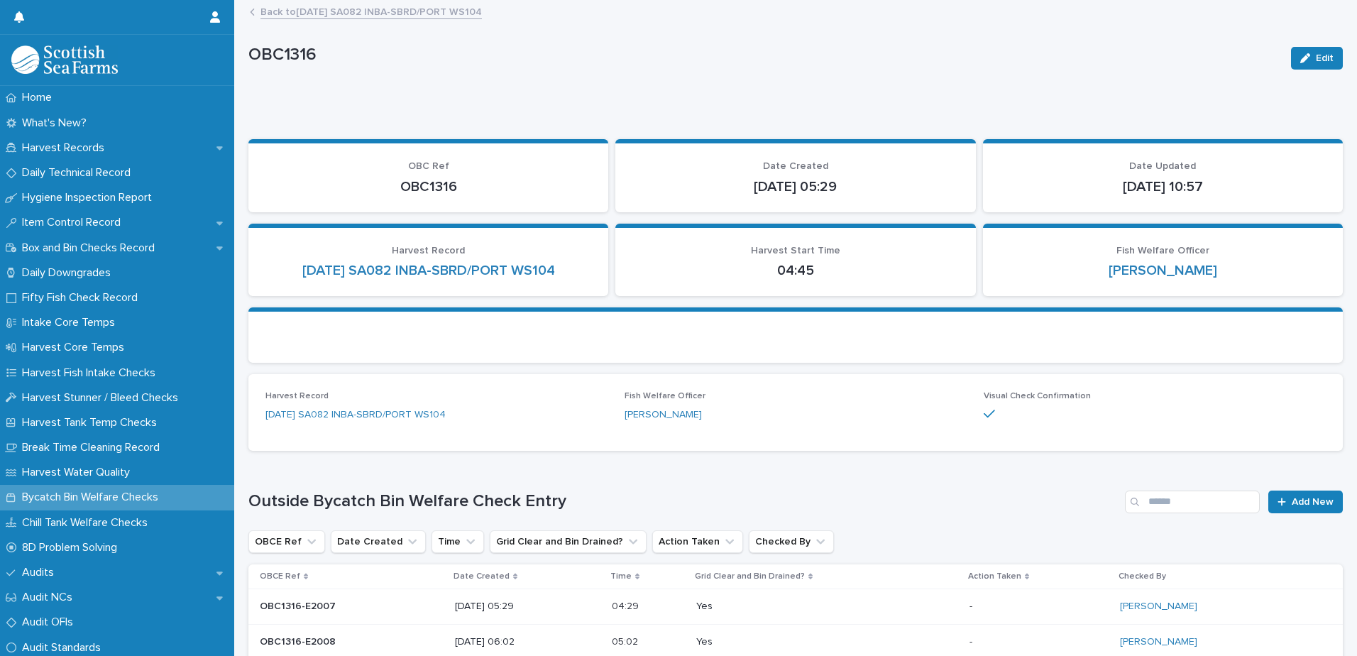
click at [445, 12] on link "Back to [DATE] SA082 INBA-SBRD/PORT WS104" at bounding box center [370, 11] width 221 height 16
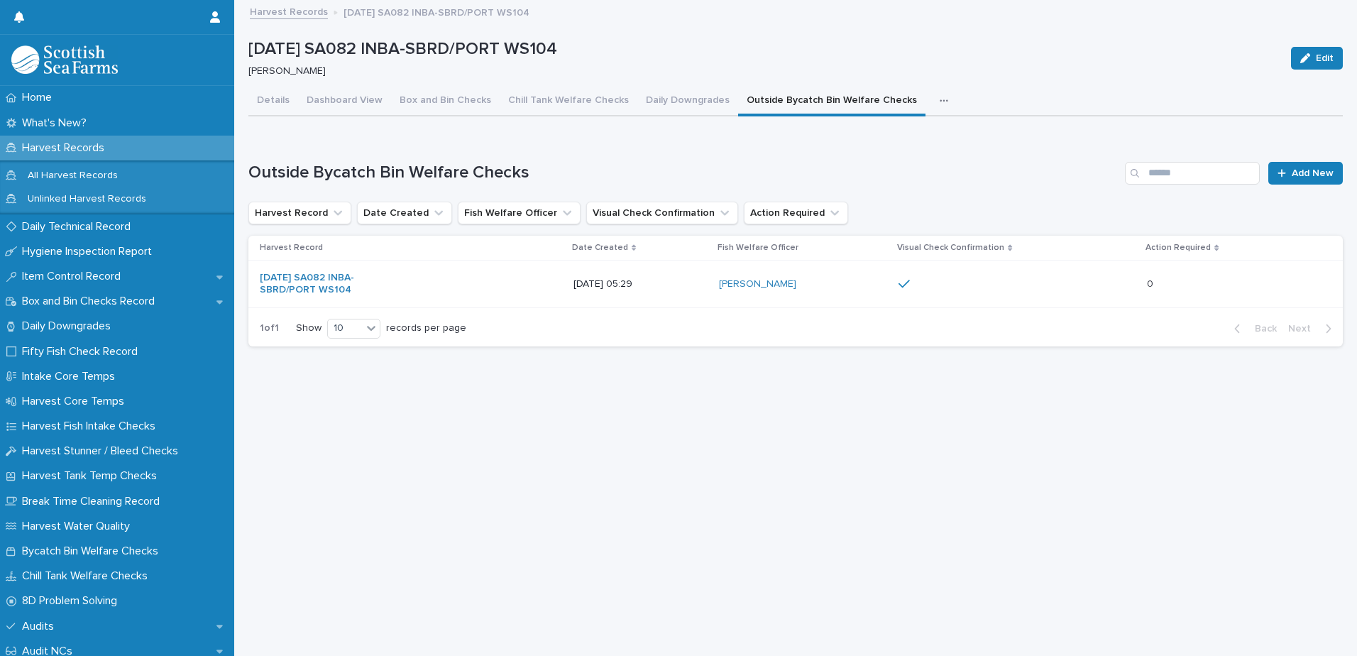
click at [939, 101] on icon "button" at bounding box center [943, 101] width 9 height 10
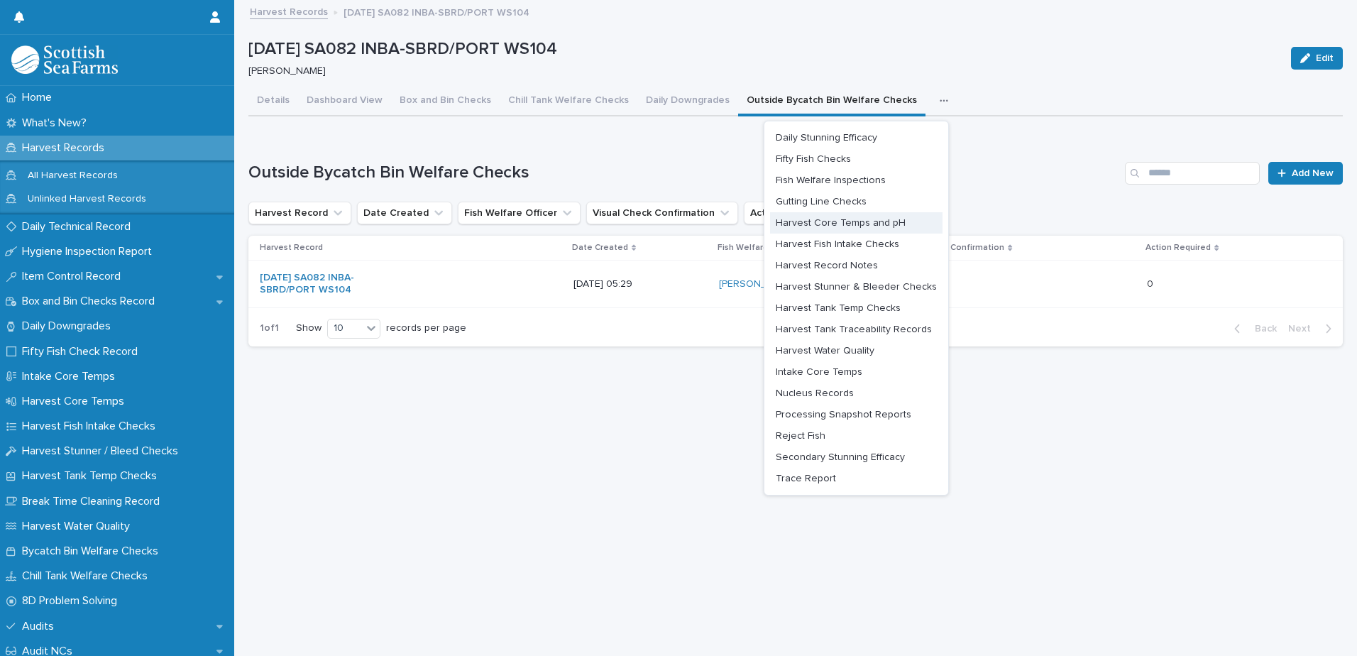
click at [851, 219] on span "Harvest Core Temps and pH" at bounding box center [840, 223] width 130 height 10
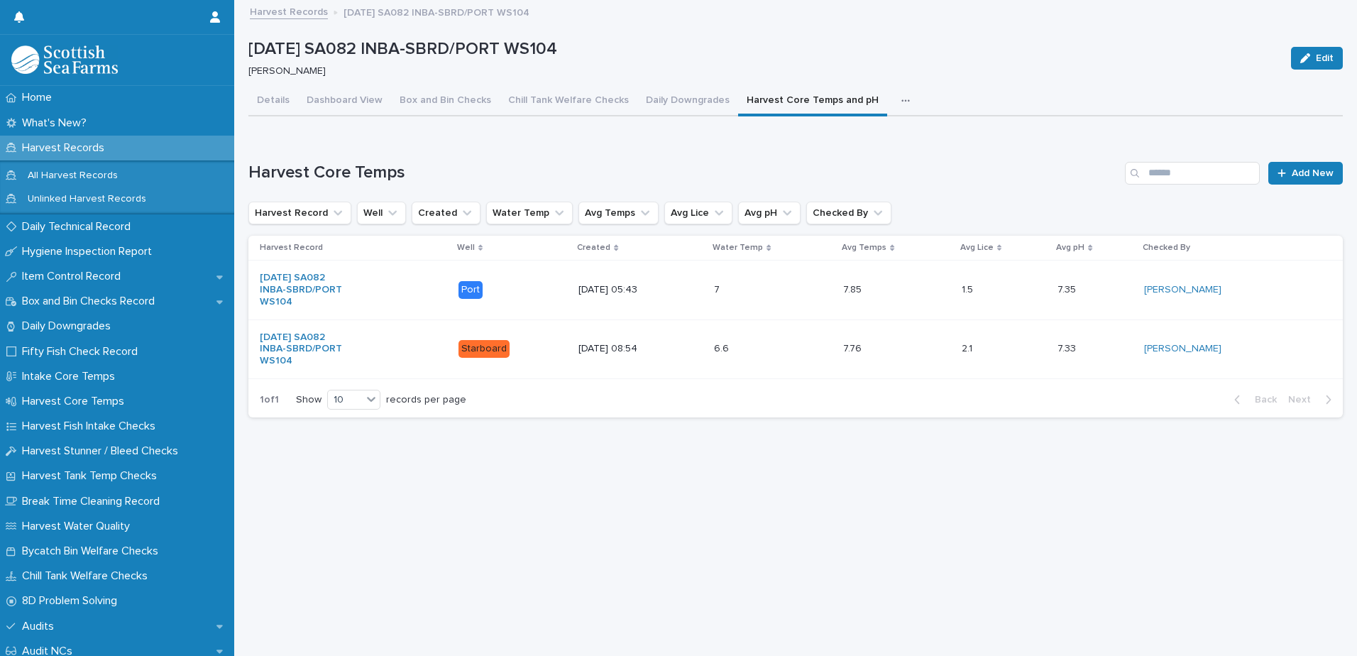
click at [901, 101] on icon "button" at bounding box center [905, 101] width 9 height 10
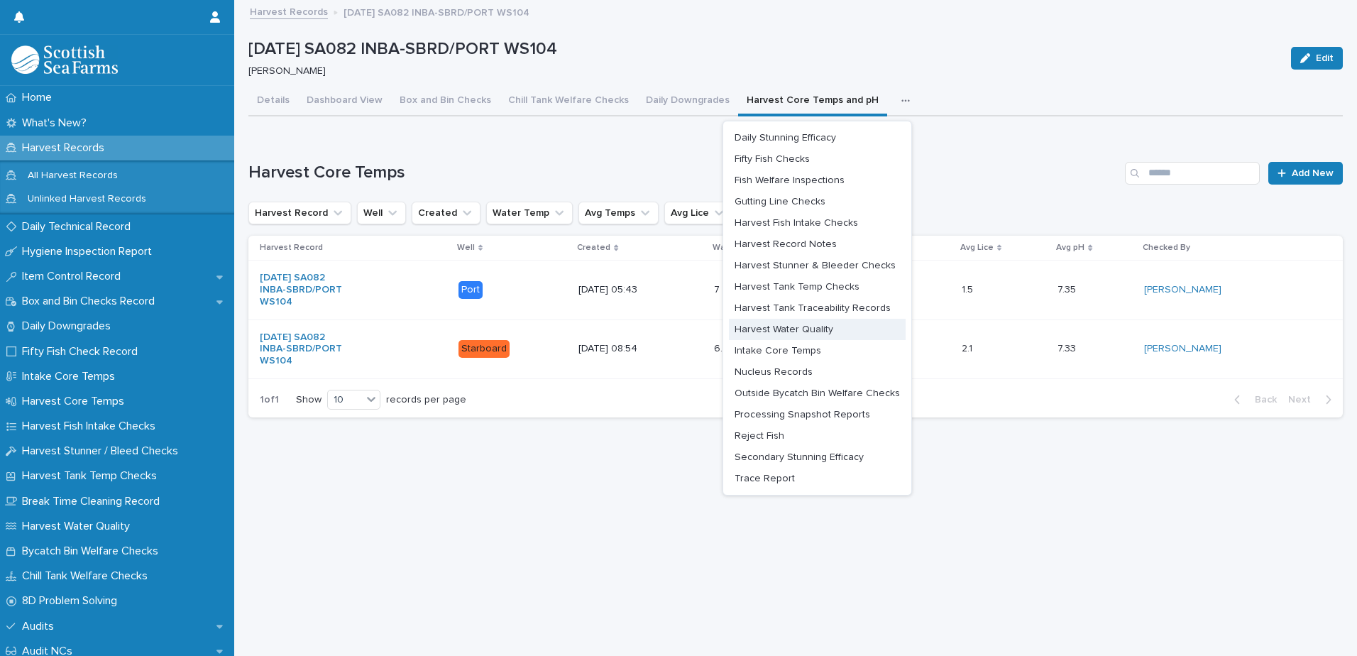
click at [792, 321] on button "Harvest Water Quality" at bounding box center [817, 329] width 177 height 21
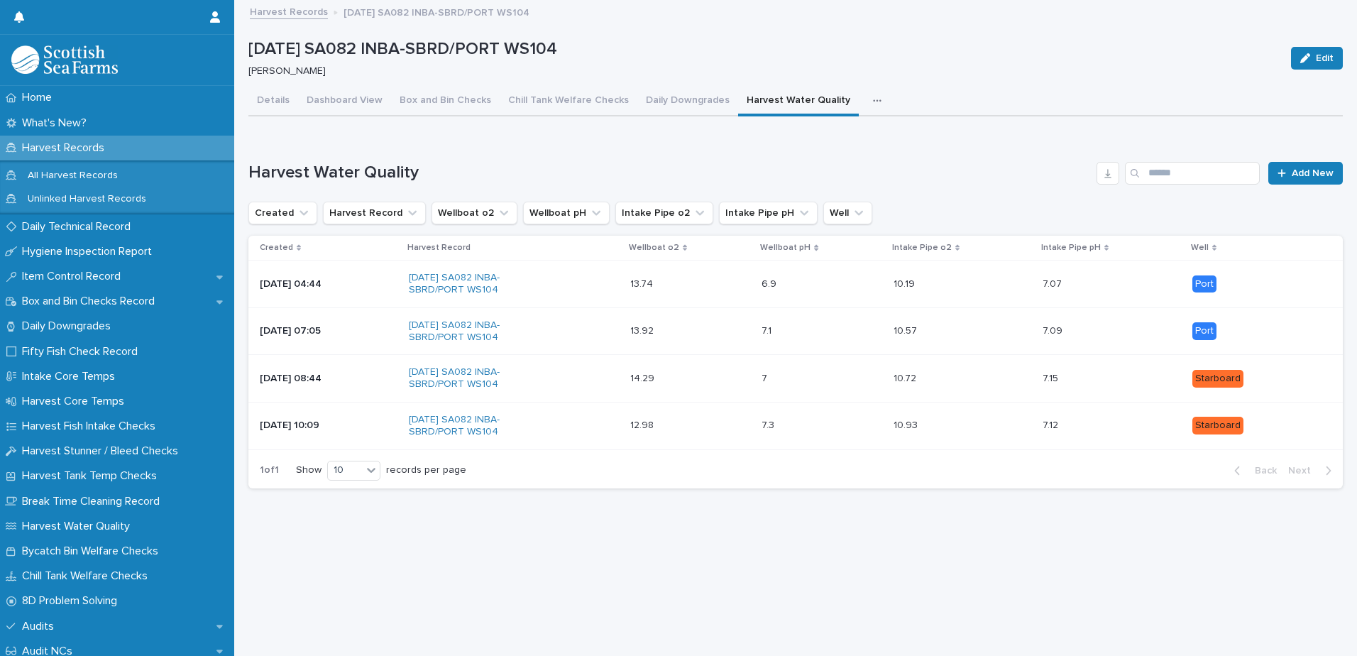
click at [873, 103] on icon "button" at bounding box center [877, 101] width 9 height 10
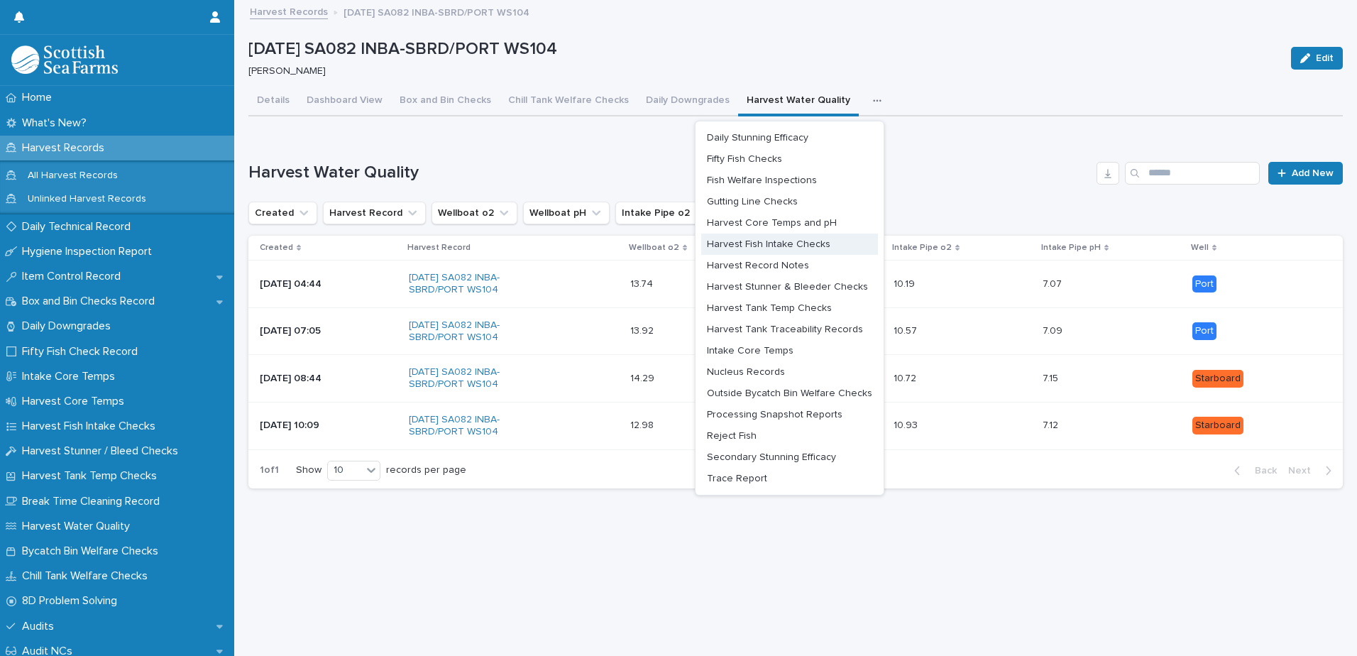
click at [825, 218] on span "Harvest Core Temps and pH" at bounding box center [772, 223] width 130 height 10
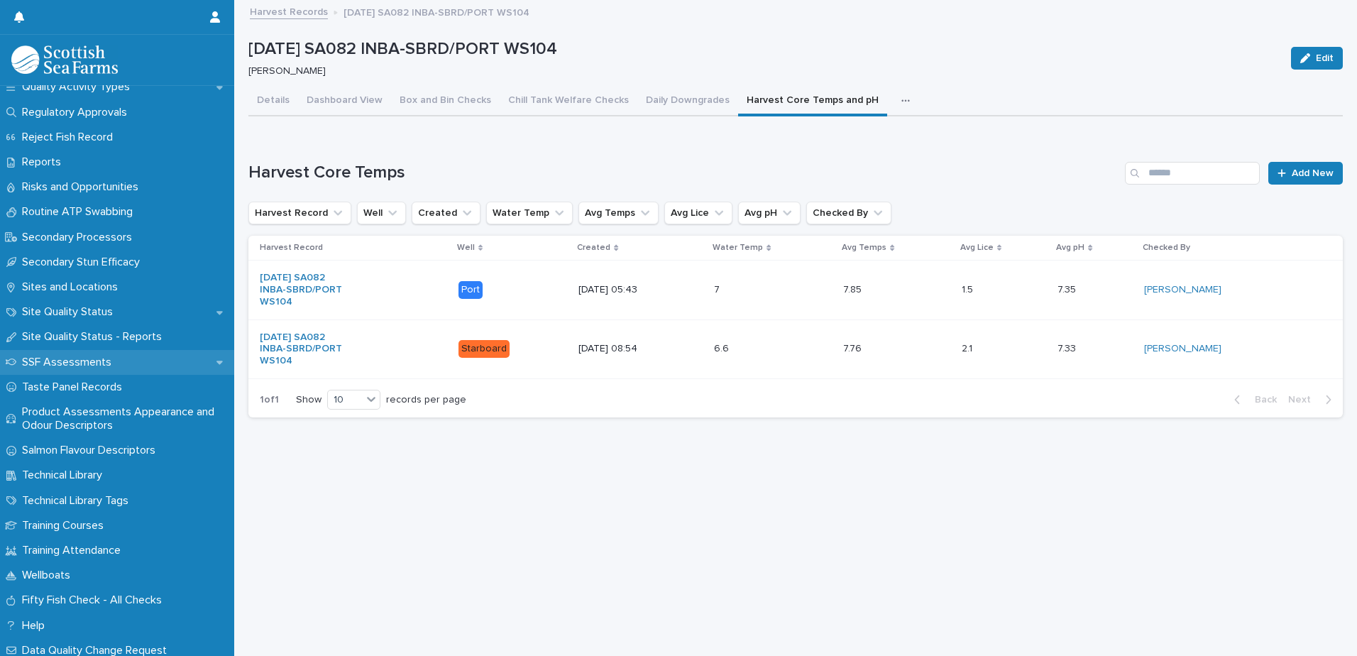
scroll to position [2068, 0]
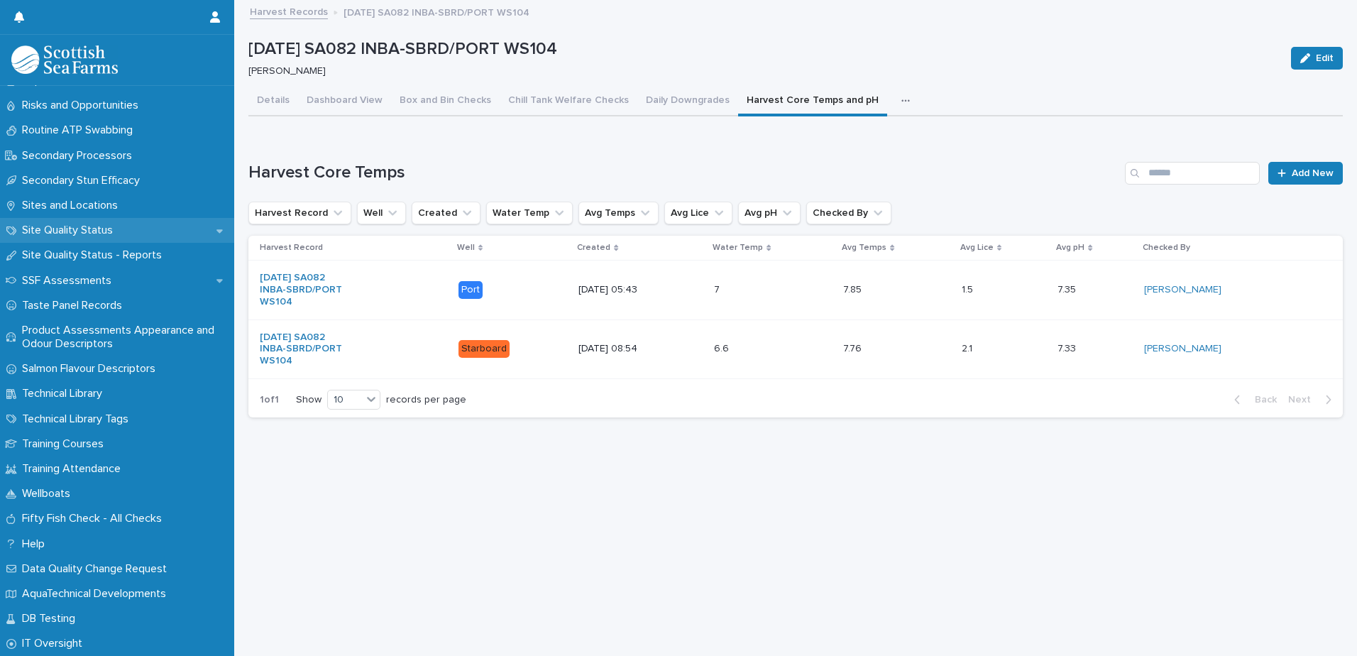
click at [109, 226] on p "Site Quality Status" at bounding box center [70, 229] width 108 height 13
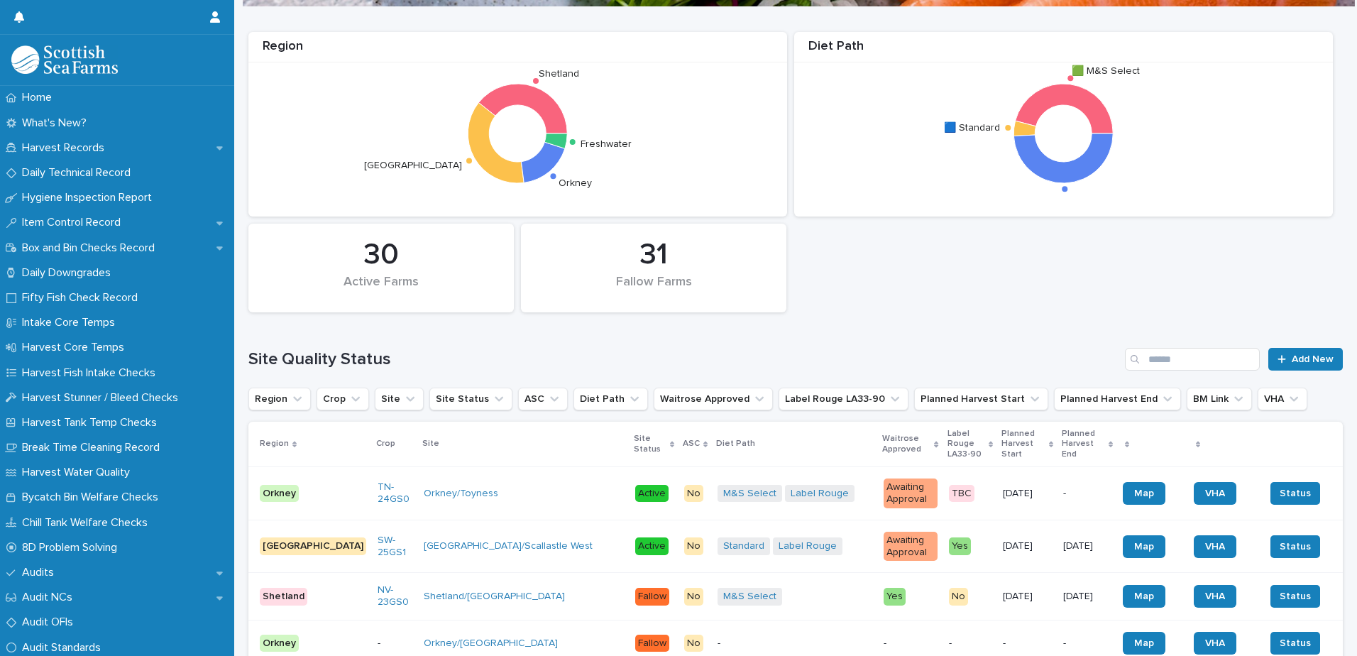
scroll to position [213, 0]
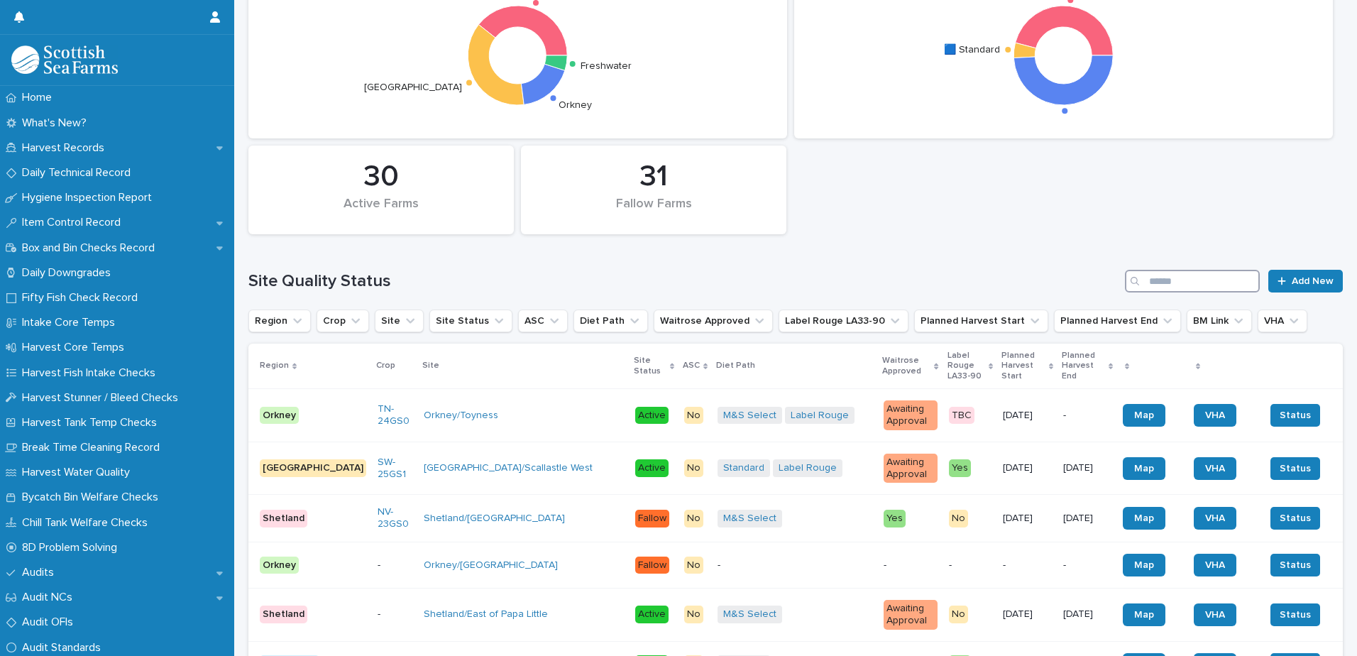
click at [1173, 274] on input "Search" at bounding box center [1192, 281] width 135 height 23
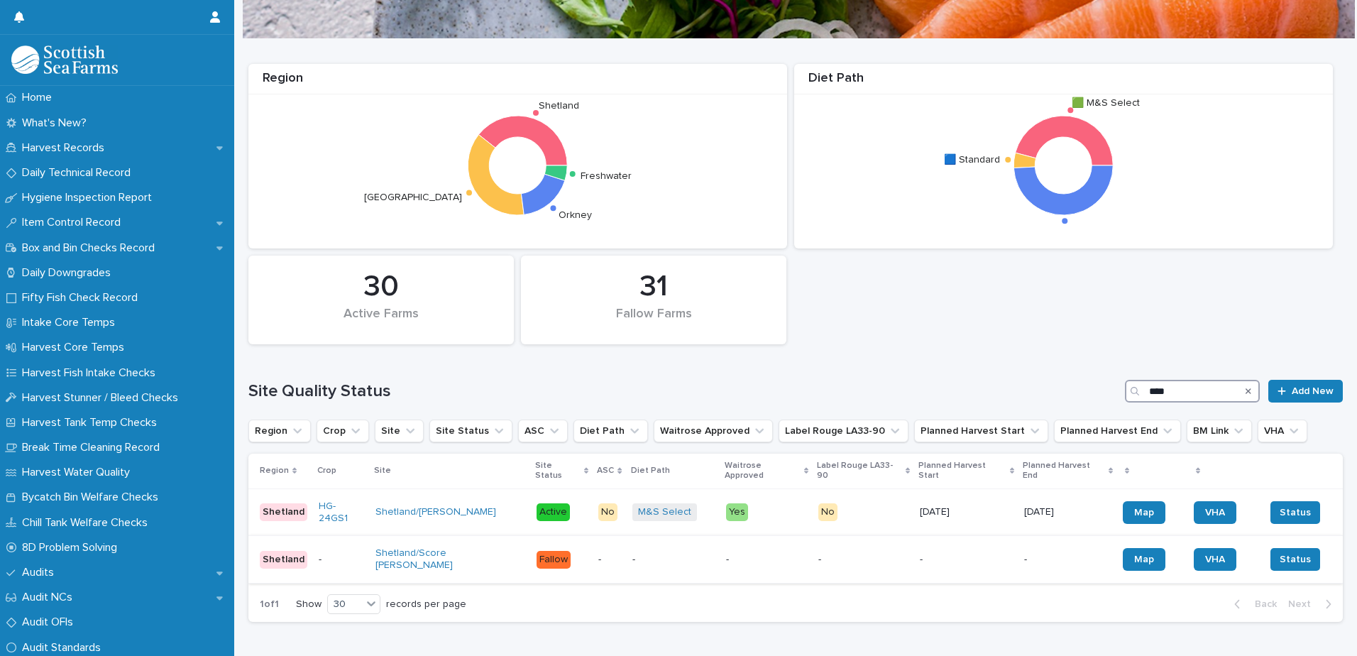
scroll to position [149, 0]
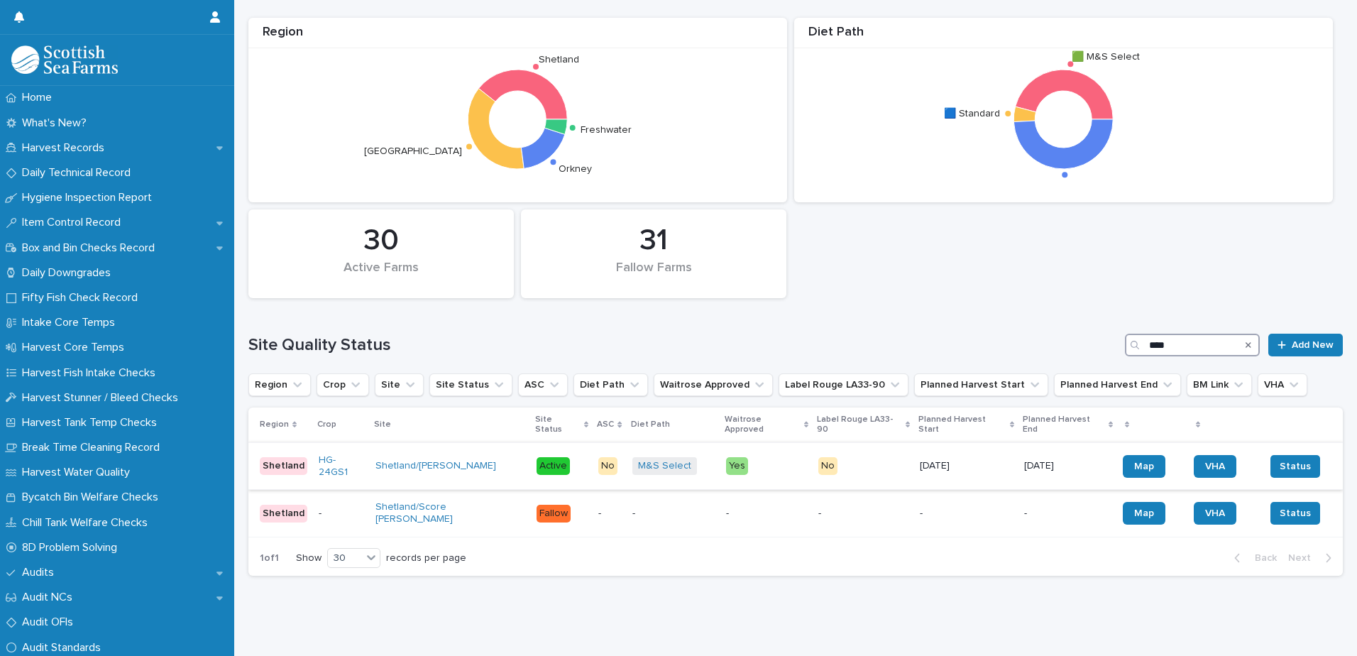
type input "****"
click at [441, 462] on div "Shetland/[PERSON_NAME]" at bounding box center [450, 465] width 150 height 23
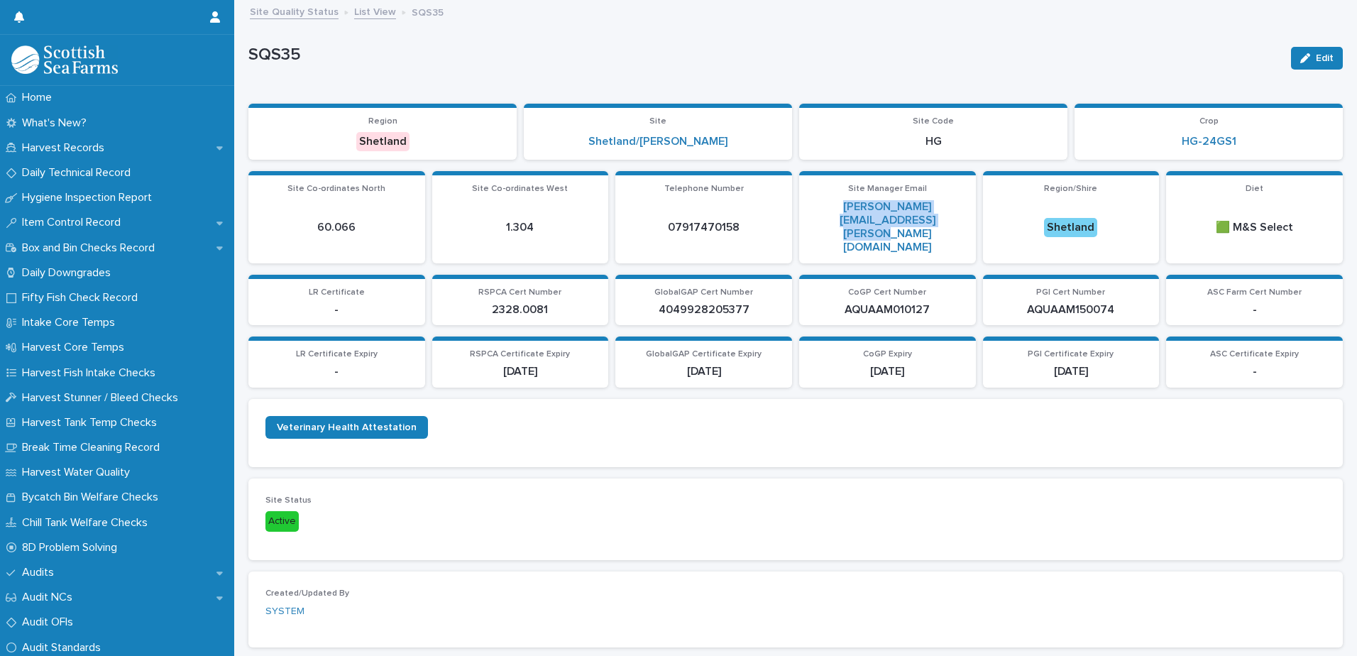
drag, startPoint x: 909, startPoint y: 220, endPoint x: 804, endPoint y: 204, distance: 106.2
click at [807, 204] on p "[PERSON_NAME][EMAIL_ADDRESS][PERSON_NAME][DOMAIN_NAME]" at bounding box center [887, 227] width 160 height 55
copy link "[PERSON_NAME][EMAIL_ADDRESS][PERSON_NAME][DOMAIN_NAME]"
click at [82, 175] on p "Daily Technical Record" at bounding box center [79, 172] width 126 height 13
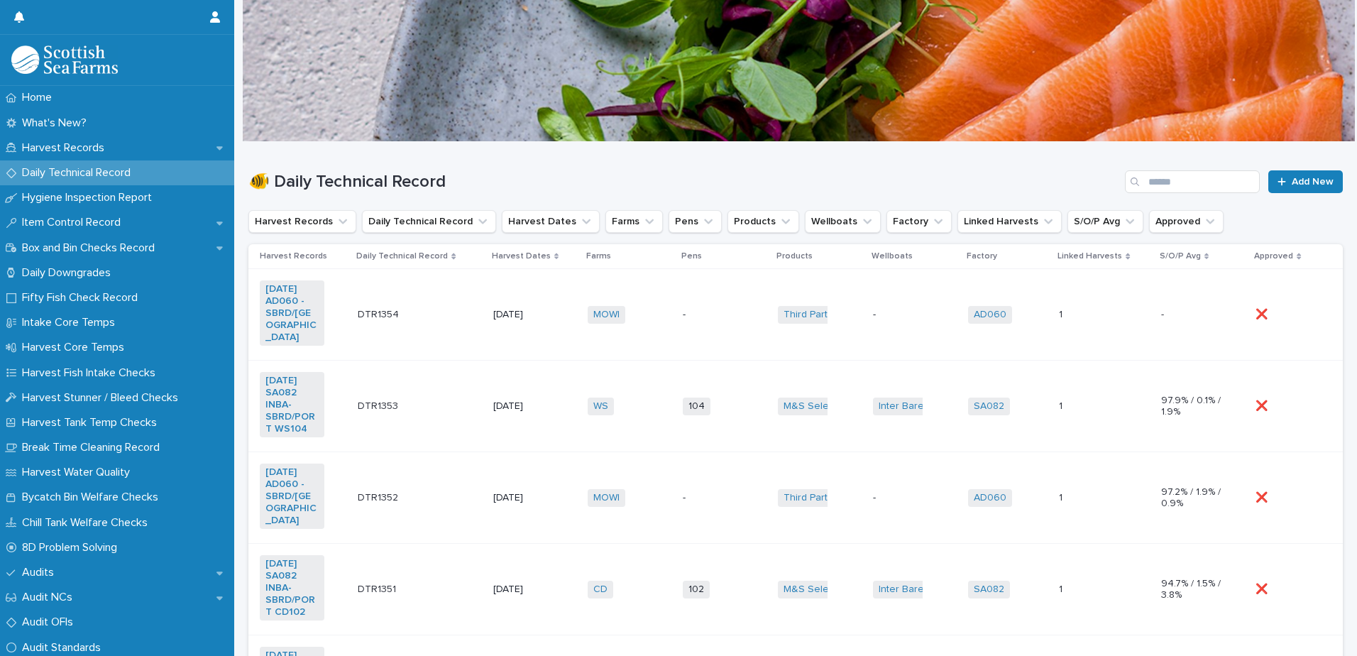
click at [647, 394] on div "WS + 0" at bounding box center [629, 406] width 84 height 29
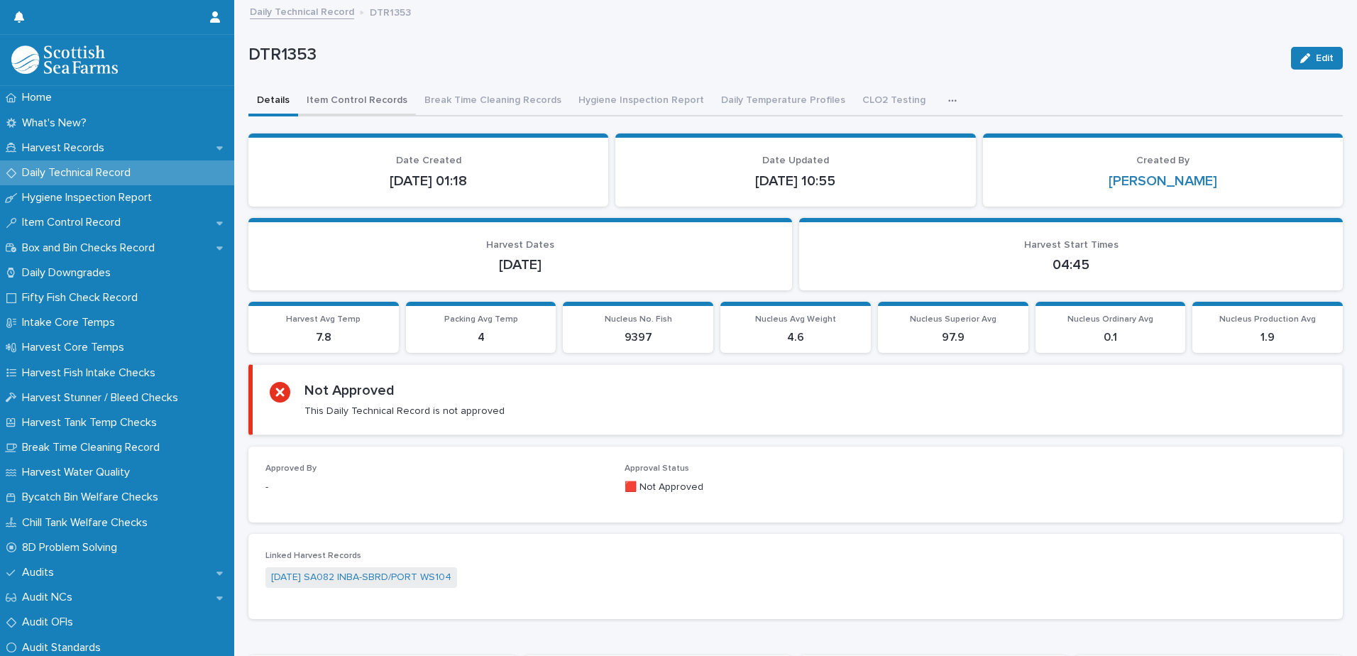
click at [370, 103] on button "Item Control Records" at bounding box center [357, 102] width 118 height 30
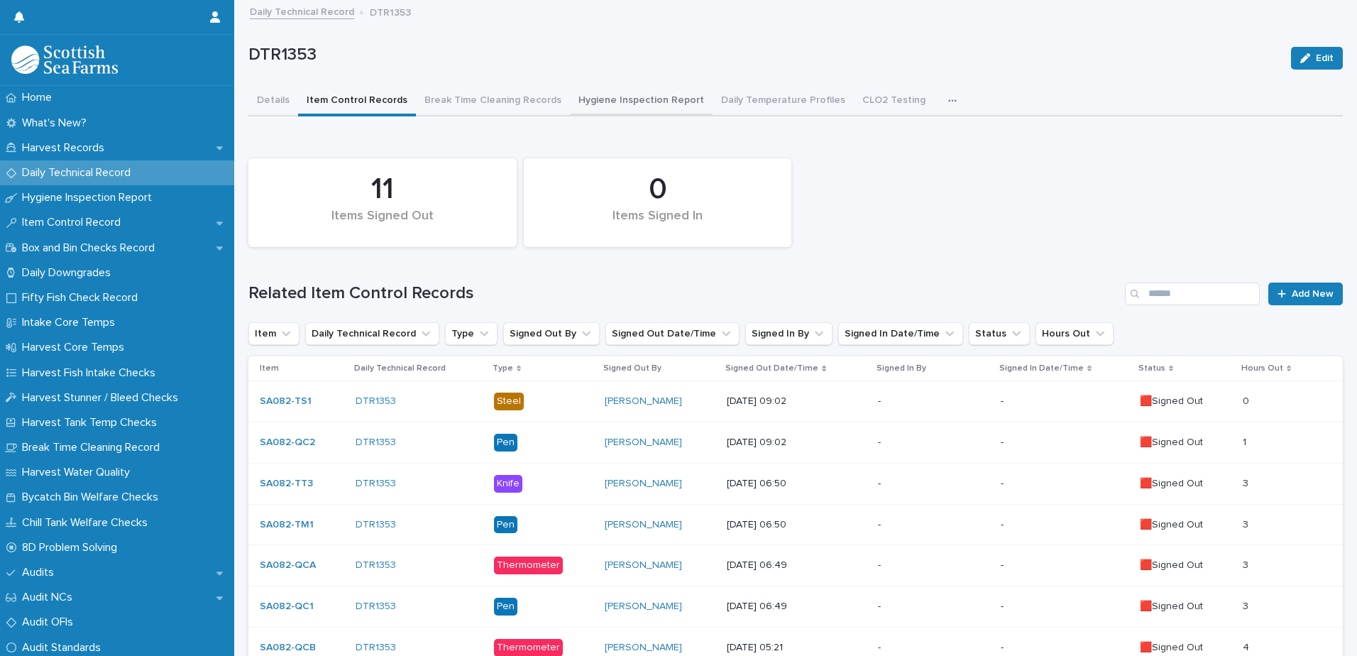
click at [623, 93] on button "Hygiene Inspection Report" at bounding box center [641, 102] width 143 height 30
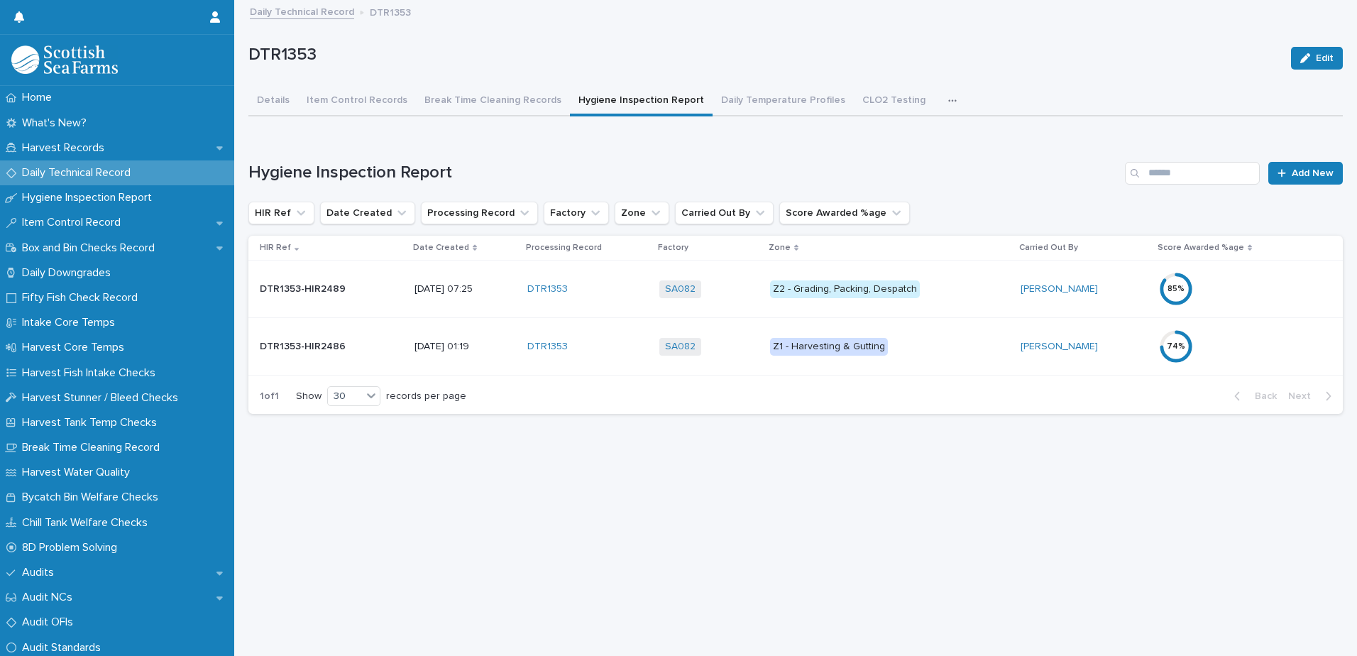
click at [997, 289] on p "Z2 - Grading, Packing, Despatch" at bounding box center [890, 289] width 240 height 18
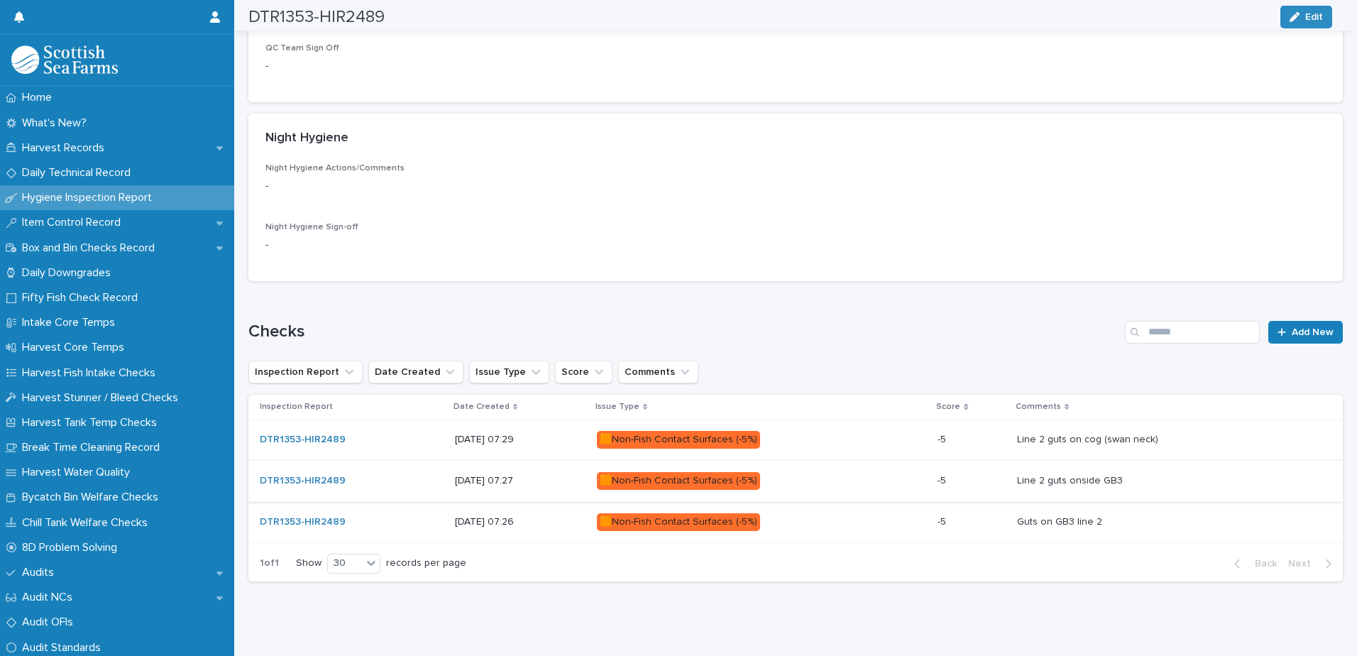
scroll to position [531, 0]
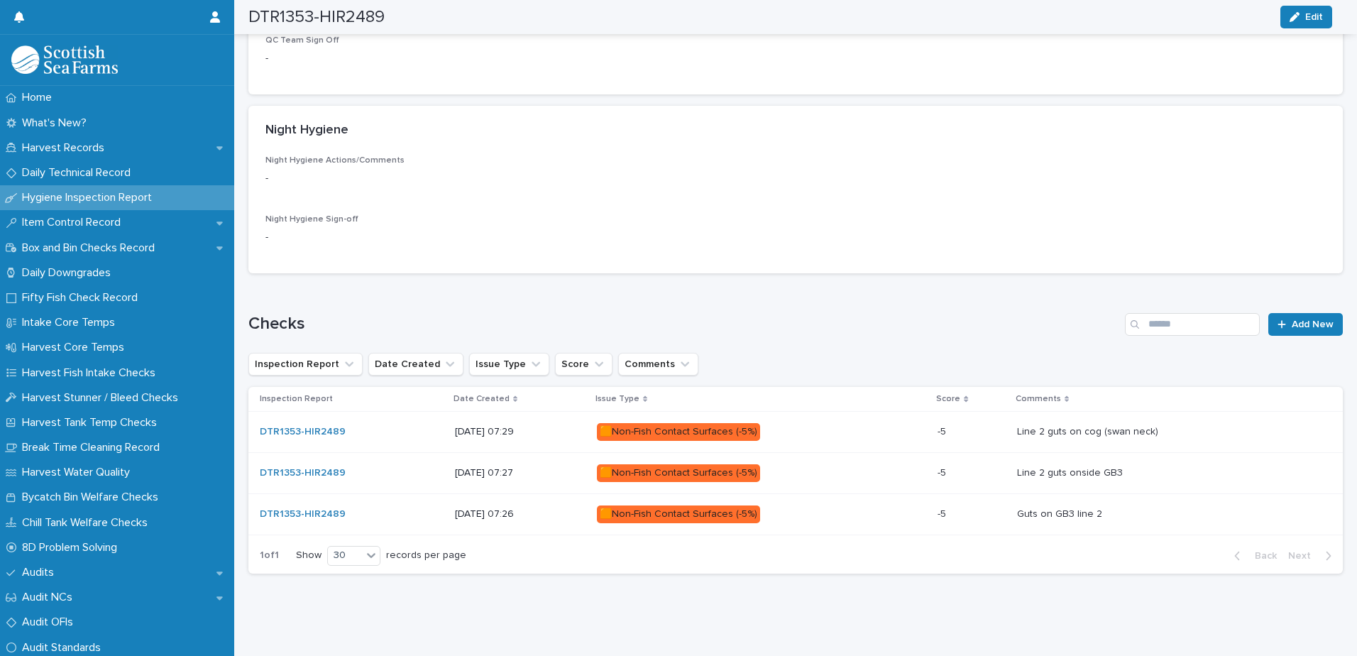
click at [828, 425] on p "🟧Non-Fish Contact Surfaces (-5%)" at bounding box center [721, 432] width 248 height 18
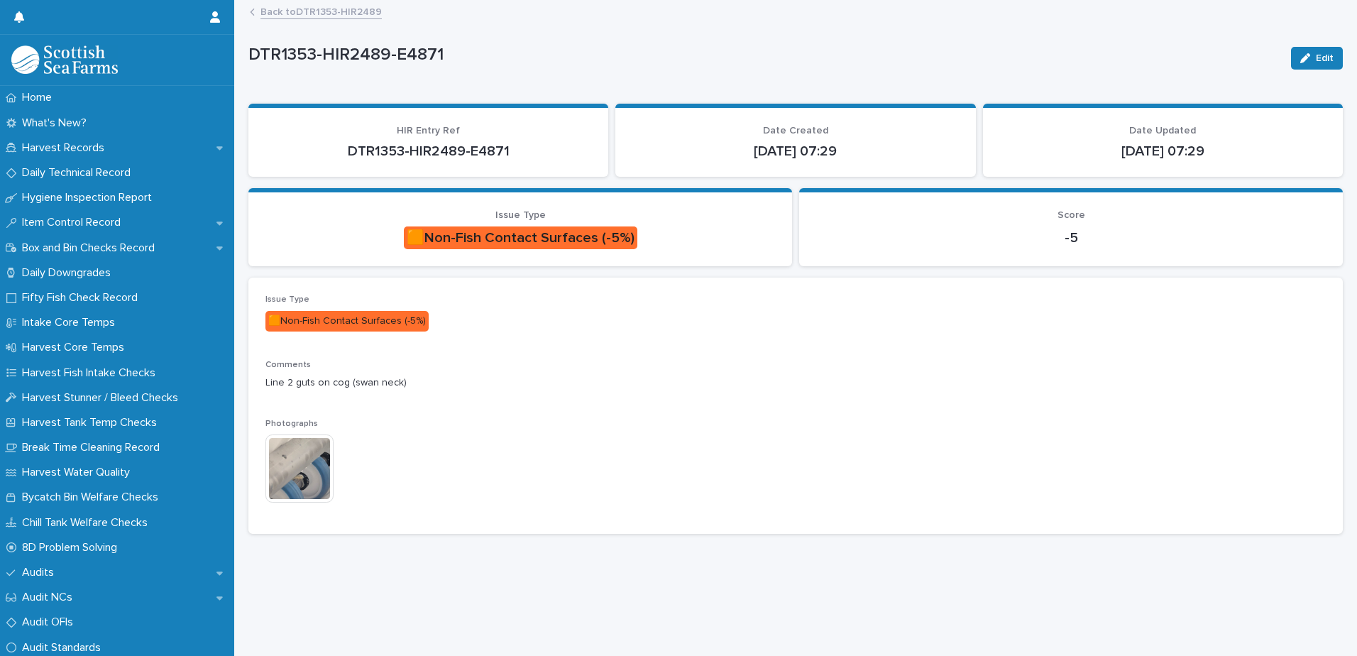
click at [310, 472] on img at bounding box center [299, 468] width 68 height 68
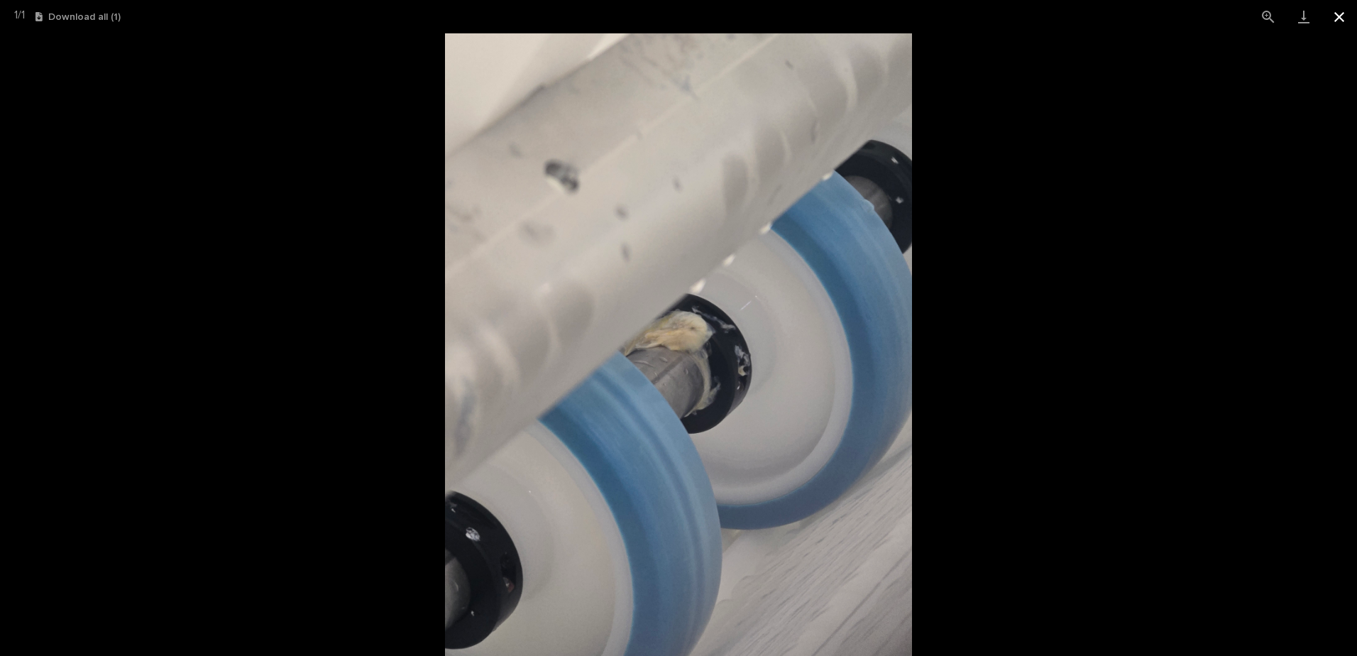
click at [1340, 22] on button "Close gallery" at bounding box center [1338, 16] width 35 height 33
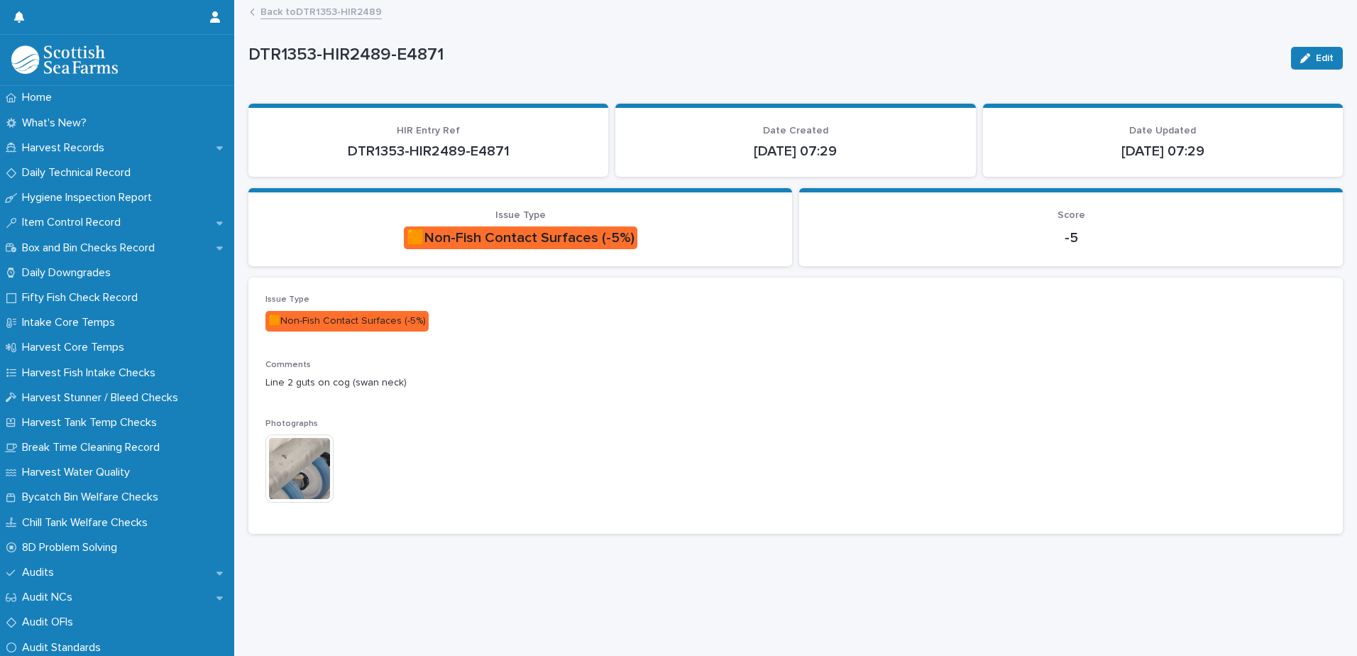
click at [355, 11] on link "Back to DTR1353-HIR2489" at bounding box center [320, 11] width 121 height 16
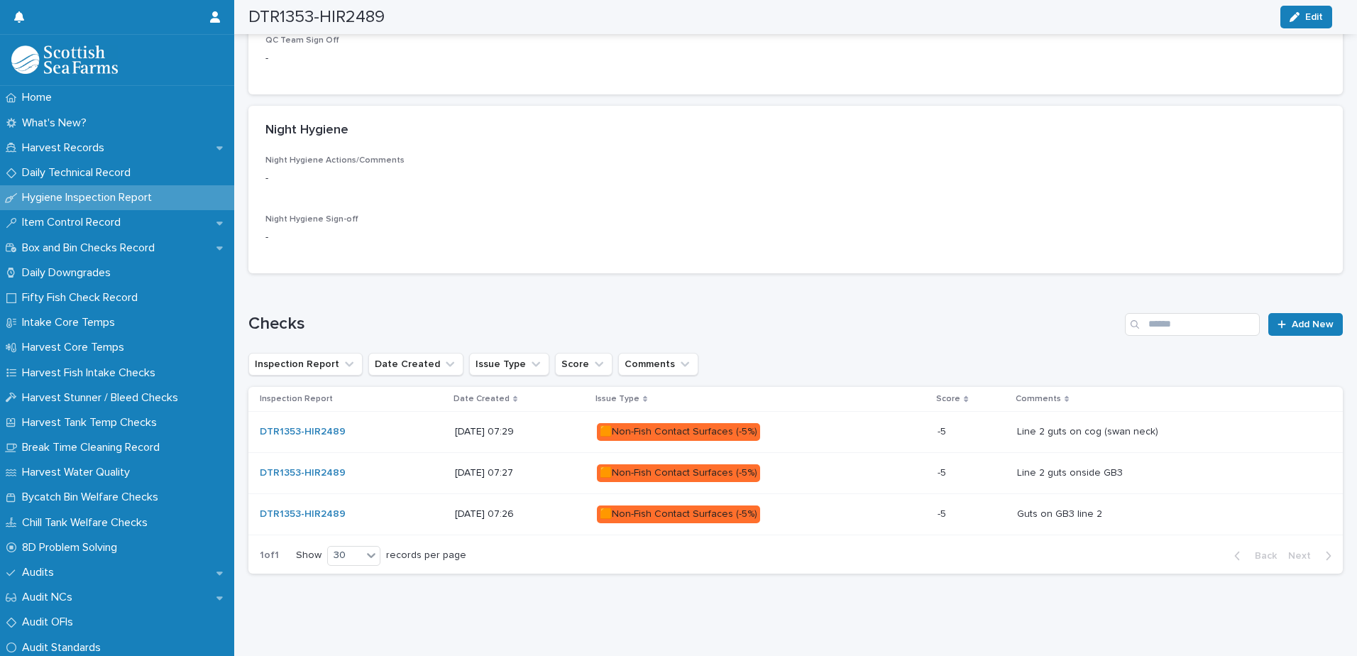
scroll to position [531, 0]
click at [836, 464] on p "🟧Non-Fish Contact Surfaces (-5%)" at bounding box center [721, 473] width 248 height 18
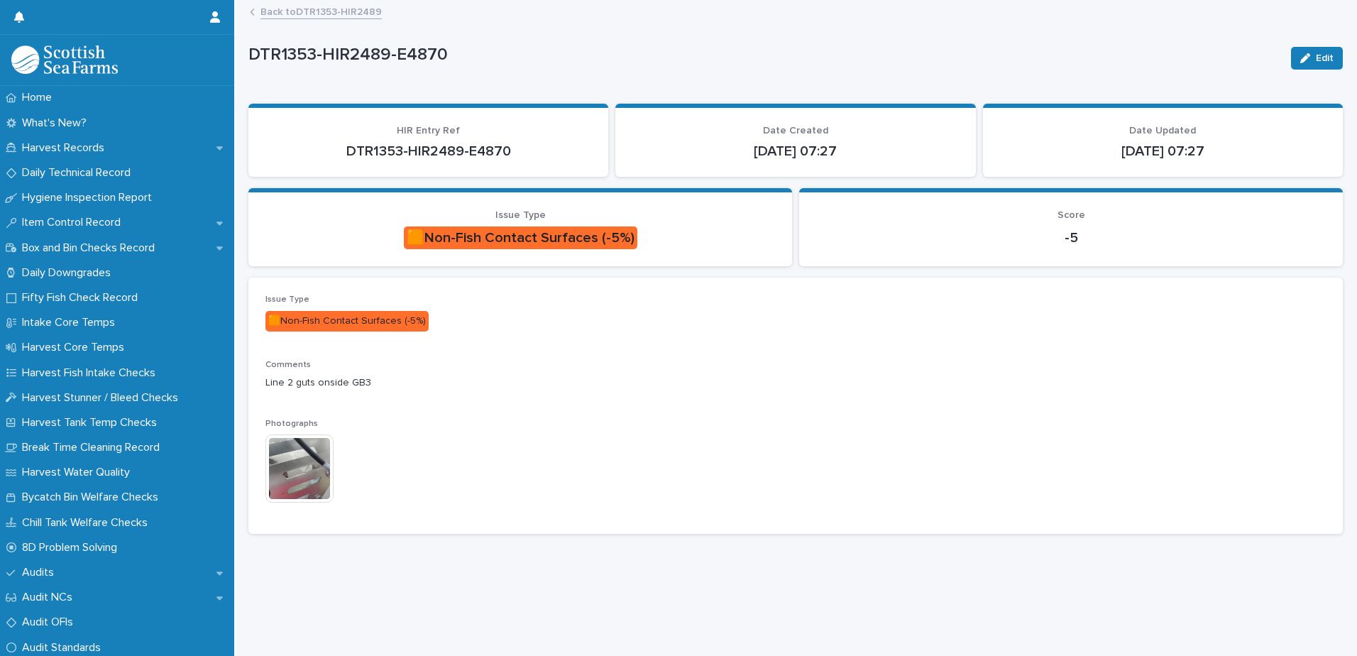
click at [348, 3] on link "Back to DTR1353-HIR2489" at bounding box center [320, 11] width 121 height 16
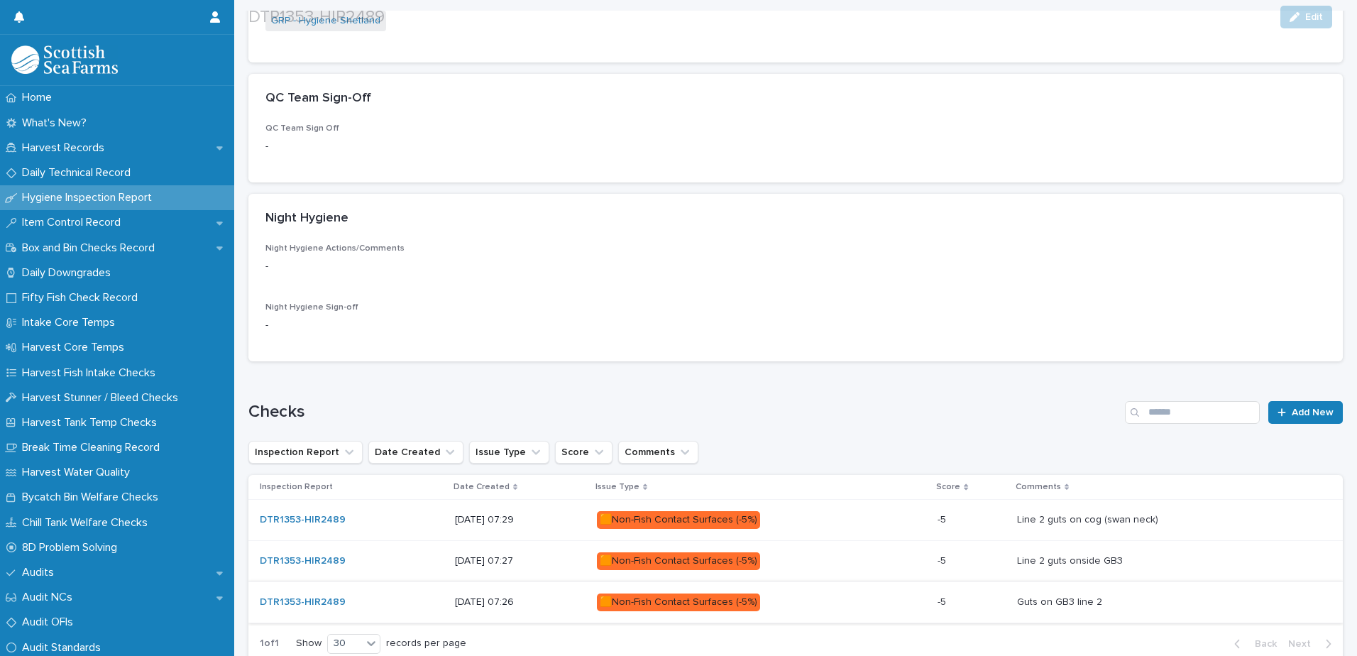
scroll to position [497, 0]
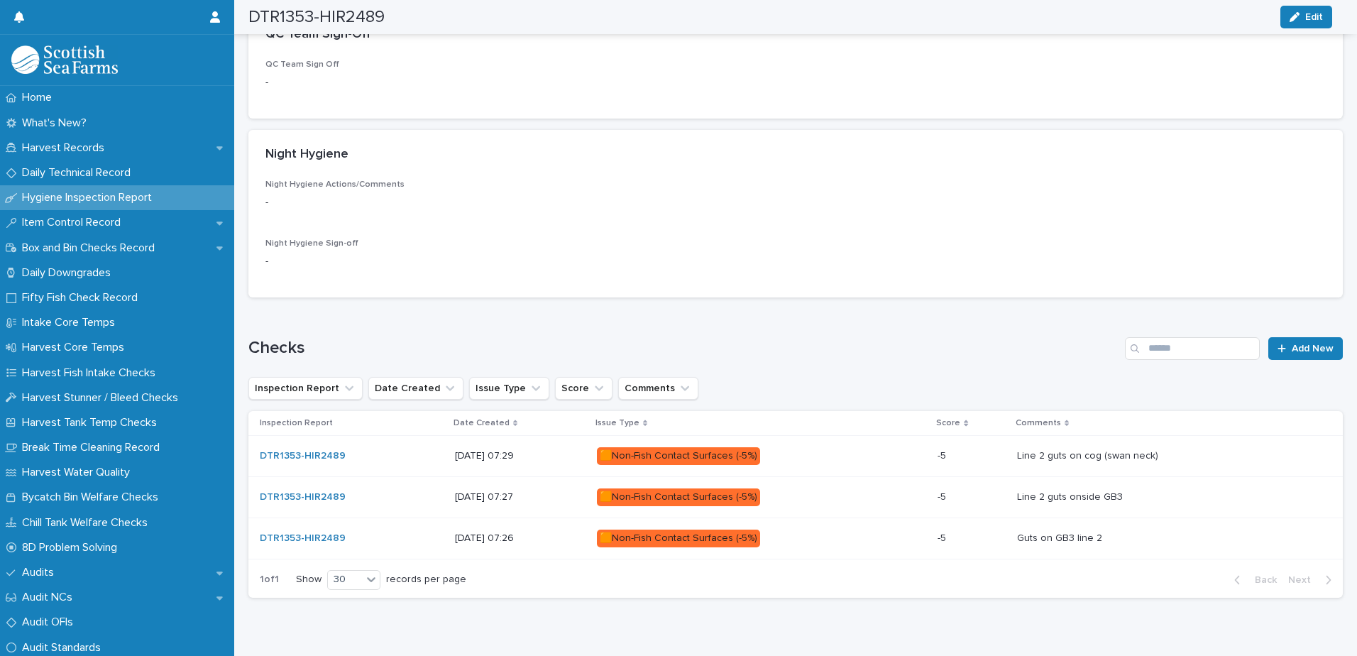
click at [652, 496] on div "🟧Non-Fish Contact Surfaces (-5%)" at bounding box center [678, 497] width 163 height 18
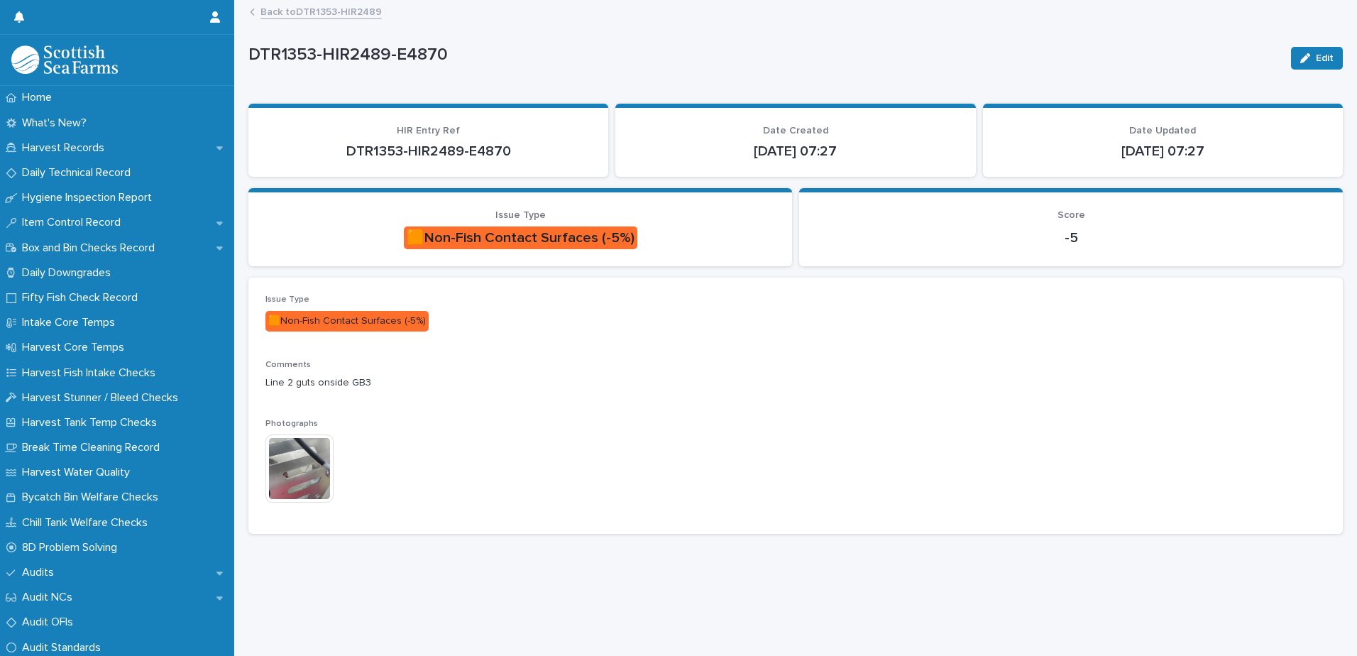
click at [307, 473] on img at bounding box center [299, 468] width 68 height 68
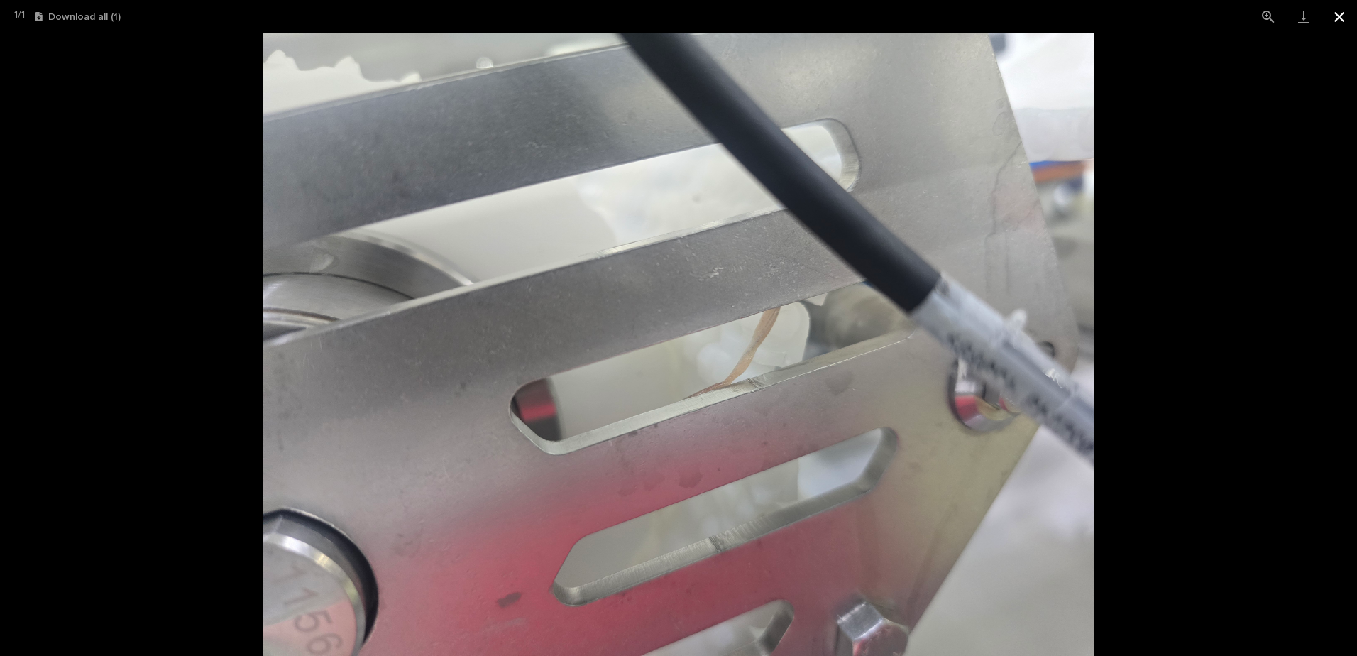
click at [1342, 13] on button "Close gallery" at bounding box center [1338, 16] width 35 height 33
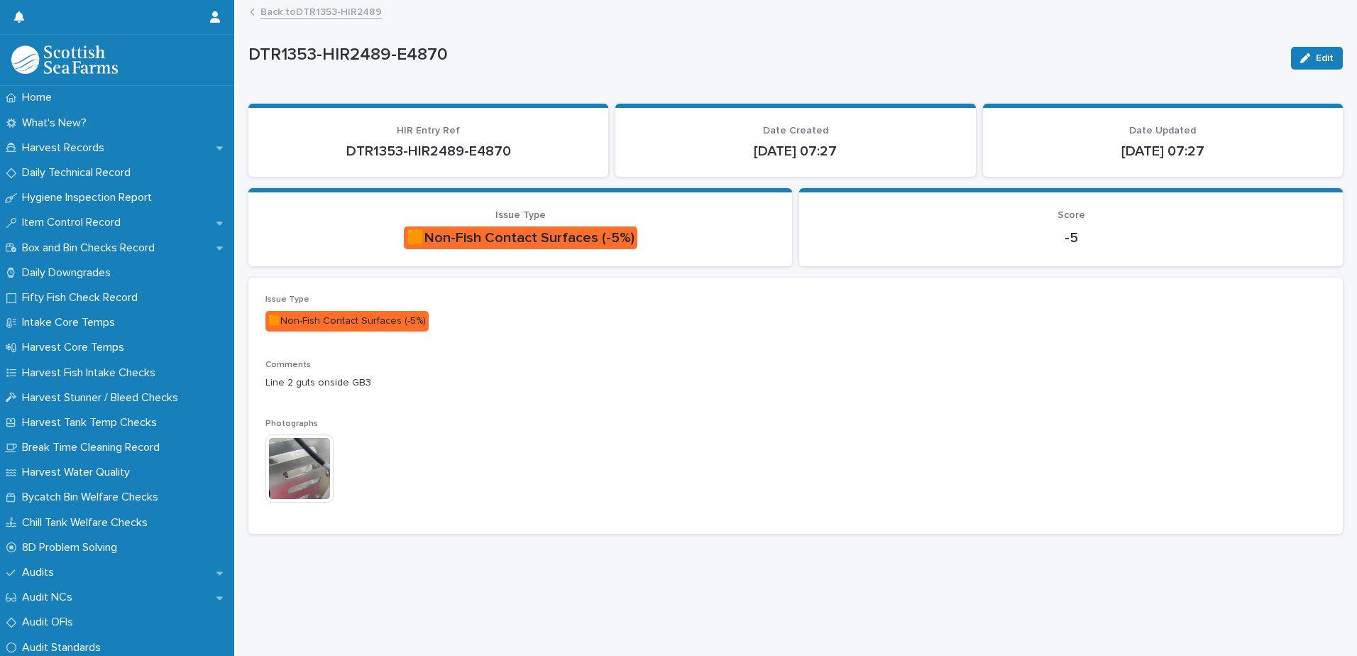
click at [338, 12] on link "Back to DTR1353-HIR2489" at bounding box center [320, 11] width 121 height 16
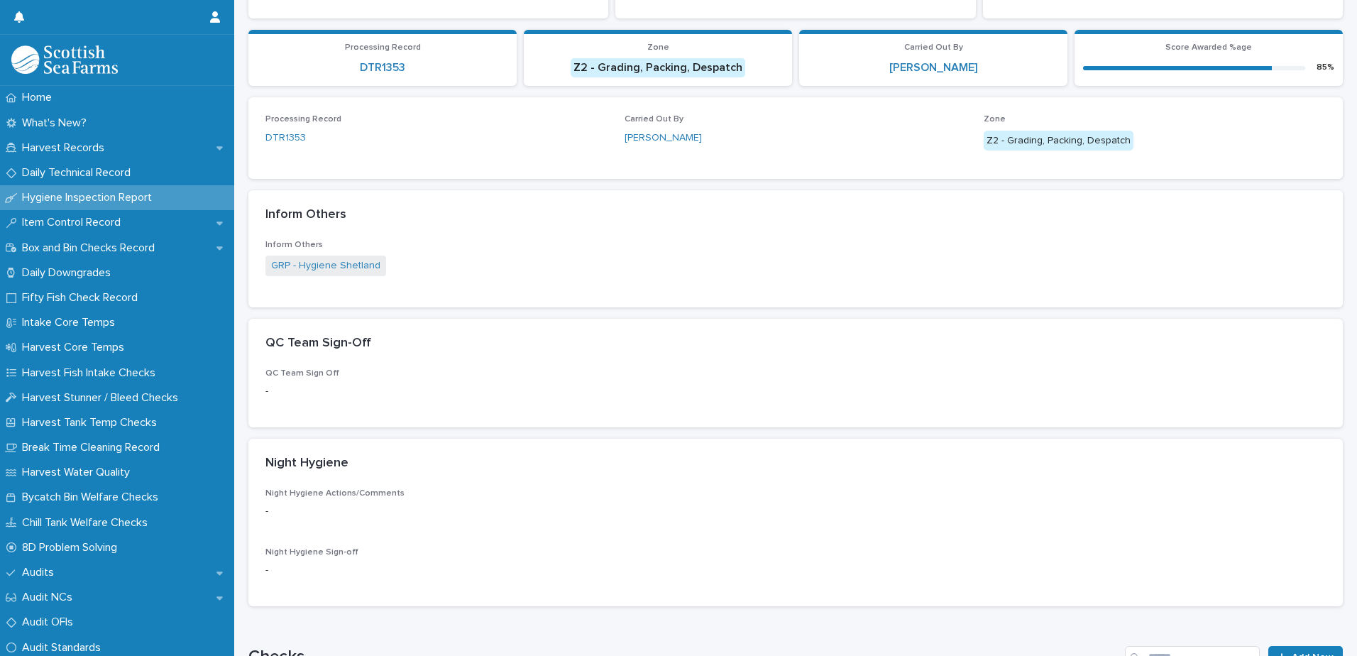
scroll to position [426, 0]
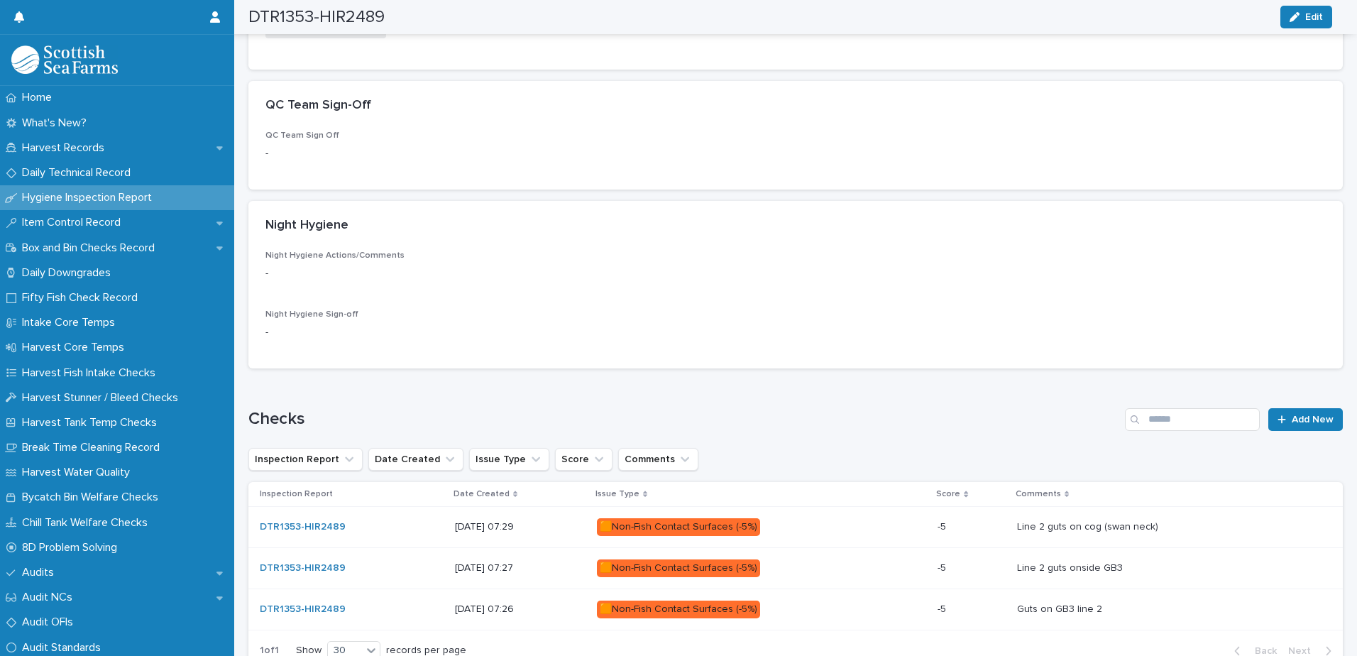
click at [838, 617] on p "🟧Non-Fish Contact Surfaces (-5%)" at bounding box center [721, 609] width 248 height 18
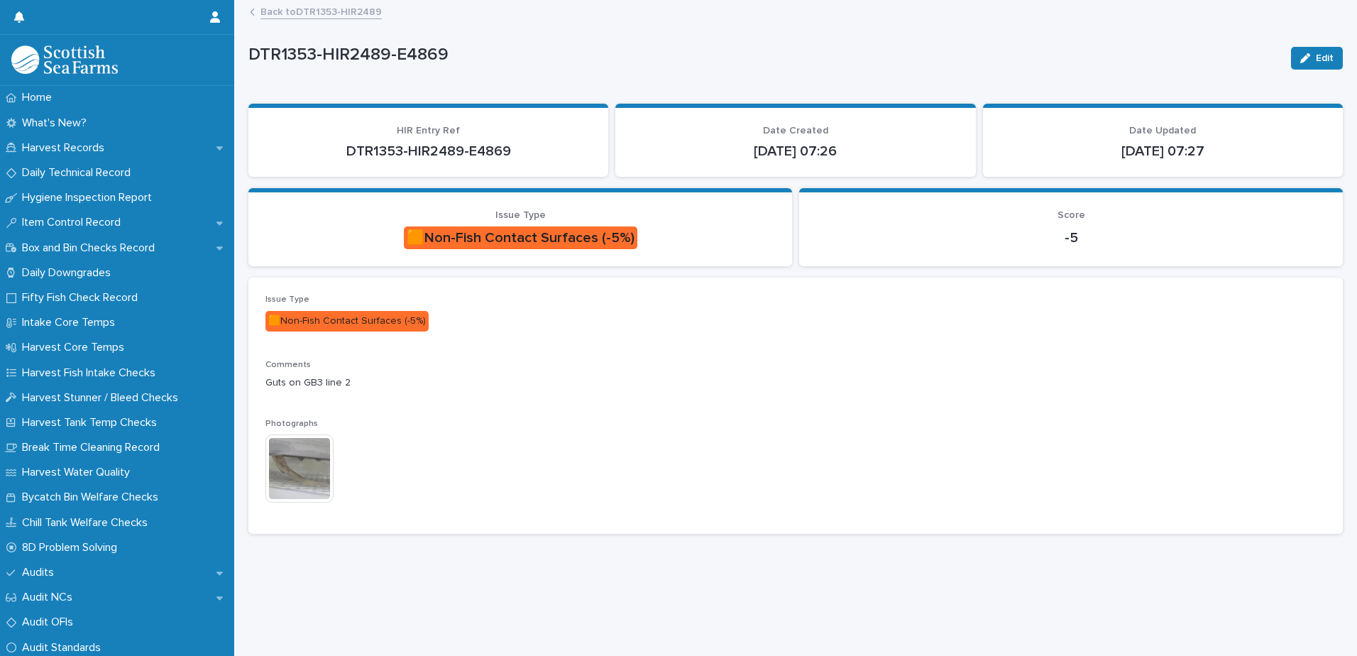
click at [304, 470] on img at bounding box center [299, 468] width 68 height 68
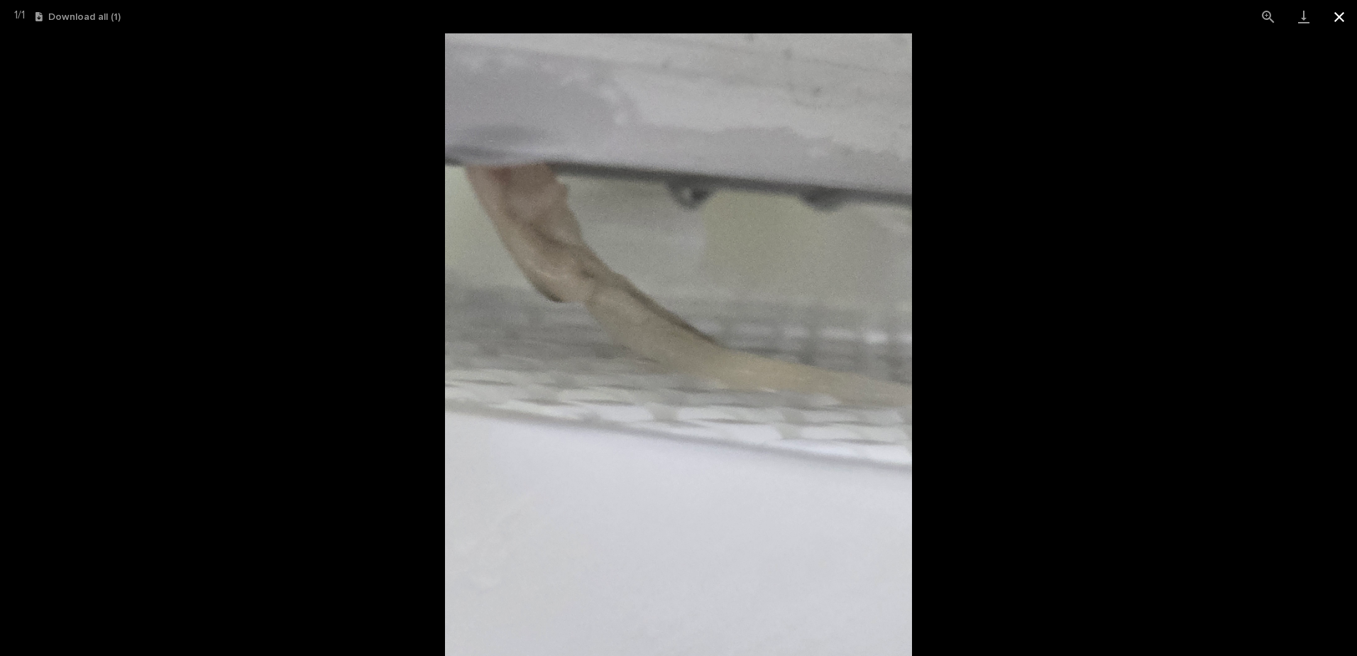
click at [1343, 11] on button "Close gallery" at bounding box center [1338, 16] width 35 height 33
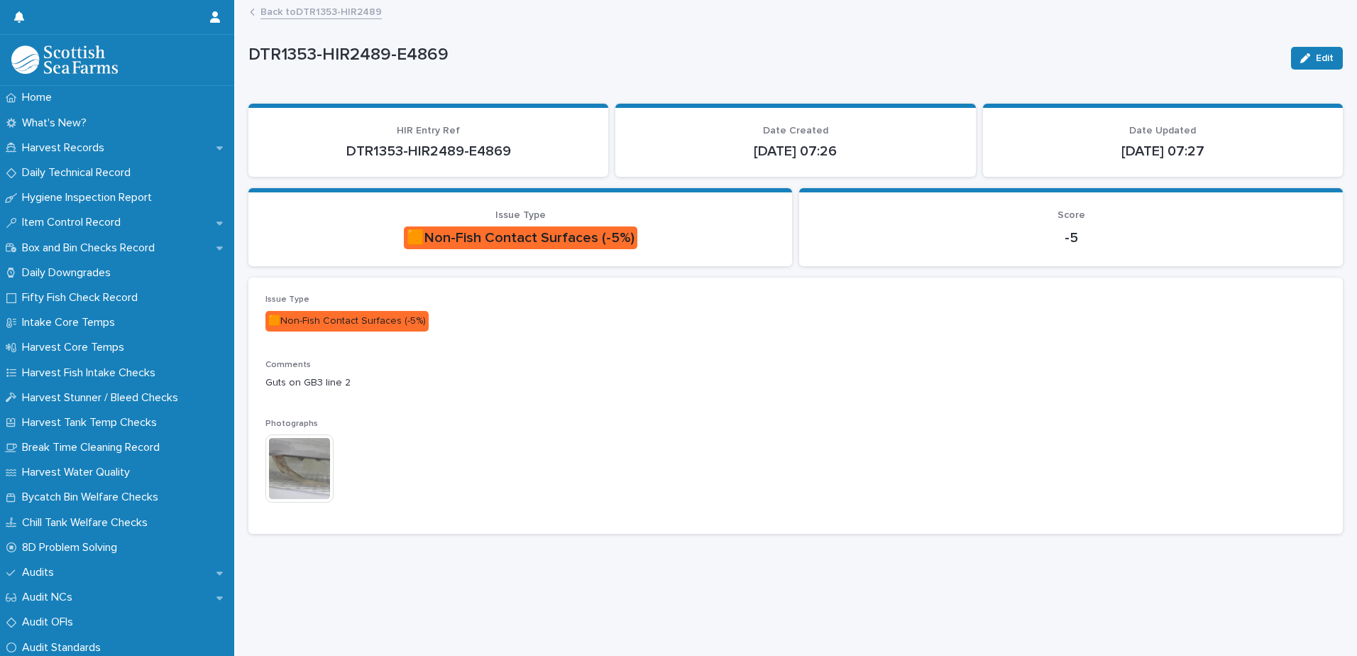
click at [341, 9] on link "Back to DTR1353-HIR2489" at bounding box center [320, 11] width 121 height 16
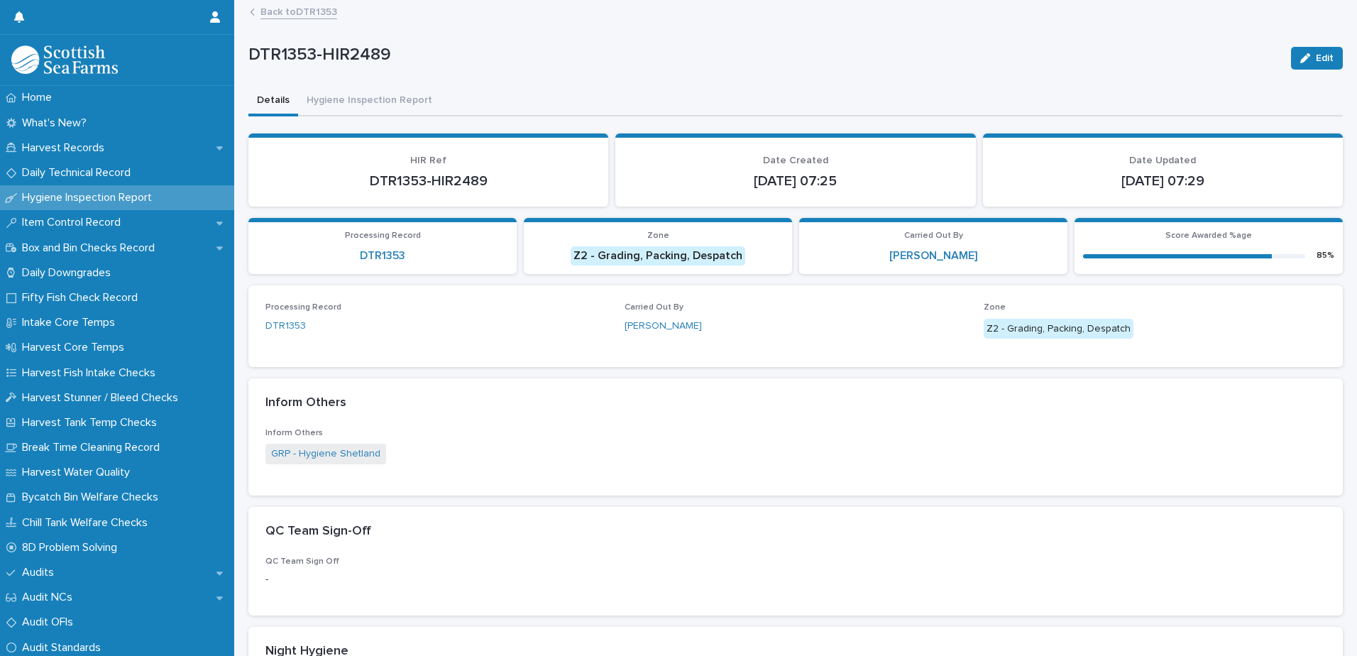
click at [300, 14] on link "Back to DTR1353" at bounding box center [298, 11] width 77 height 16
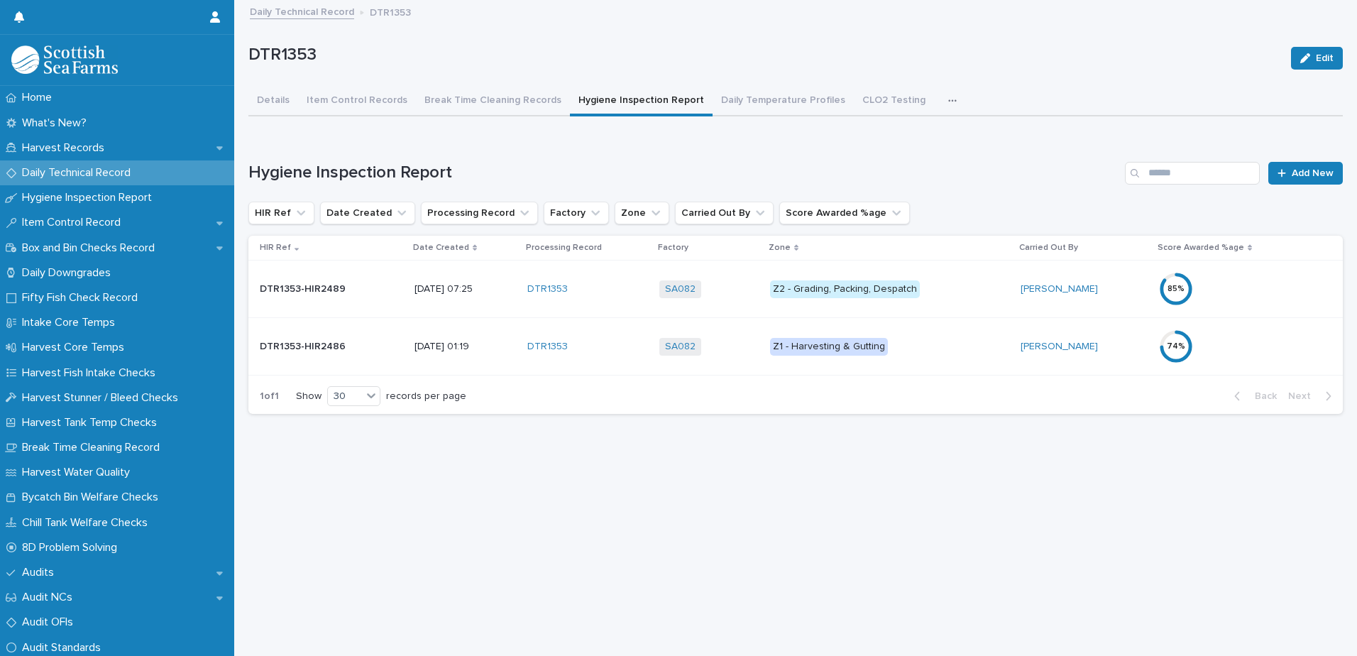
click at [948, 101] on icon "button" at bounding box center [952, 100] width 8 height 2
click at [675, 157] on div "Loading... Saving… Hygiene Inspection Report Add New HIR Ref Date Created Proce…" at bounding box center [795, 279] width 1094 height 292
click at [71, 147] on p "Harvest Records" at bounding box center [65, 147] width 99 height 13
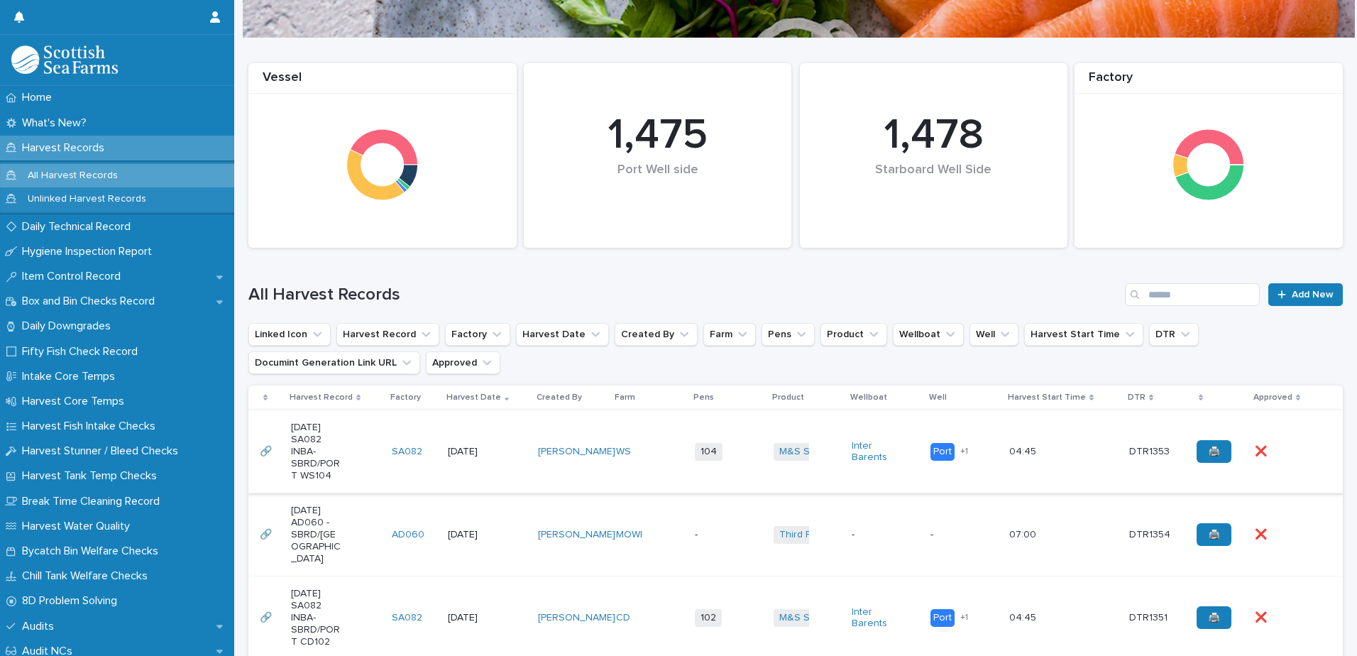
scroll to position [213, 0]
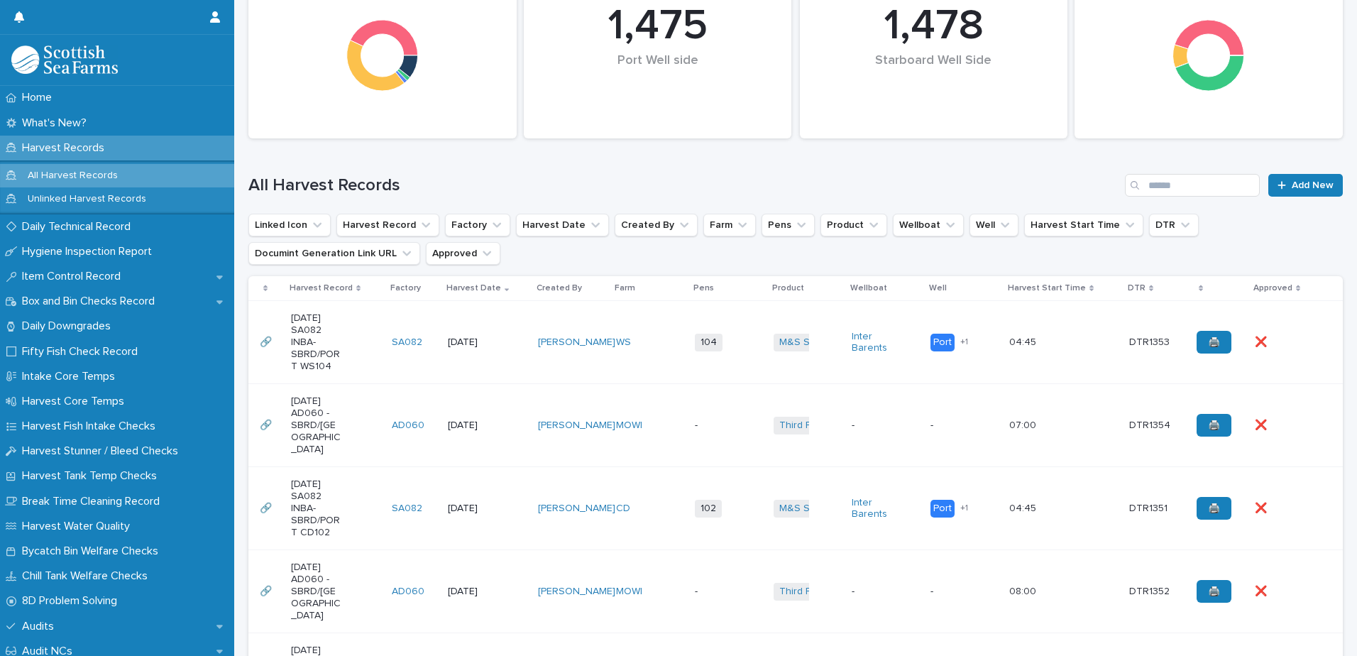
click at [722, 350] on div "104 + 0" at bounding box center [720, 342] width 50 height 18
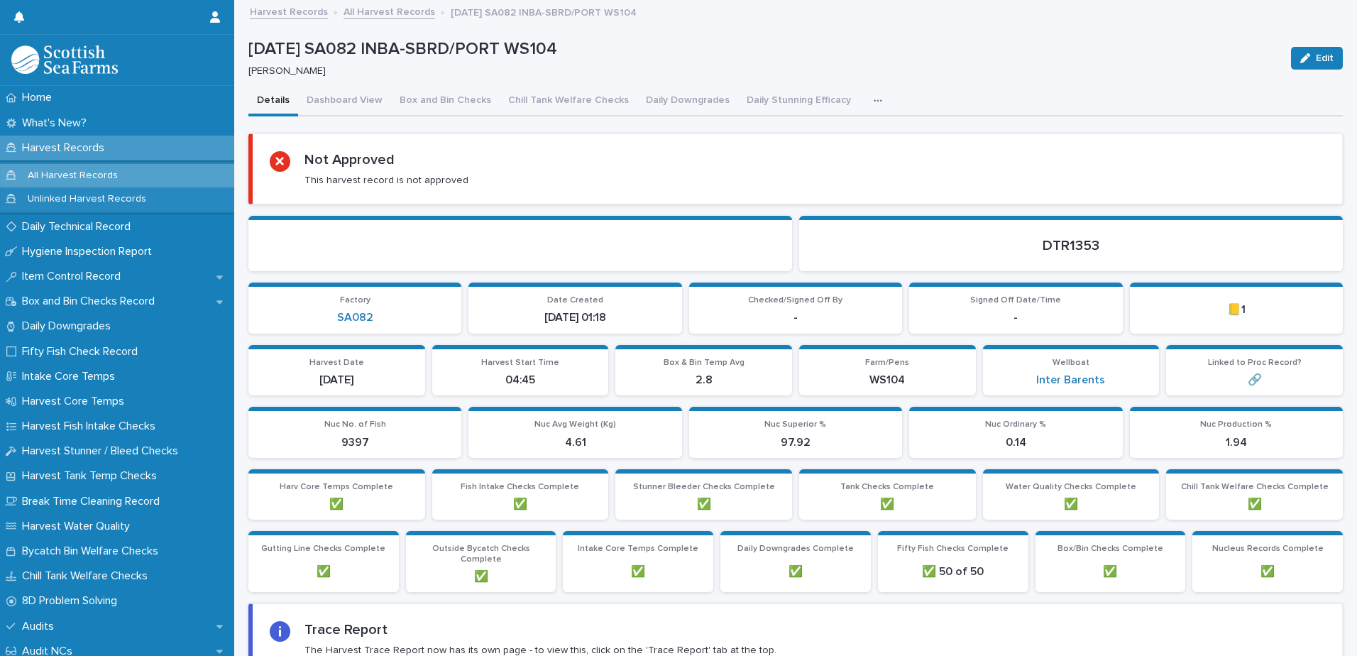
click at [873, 99] on icon "button" at bounding box center [877, 101] width 9 height 10
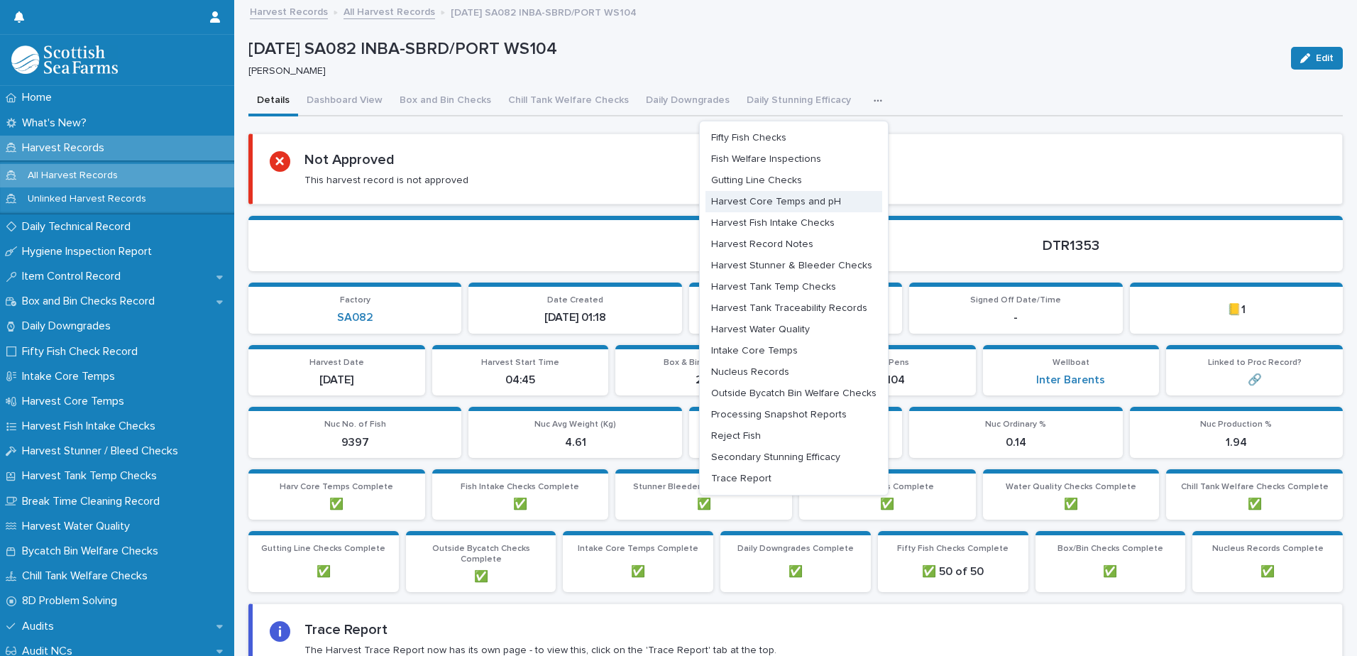
click at [807, 201] on span "Harvest Core Temps and pH" at bounding box center [776, 202] width 130 height 10
